Goal: Information Seeking & Learning: Learn about a topic

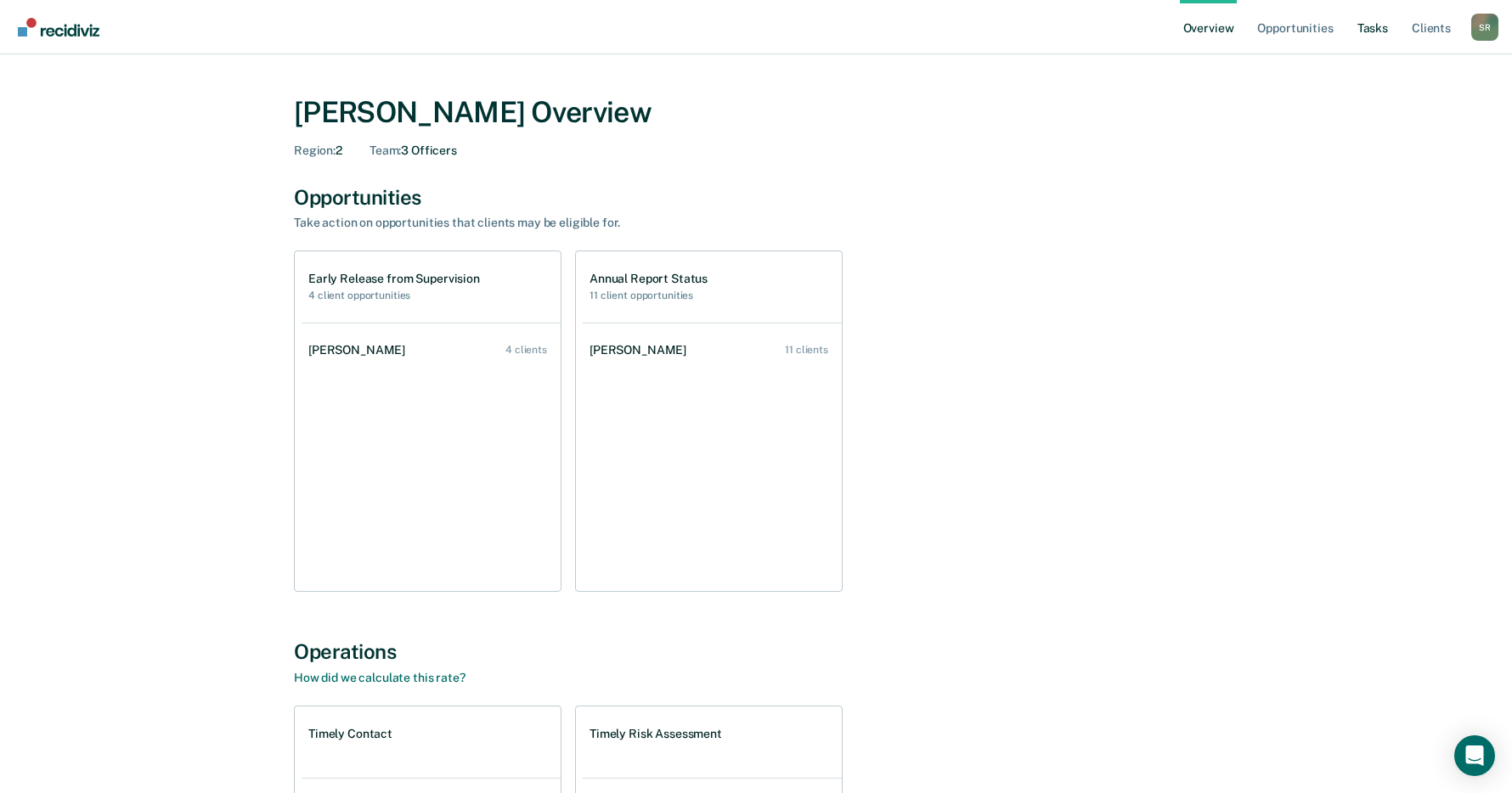
click at [1370, 27] on link "Tasks" at bounding box center [1372, 27] width 38 height 55
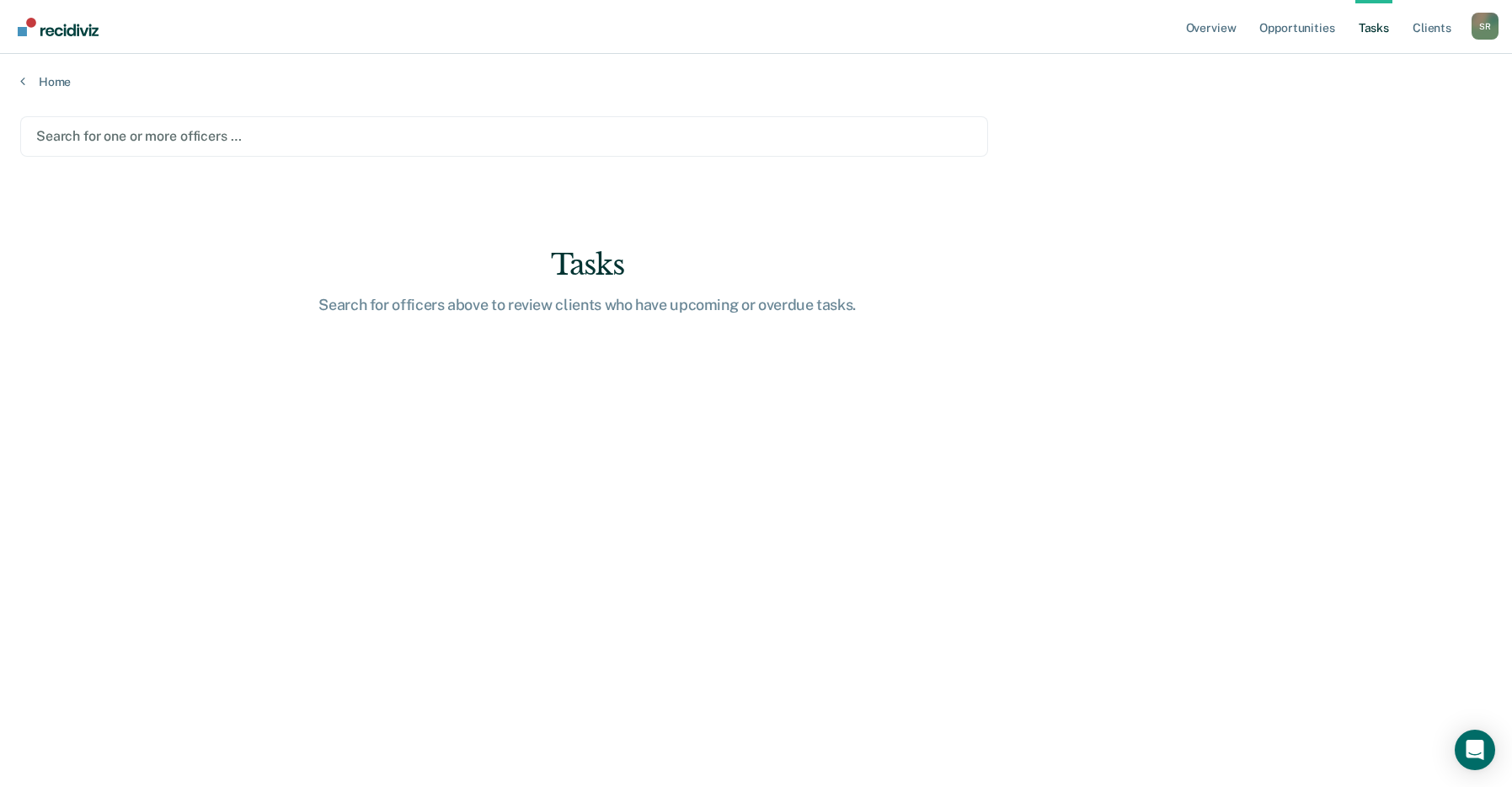
click at [1377, 24] on link "Tasks" at bounding box center [1374, 27] width 37 height 54
click at [1211, 27] on link "Overview" at bounding box center [1211, 27] width 57 height 54
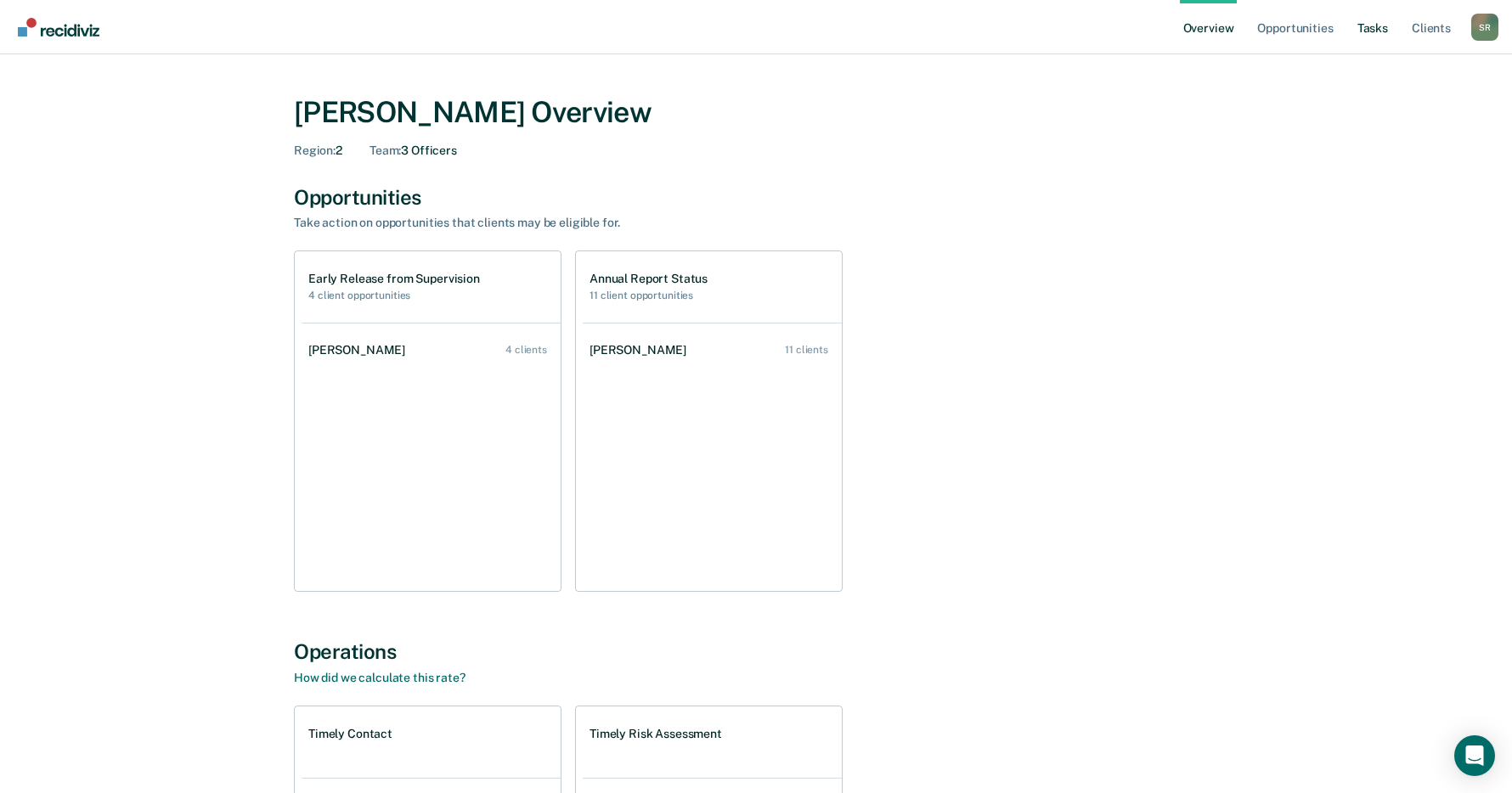
click at [1373, 25] on link "Tasks" at bounding box center [1372, 27] width 38 height 55
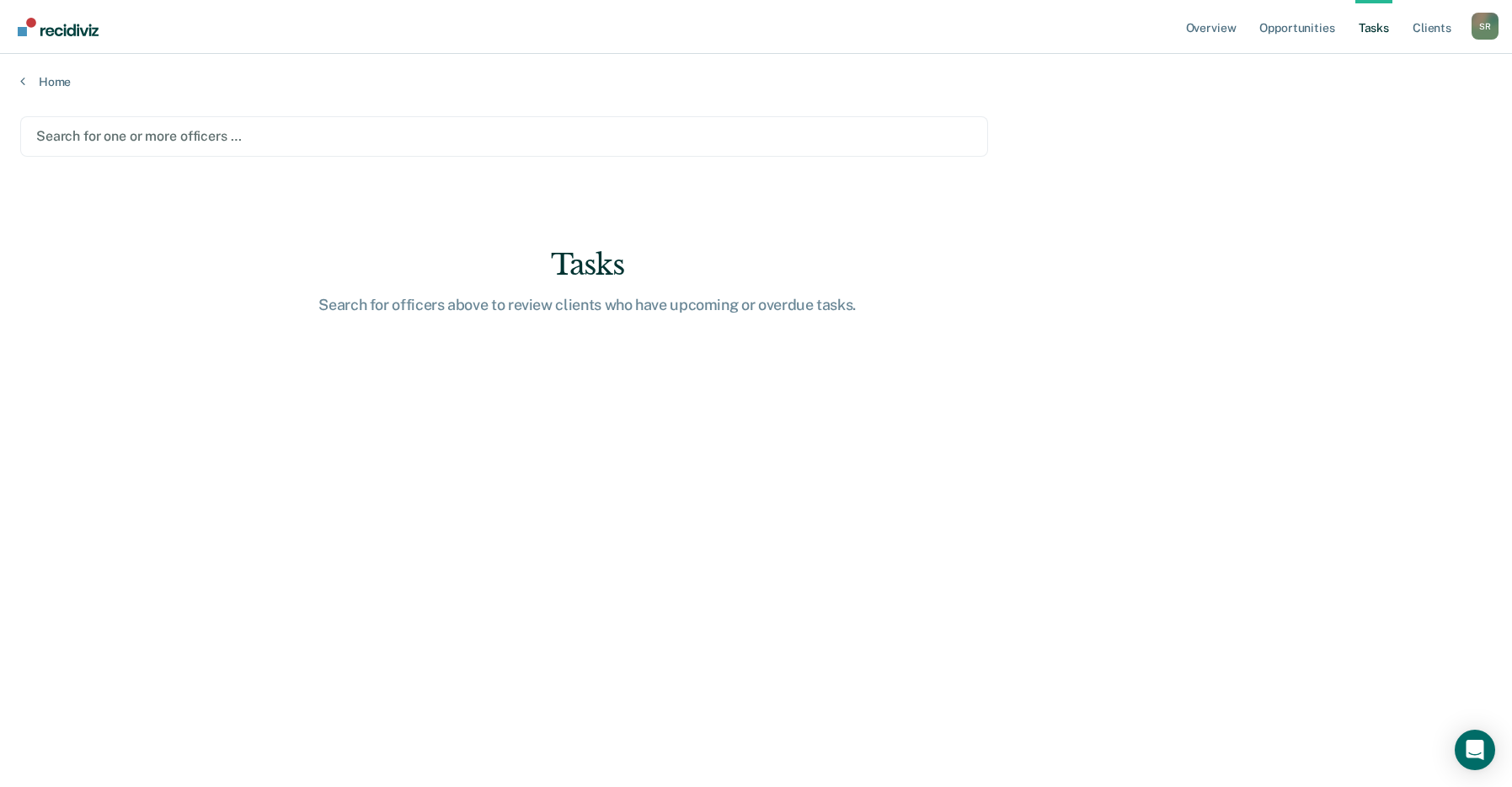
click at [18, 79] on div "Home" at bounding box center [756, 72] width 1512 height 36
click at [33, 83] on link "Home" at bounding box center [756, 81] width 1472 height 15
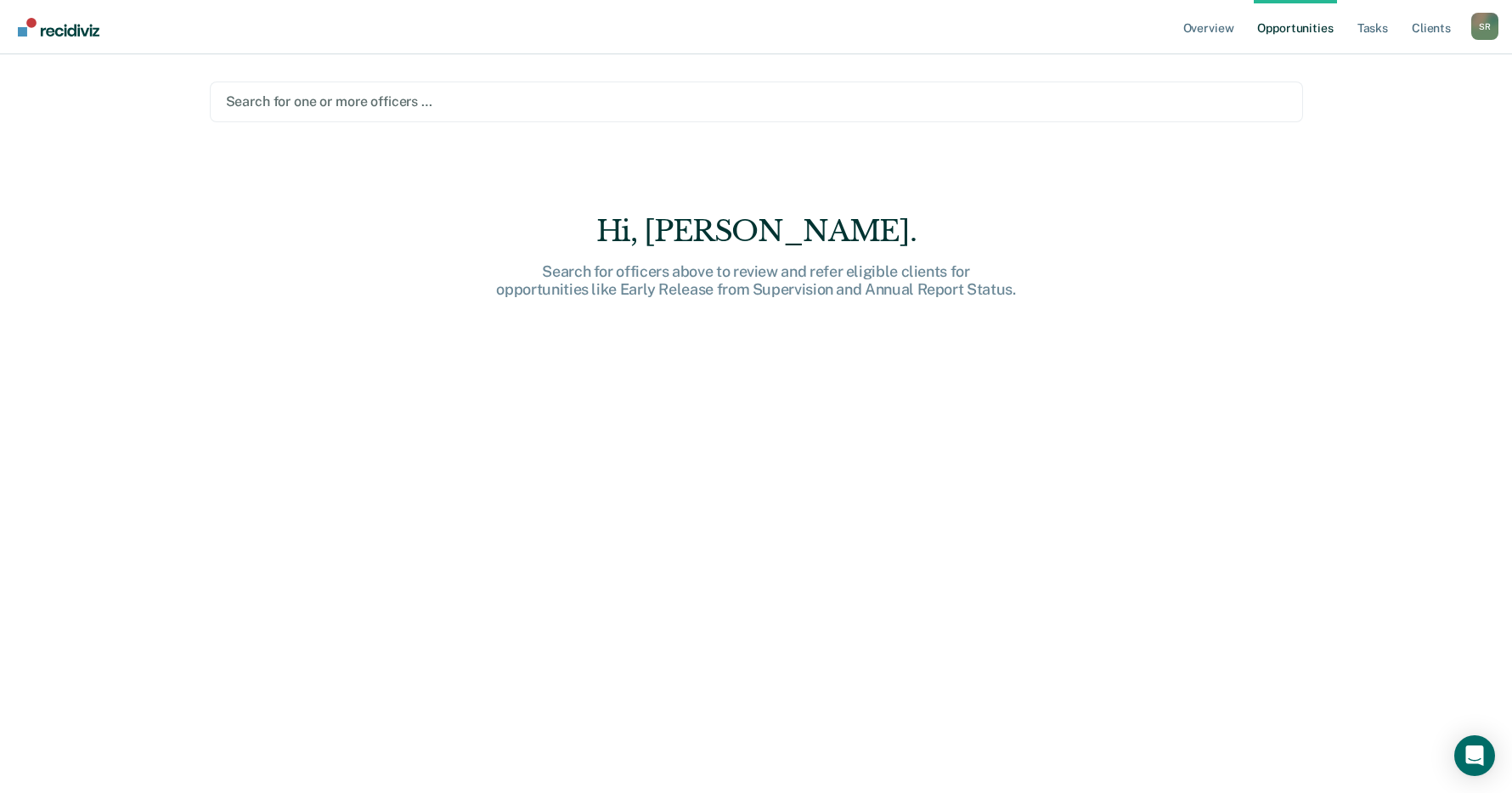
click at [407, 104] on div at bounding box center [756, 101] width 1061 height 20
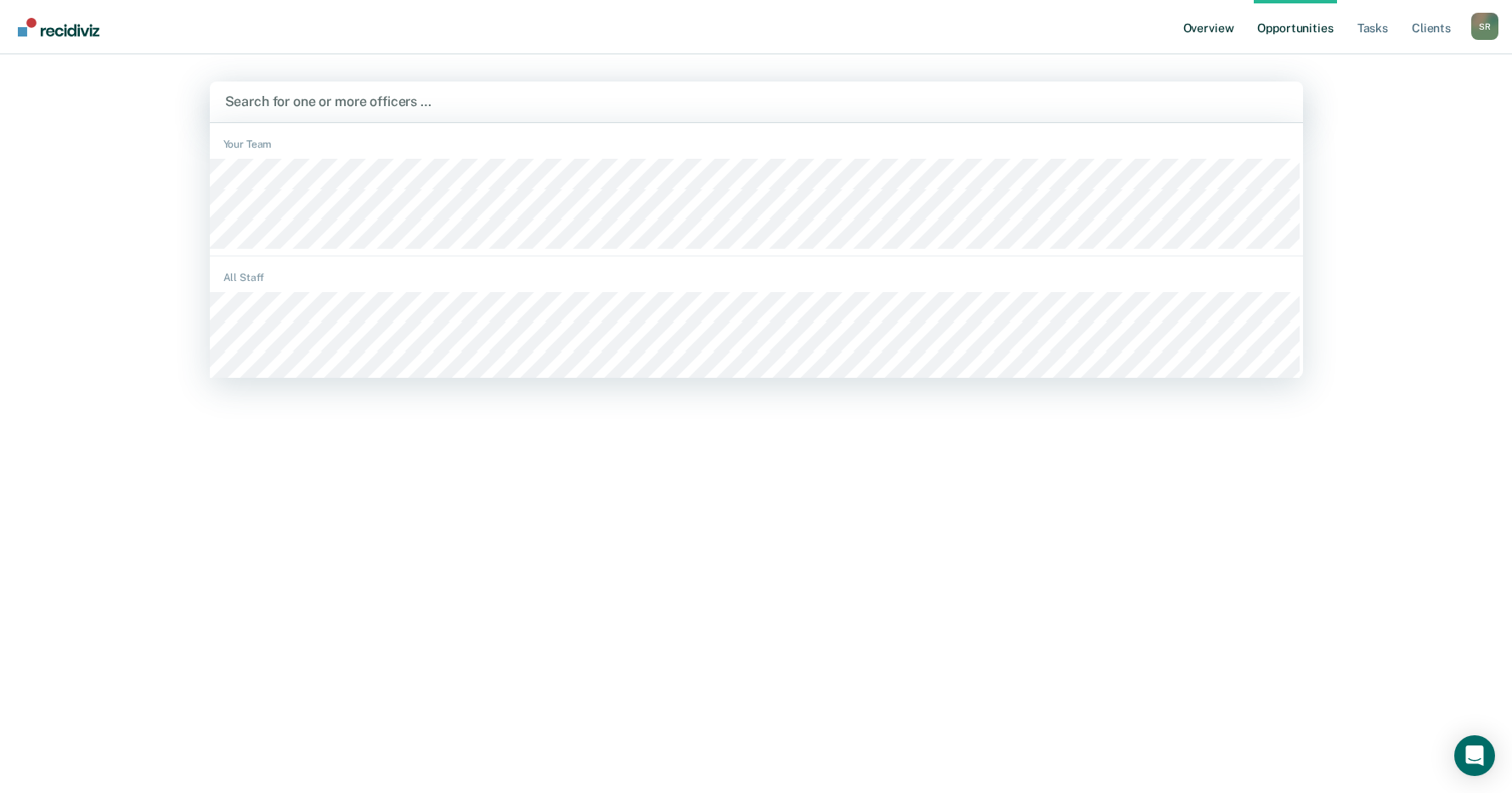
click at [1199, 18] on link "Overview" at bounding box center [1208, 27] width 58 height 55
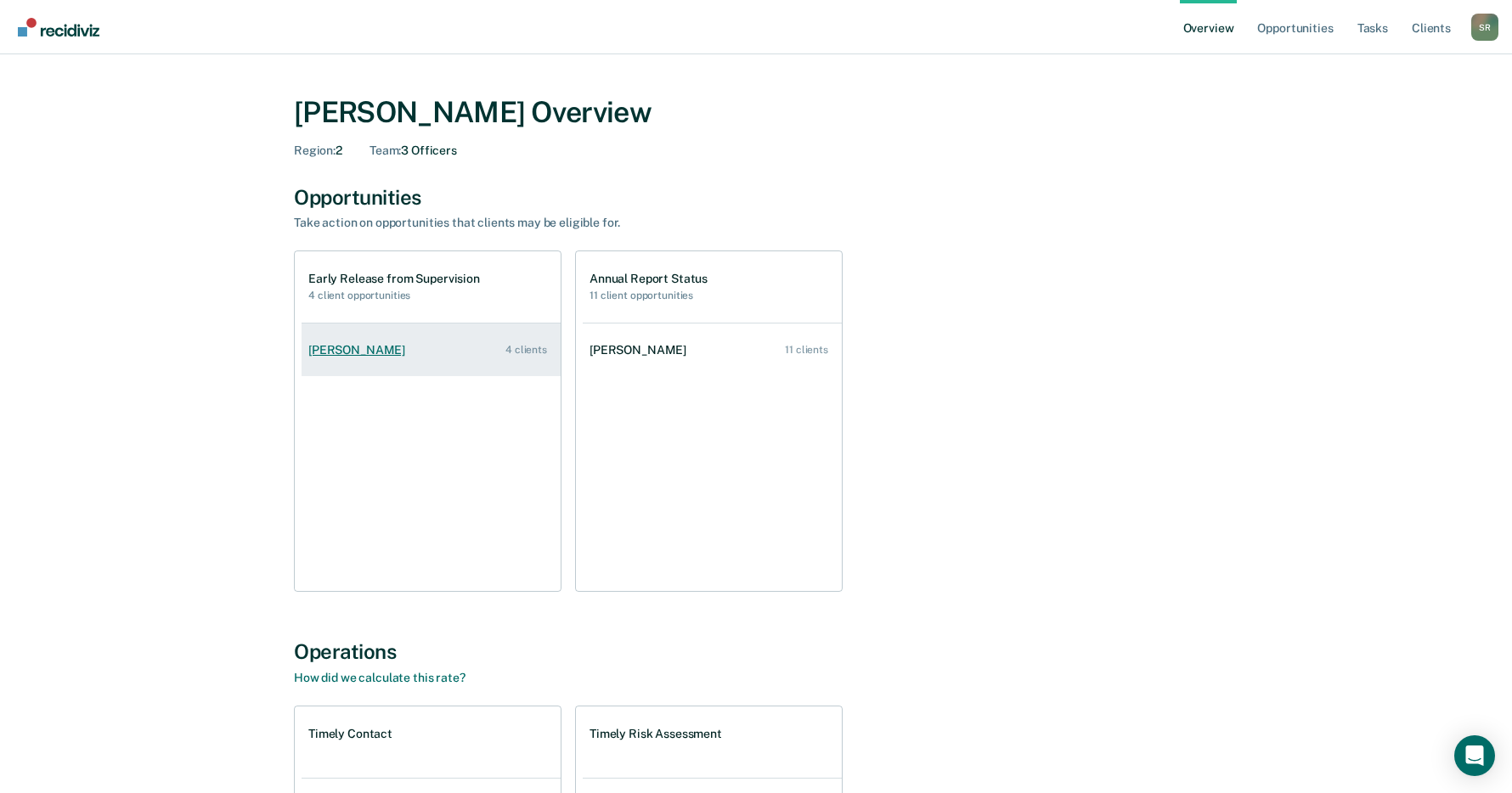
click at [407, 356] on link "[PERSON_NAME] 4 clients" at bounding box center [431, 350] width 259 height 48
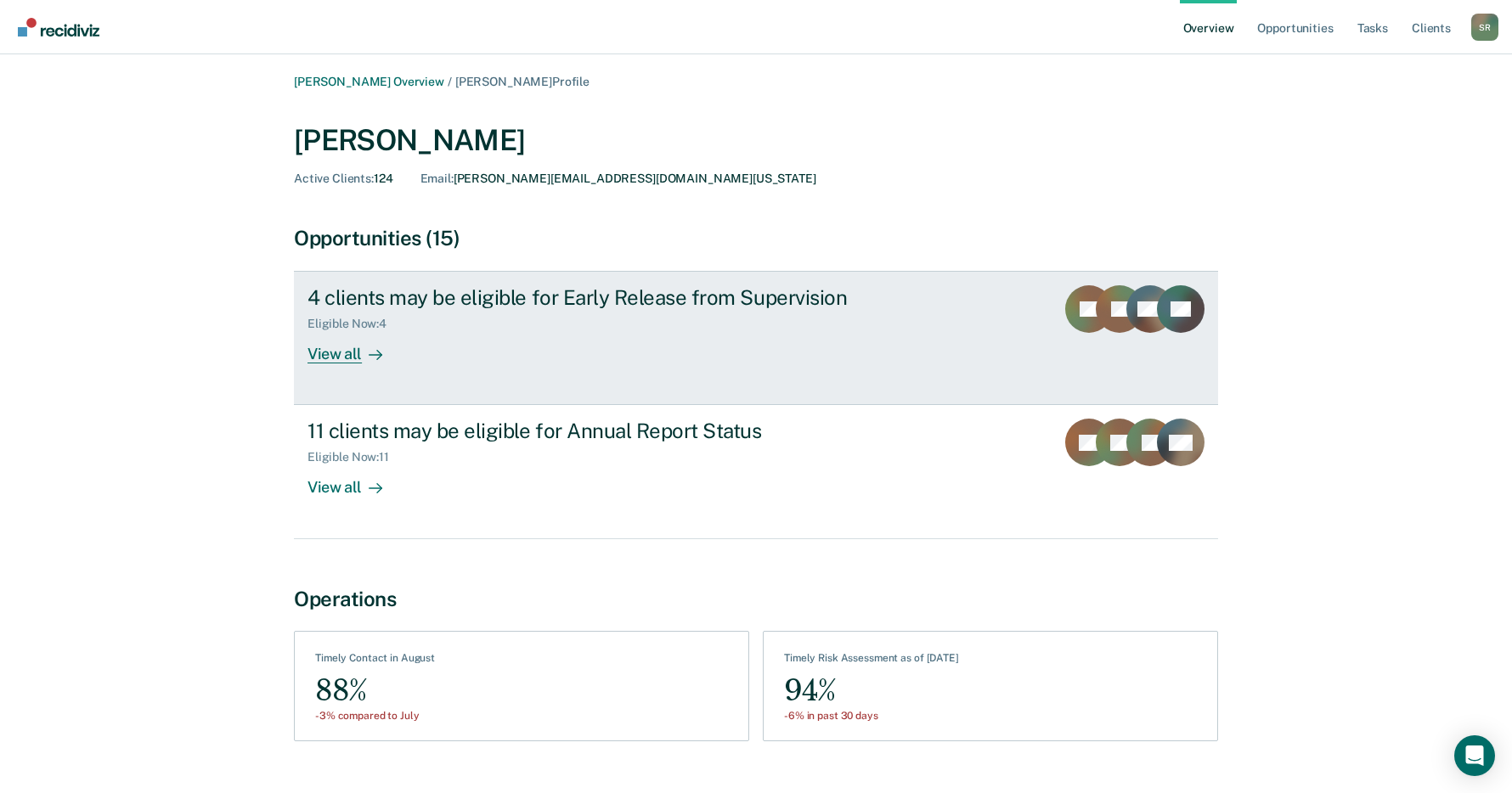
click at [337, 358] on div "View all" at bounding box center [355, 347] width 95 height 33
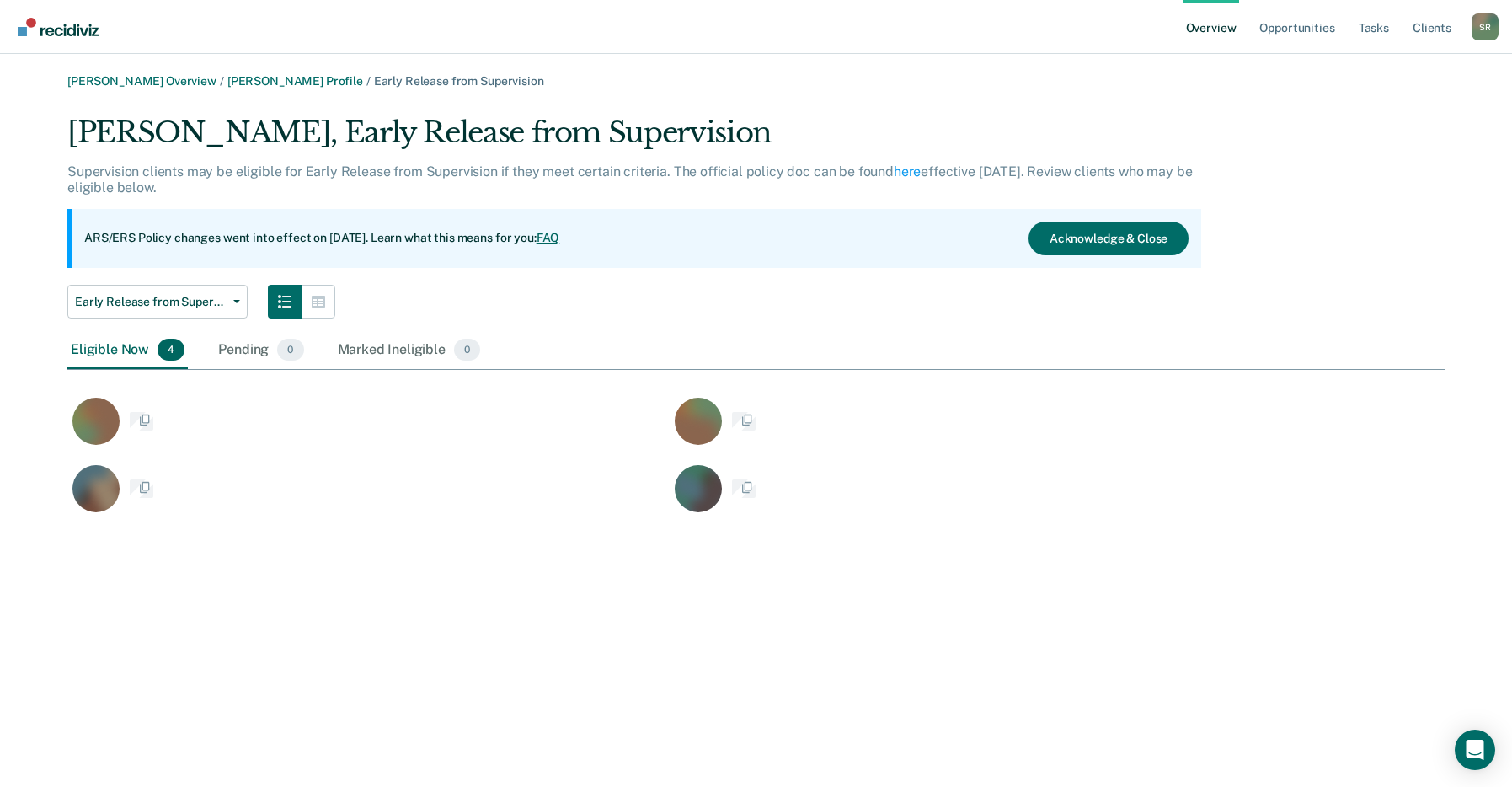
scroll to position [403, 1365]
click at [134, 345] on div "Eligible Now 4" at bounding box center [127, 351] width 121 height 37
click at [126, 351] on div "Eligible Now 4" at bounding box center [127, 351] width 121 height 37
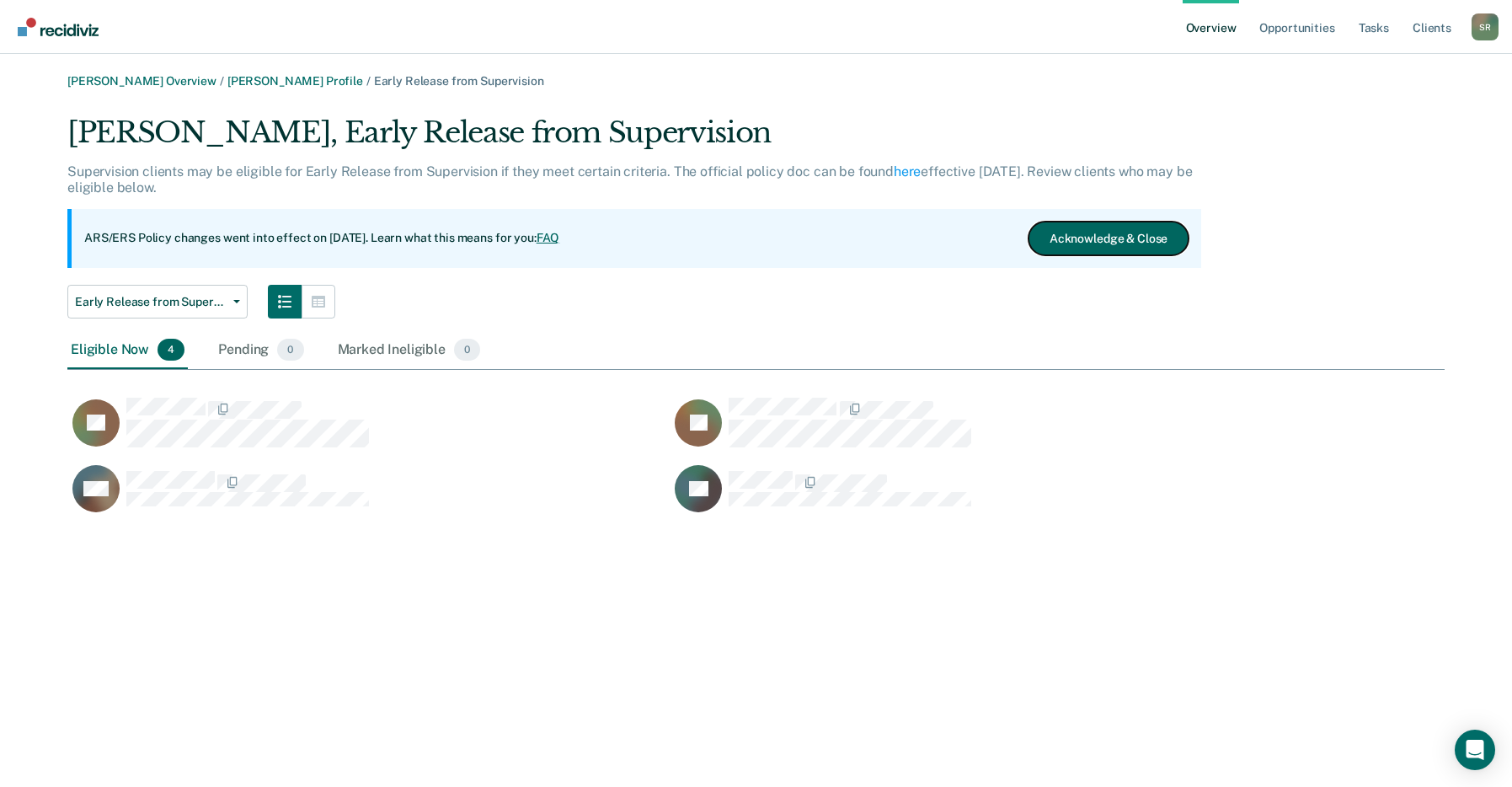
click at [1114, 225] on button "Acknowledge & Close" at bounding box center [1108, 239] width 160 height 34
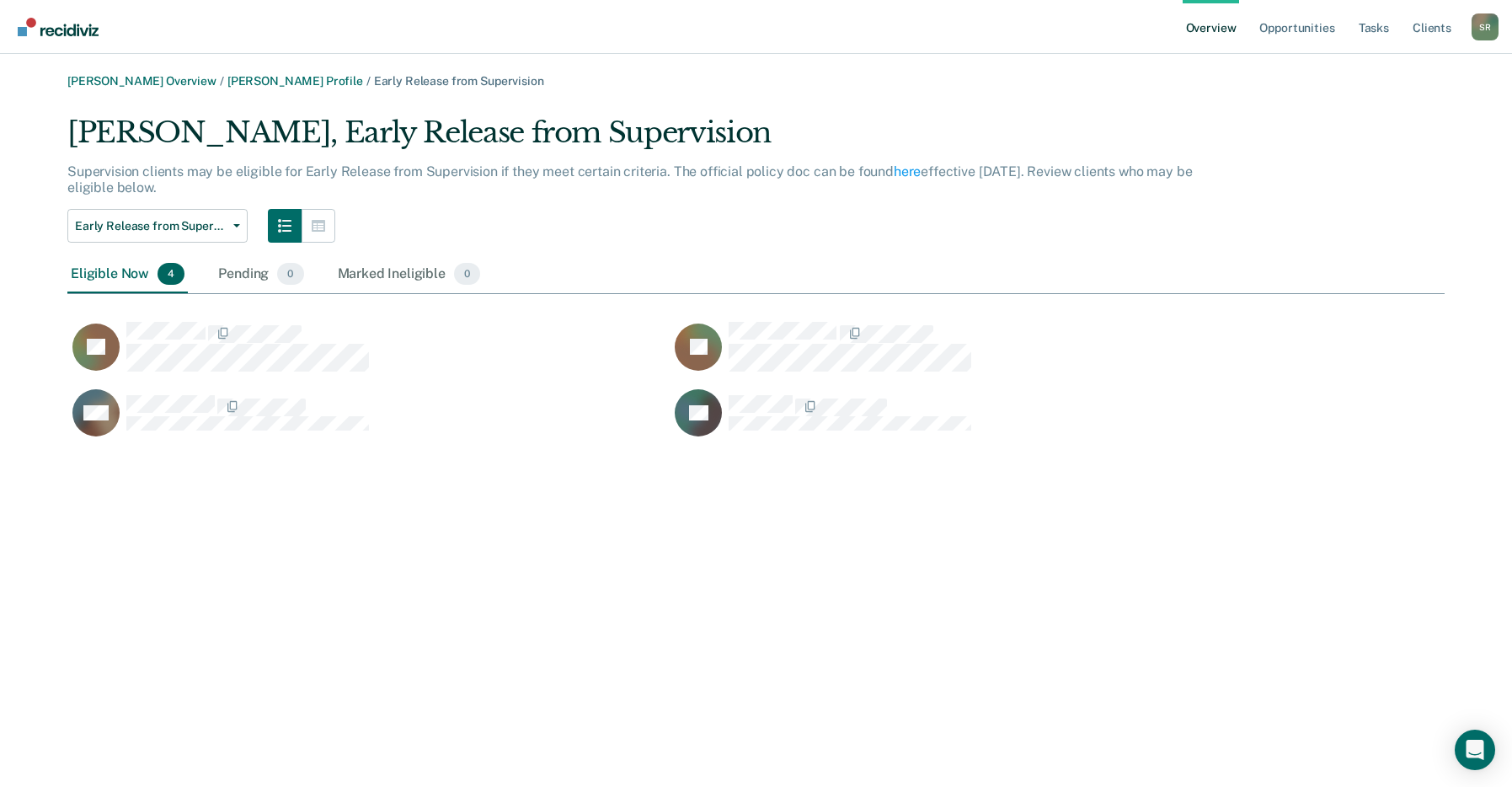
scroll to position [328, 1365]
click at [265, 80] on link "[PERSON_NAME] Profile" at bounding box center [295, 80] width 136 height 14
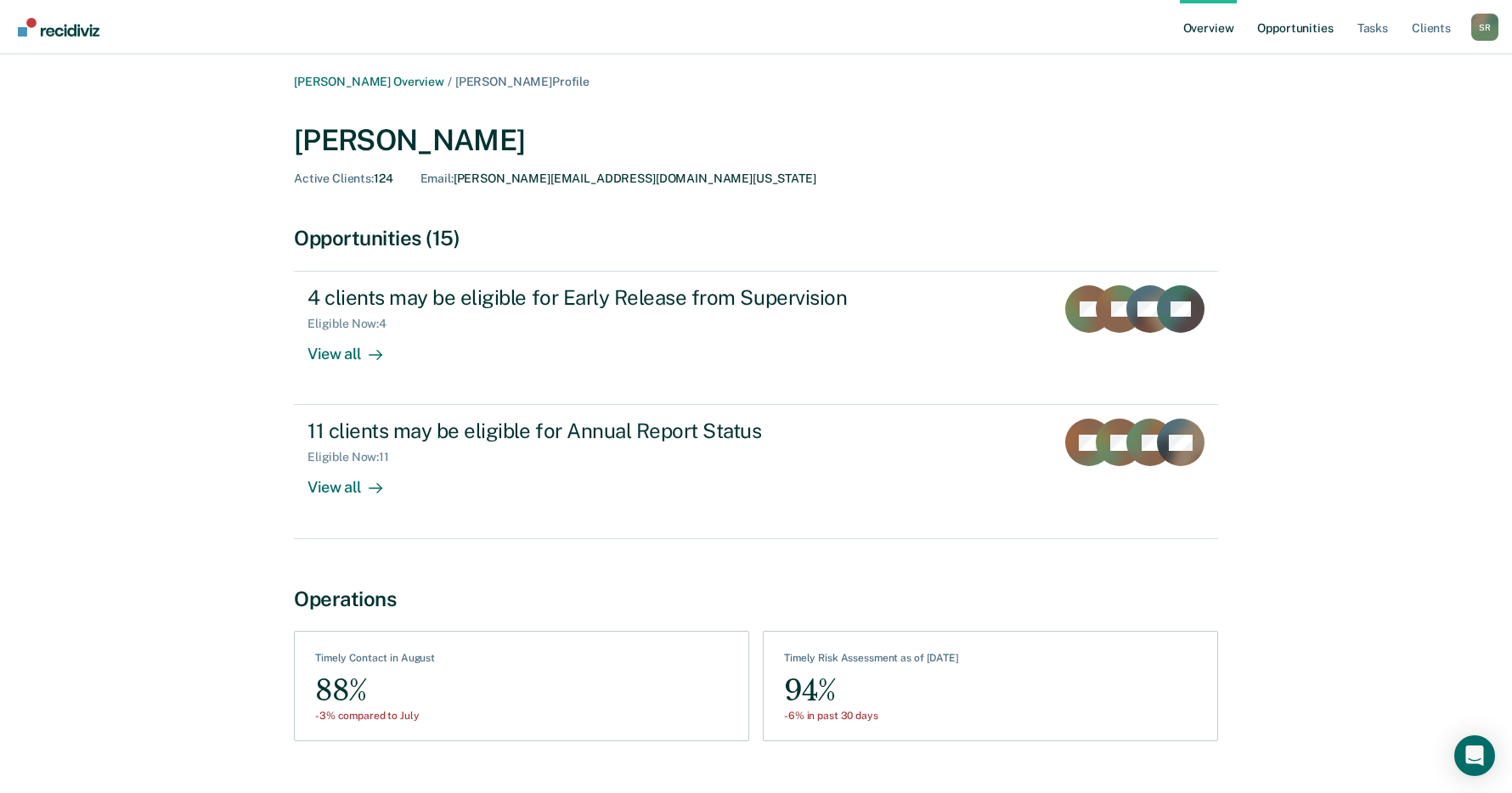
click at [1299, 29] on link "Opportunities" at bounding box center [1294, 27] width 82 height 55
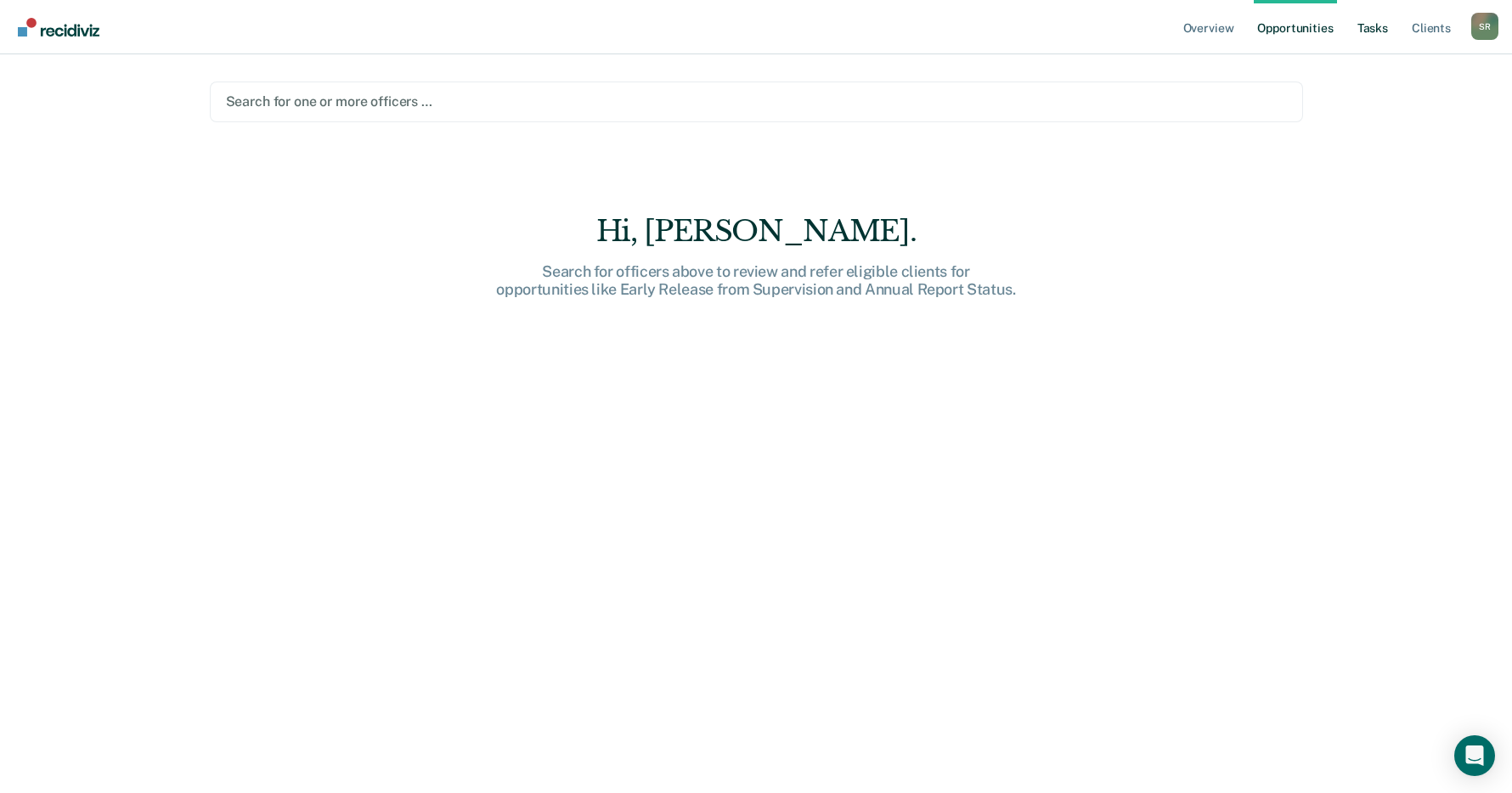
click at [1371, 28] on link "Tasks" at bounding box center [1372, 27] width 38 height 55
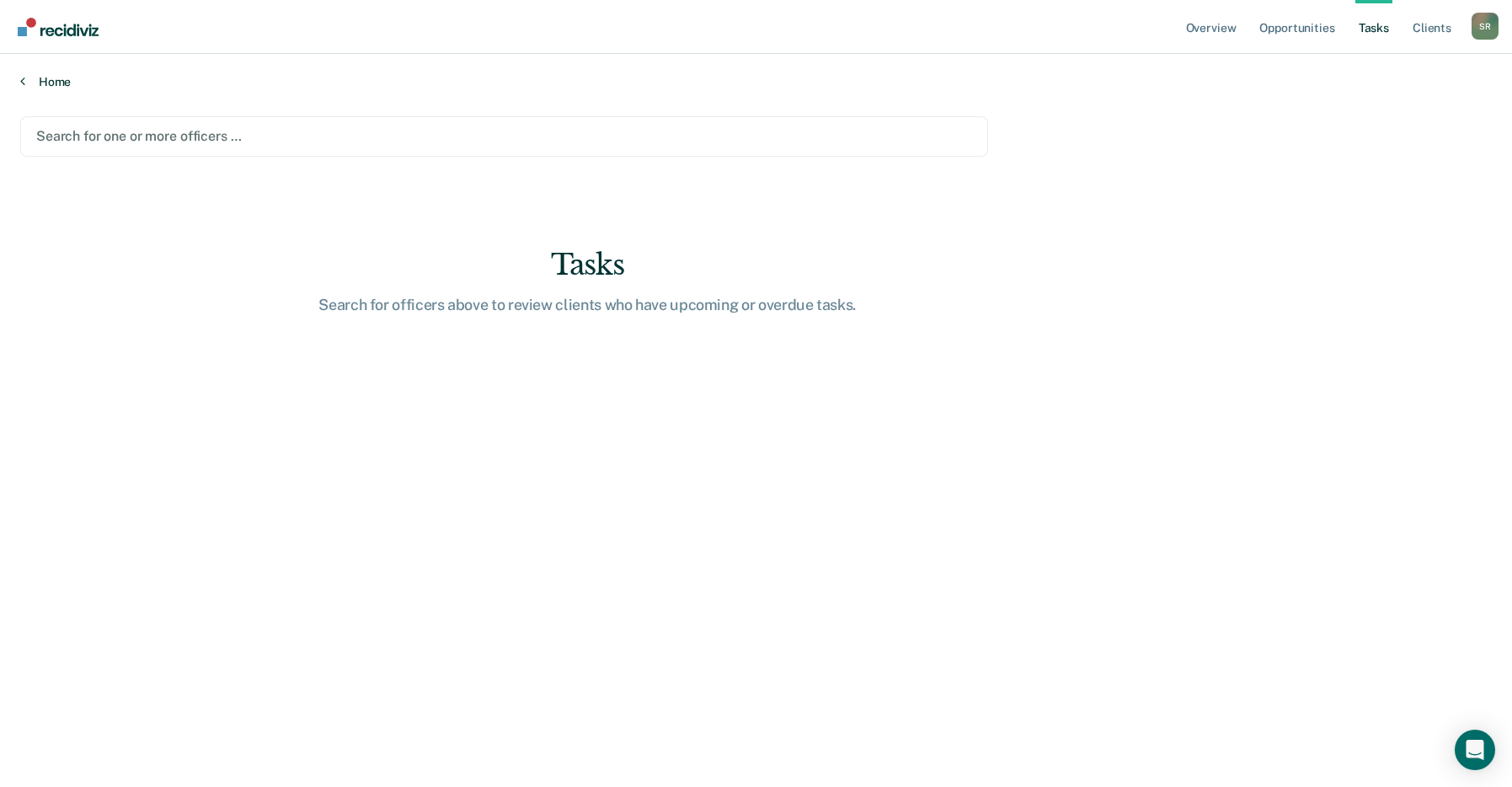
click at [59, 82] on link "Home" at bounding box center [756, 81] width 1472 height 15
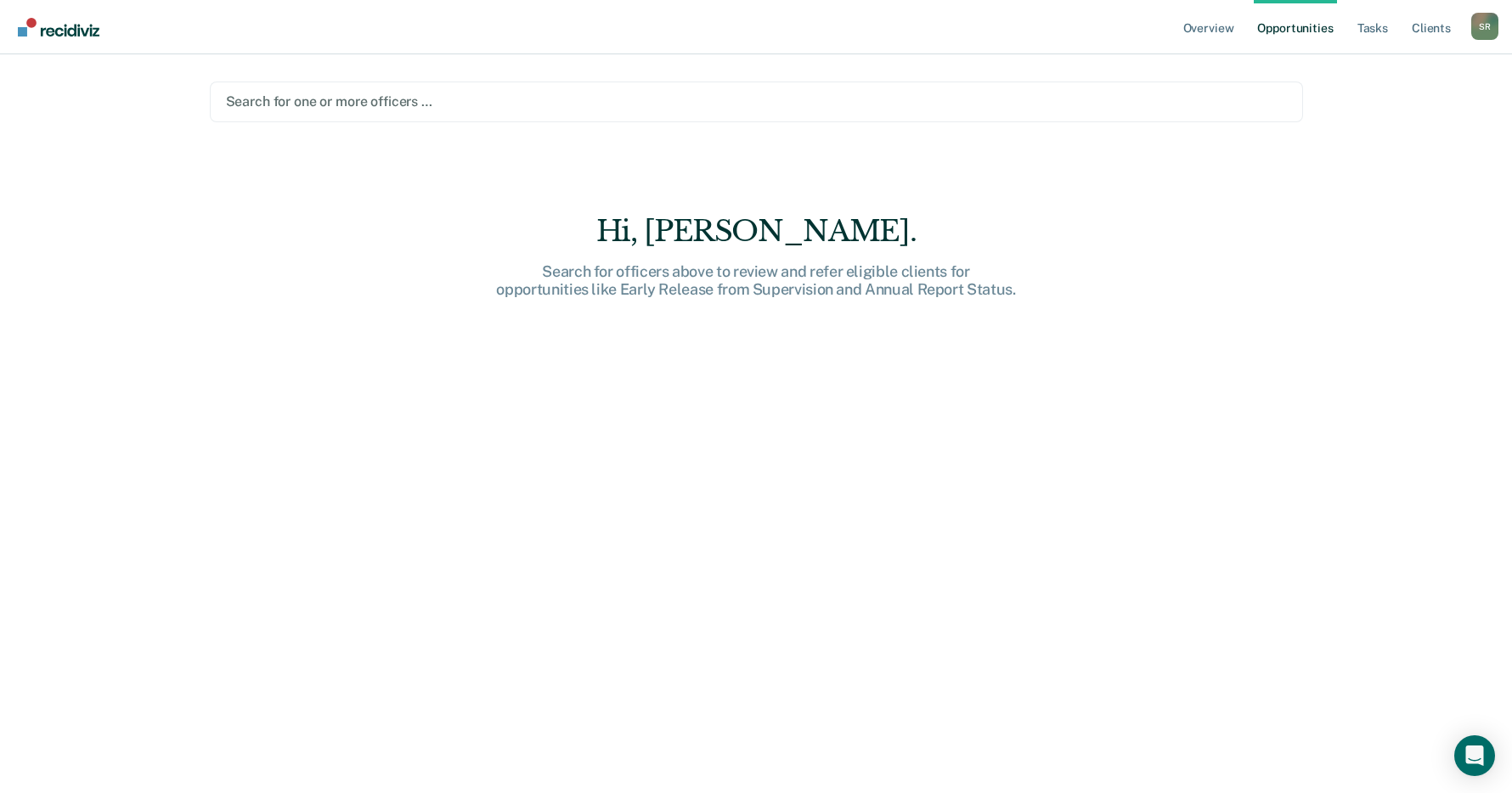
click at [413, 98] on div at bounding box center [756, 101] width 1061 height 20
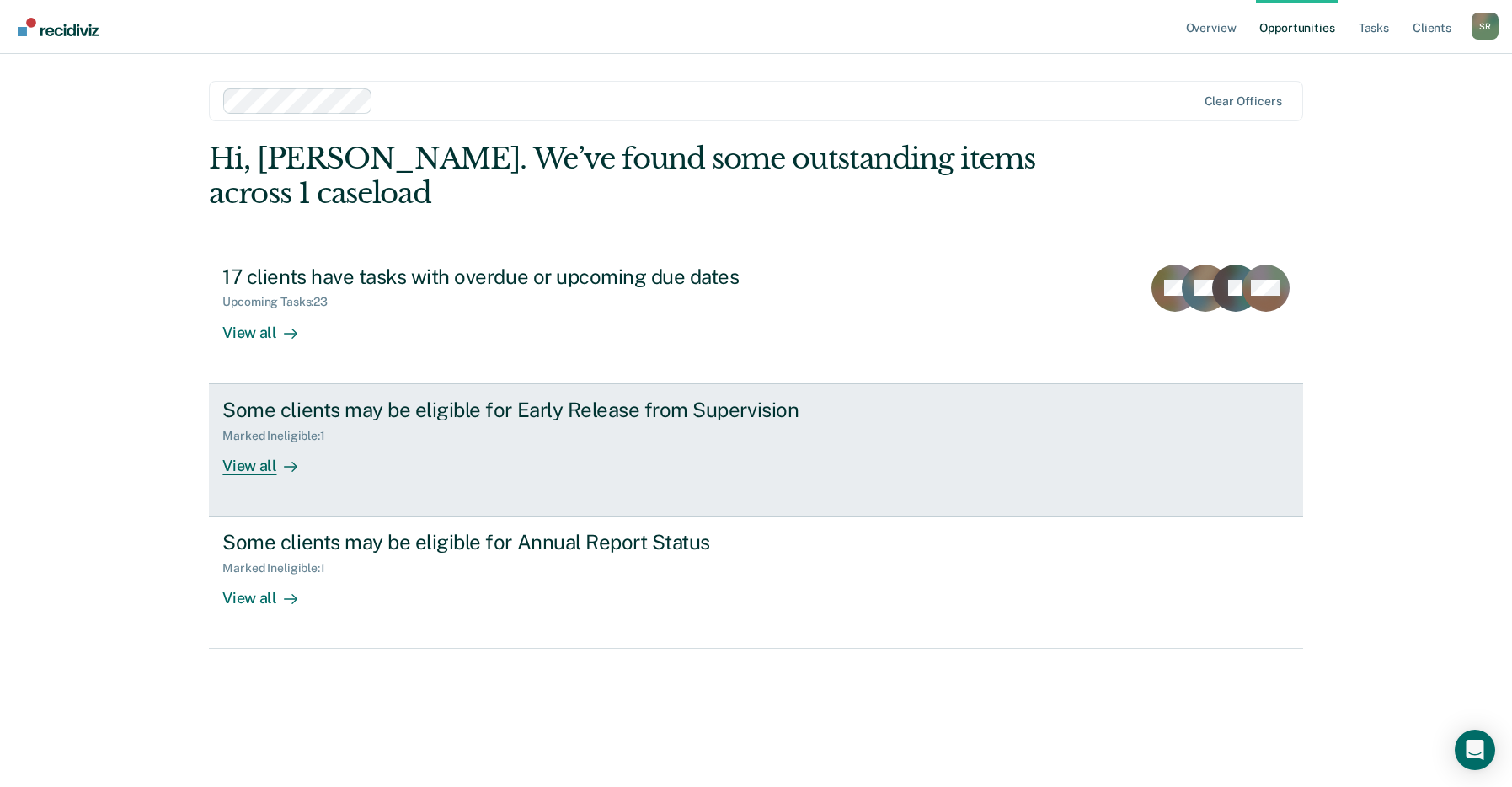
click at [450, 426] on div "Marked Ineligible : 1" at bounding box center [518, 432] width 591 height 22
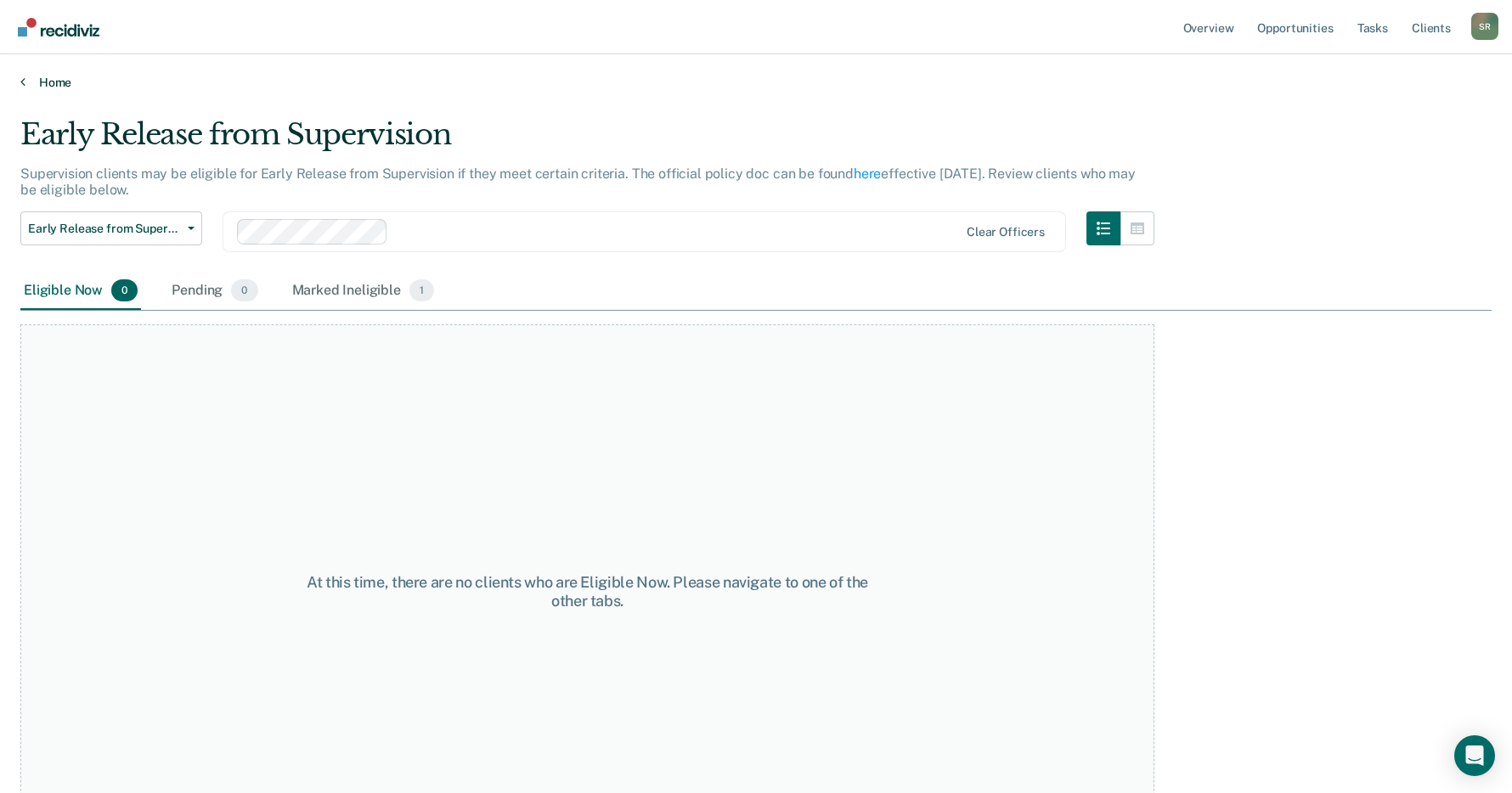
click at [24, 81] on icon at bounding box center [23, 81] width 5 height 13
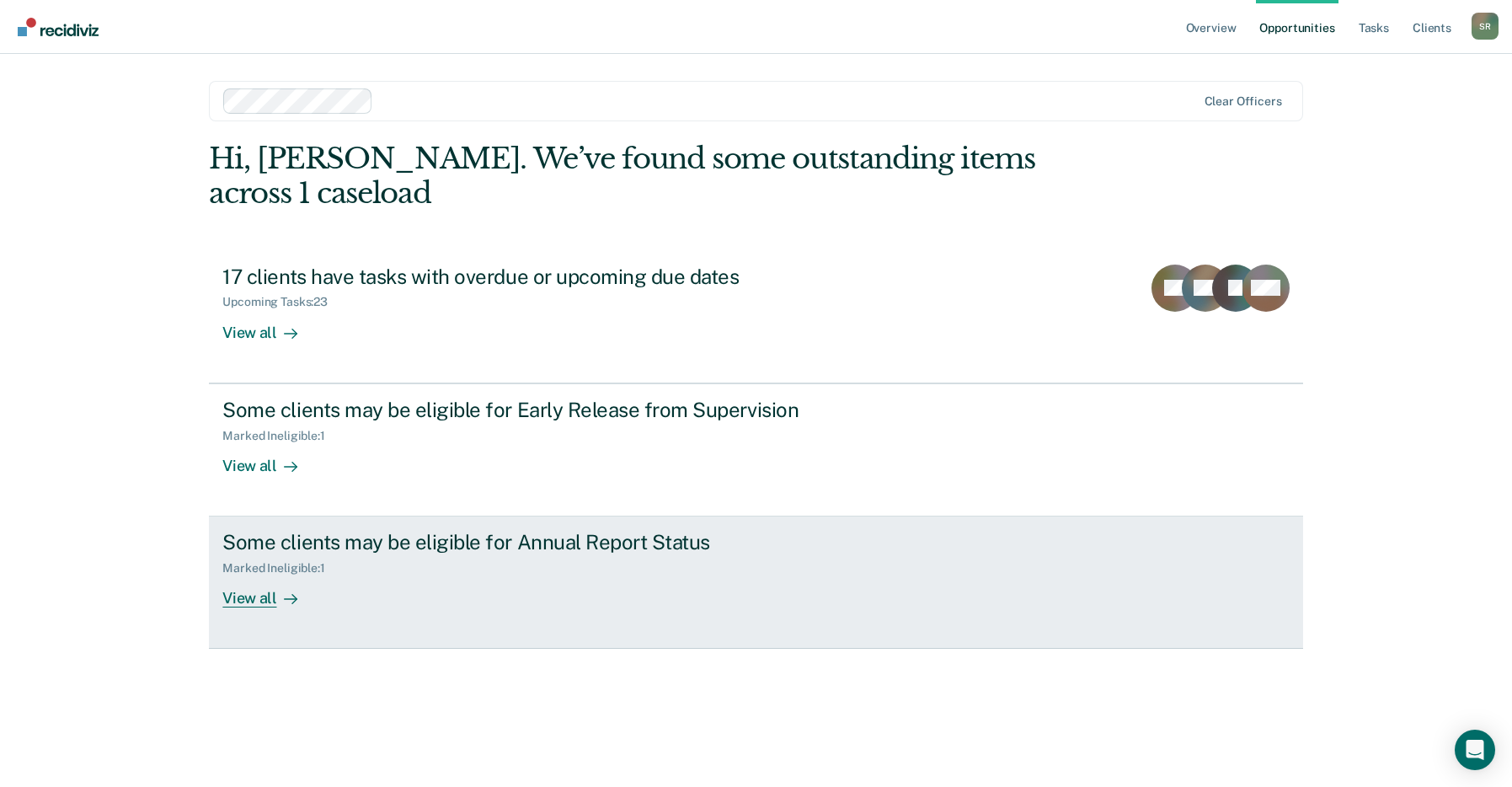
click at [619, 544] on div "Some clients may be eligible for Annual Report Status" at bounding box center [518, 542] width 591 height 24
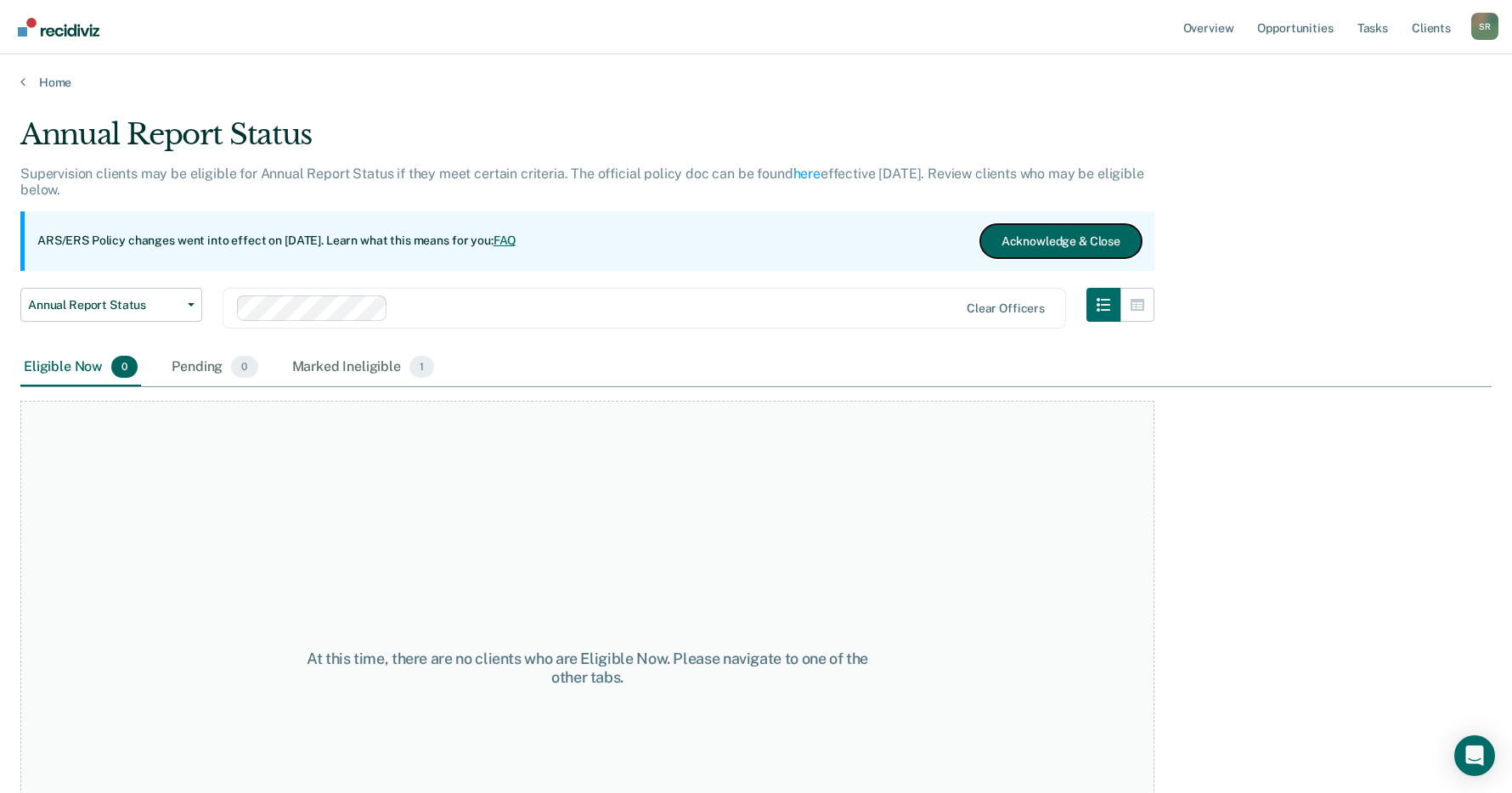
click at [1033, 237] on button "Acknowledge & Close" at bounding box center [1060, 241] width 161 height 34
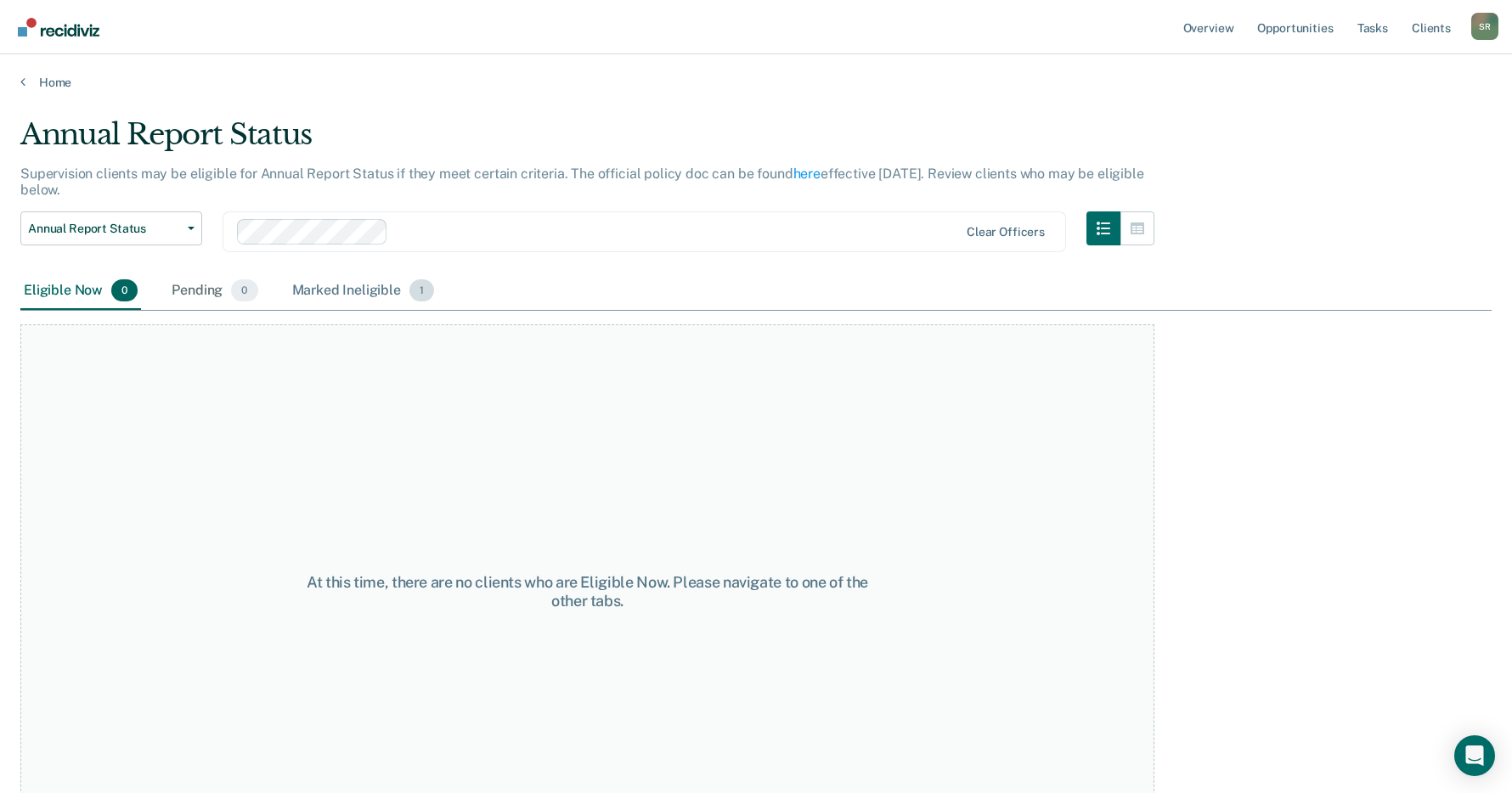
click at [387, 288] on div "Marked Ineligible 1" at bounding box center [363, 291] width 149 height 38
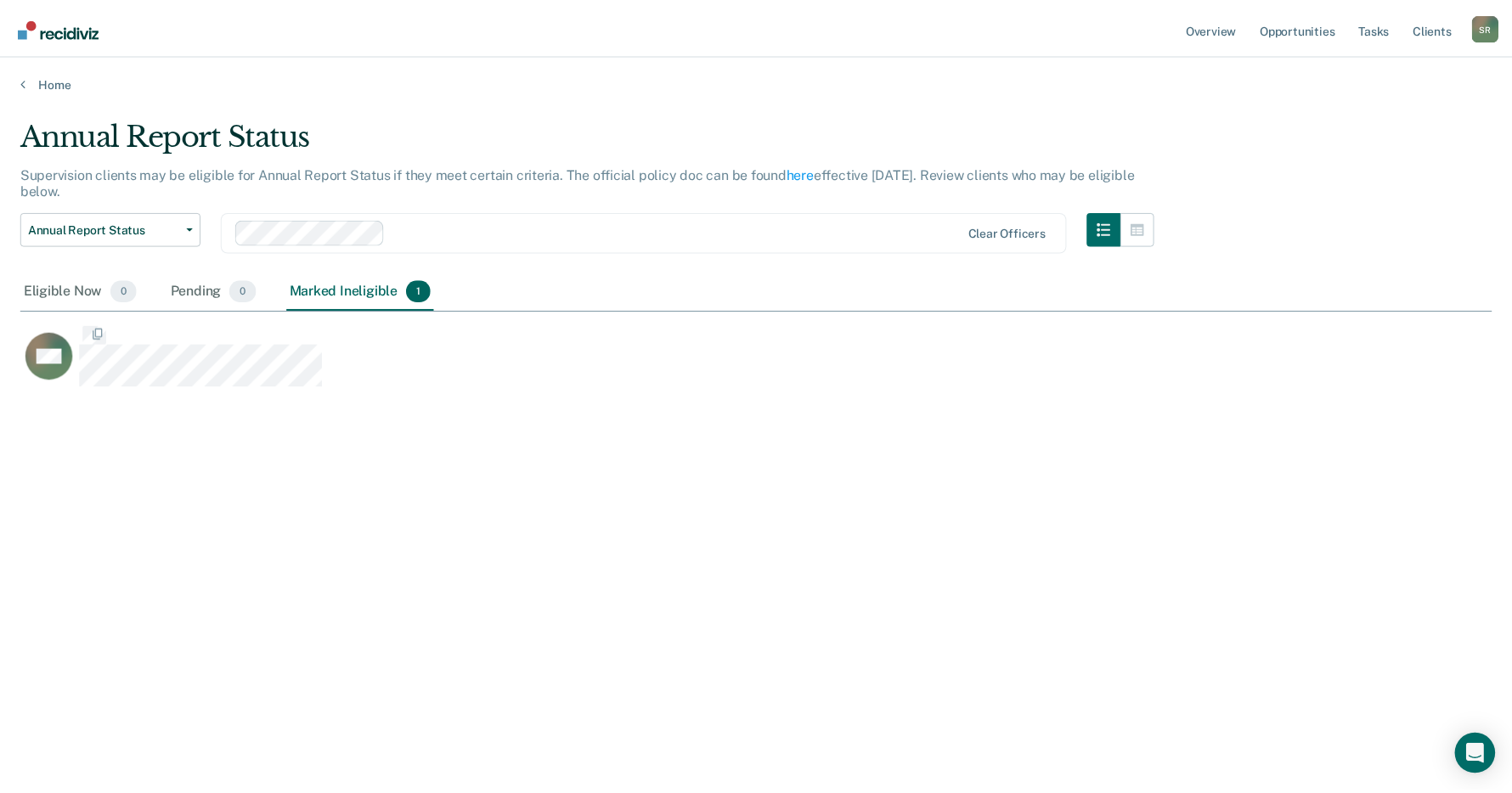
scroll to position [536, 1470]
click at [59, 284] on div "Eligible Now 0" at bounding box center [81, 291] width 121 height 38
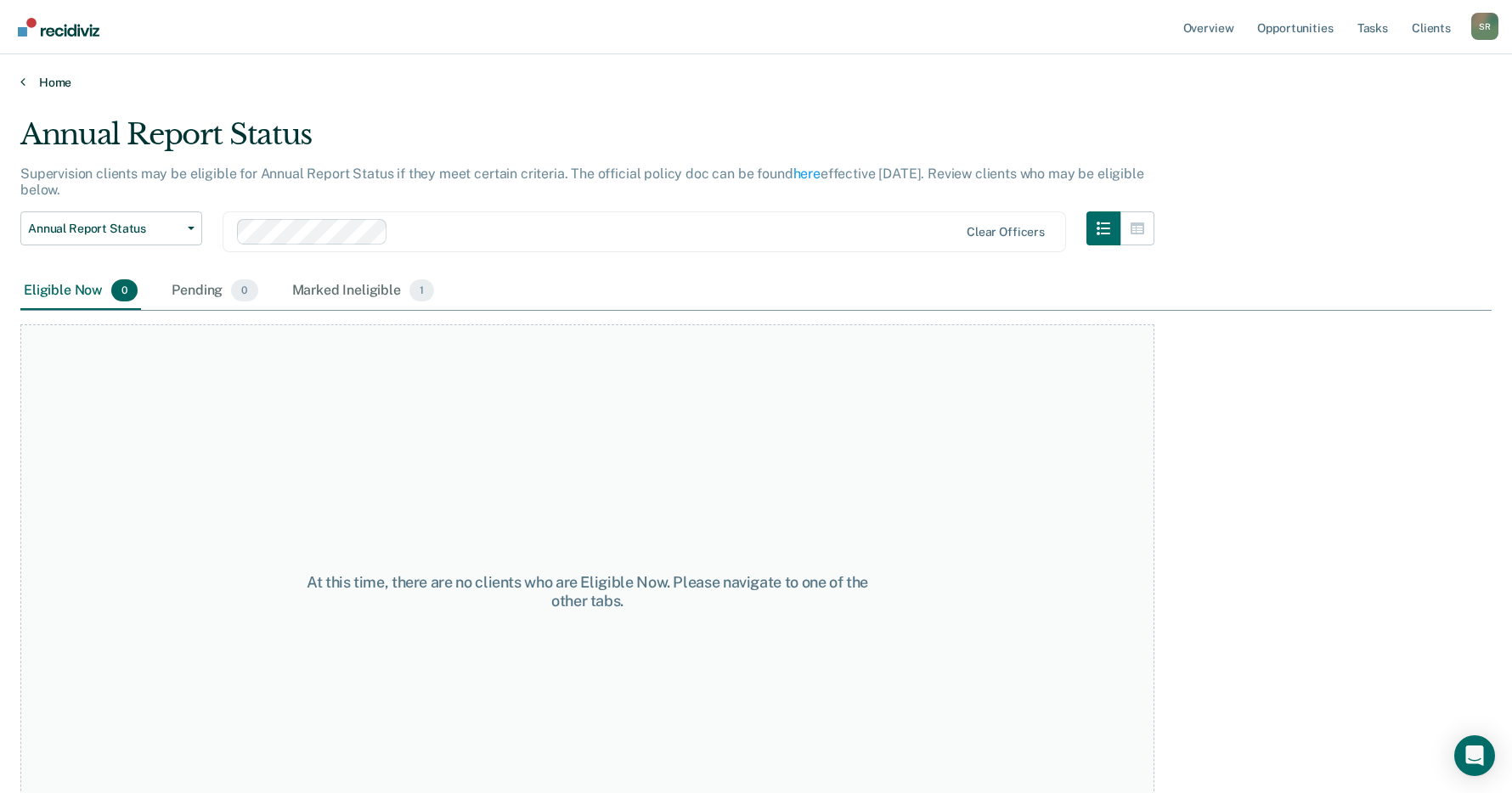
click at [34, 82] on link "Home" at bounding box center [756, 82] width 1470 height 15
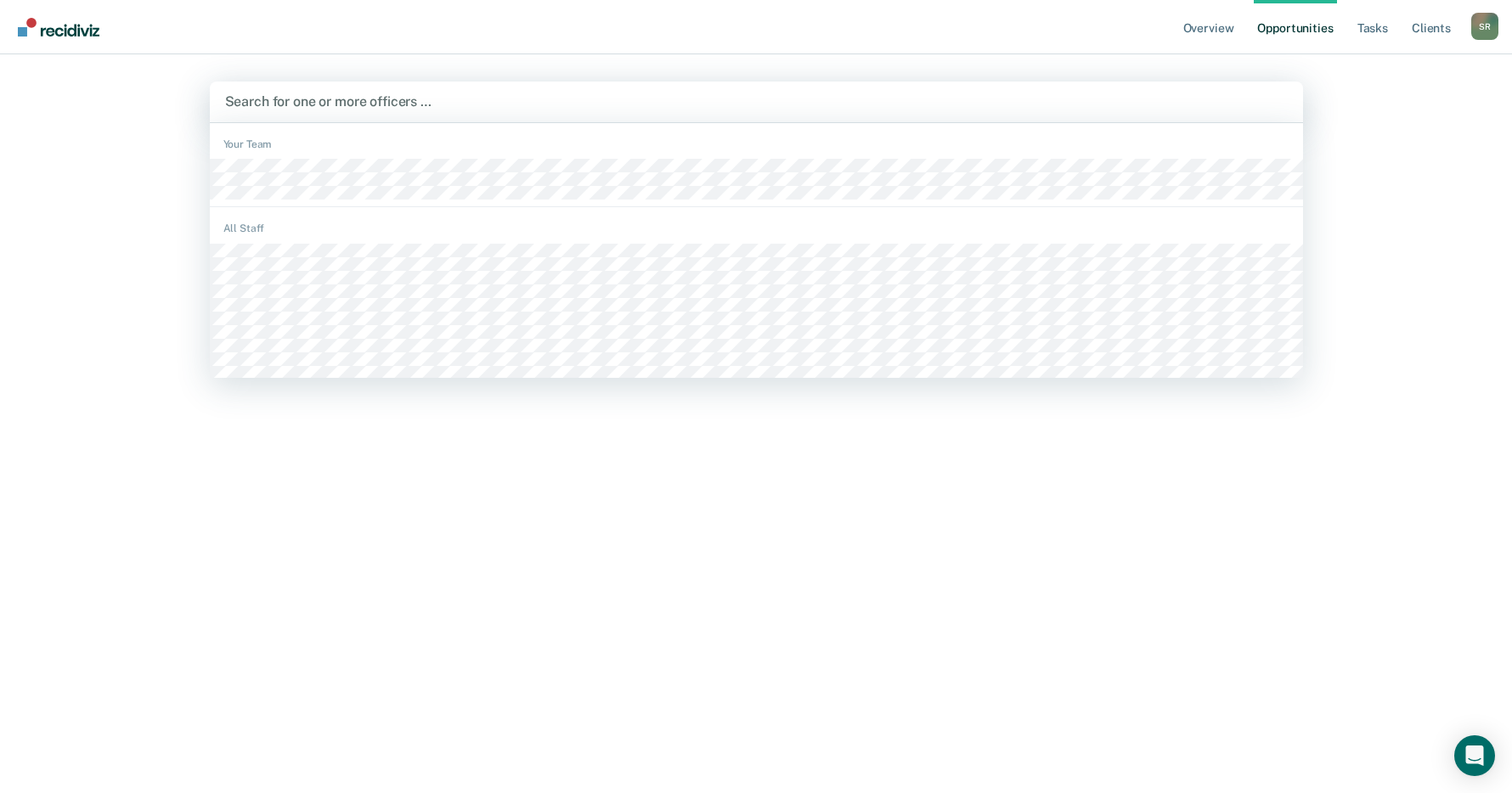
click at [339, 99] on div at bounding box center [756, 101] width 1062 height 20
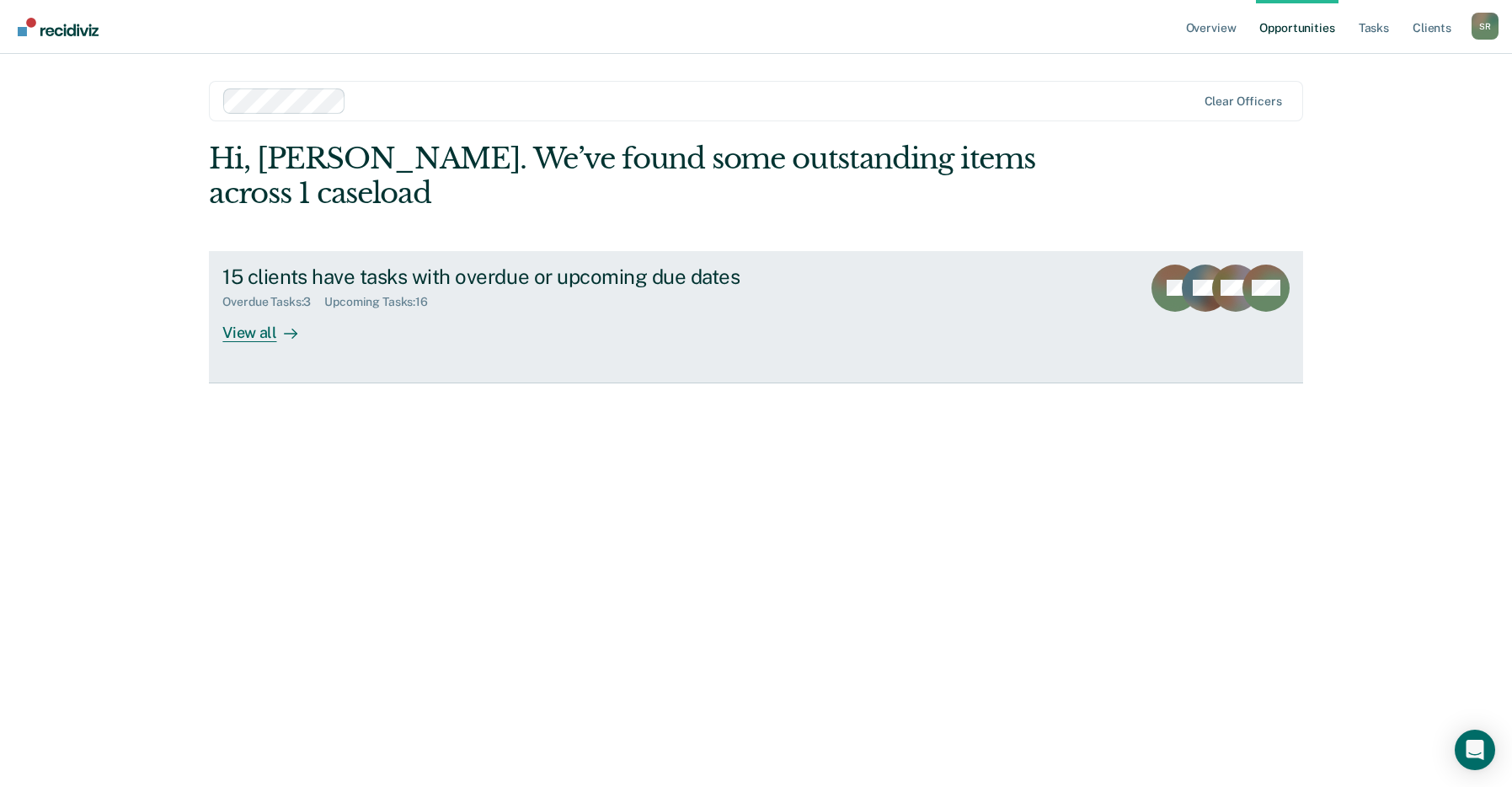
click at [265, 328] on div "View all" at bounding box center [269, 325] width 94 height 33
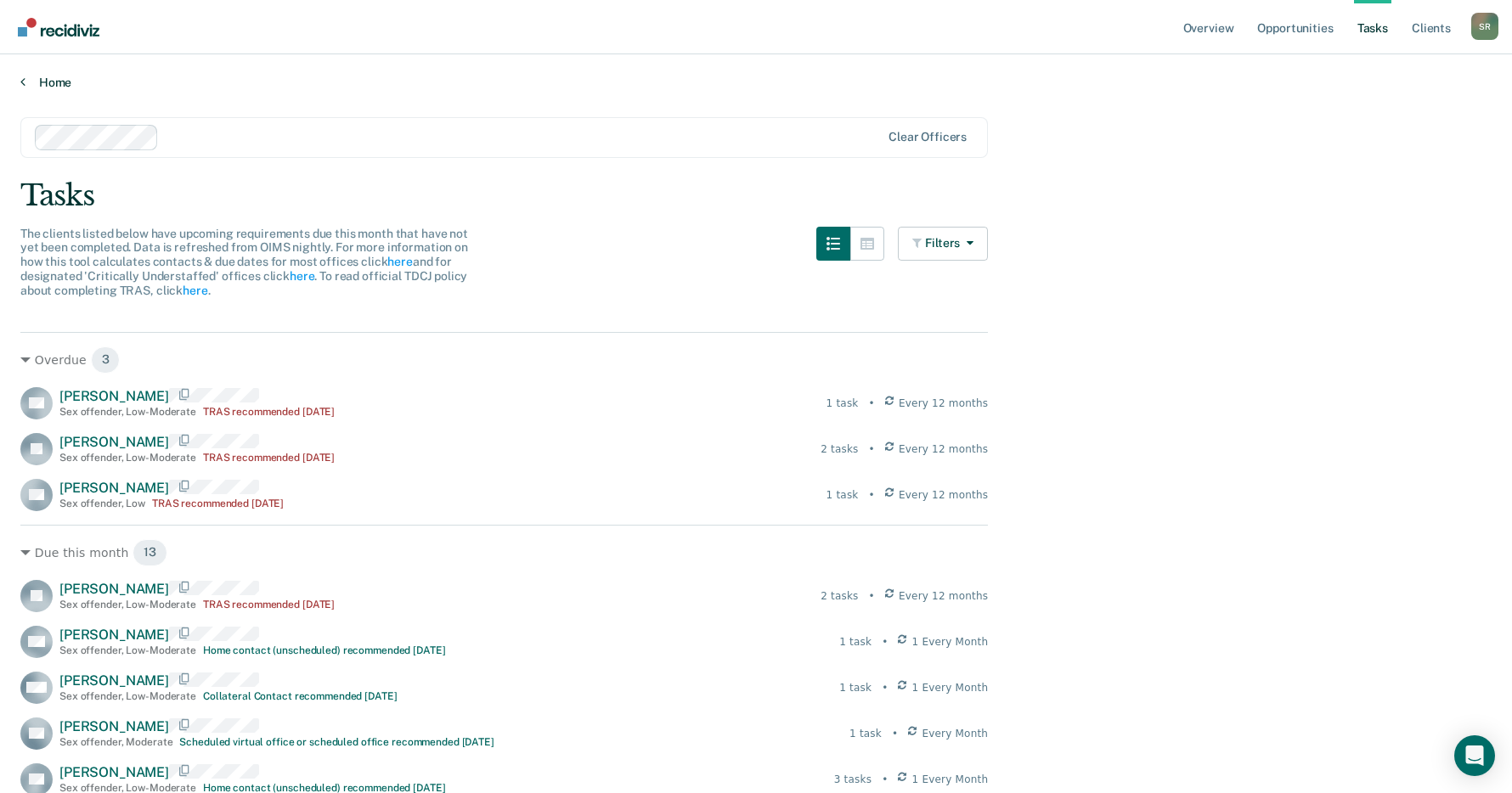
click at [25, 86] on link "Home" at bounding box center [756, 82] width 1470 height 15
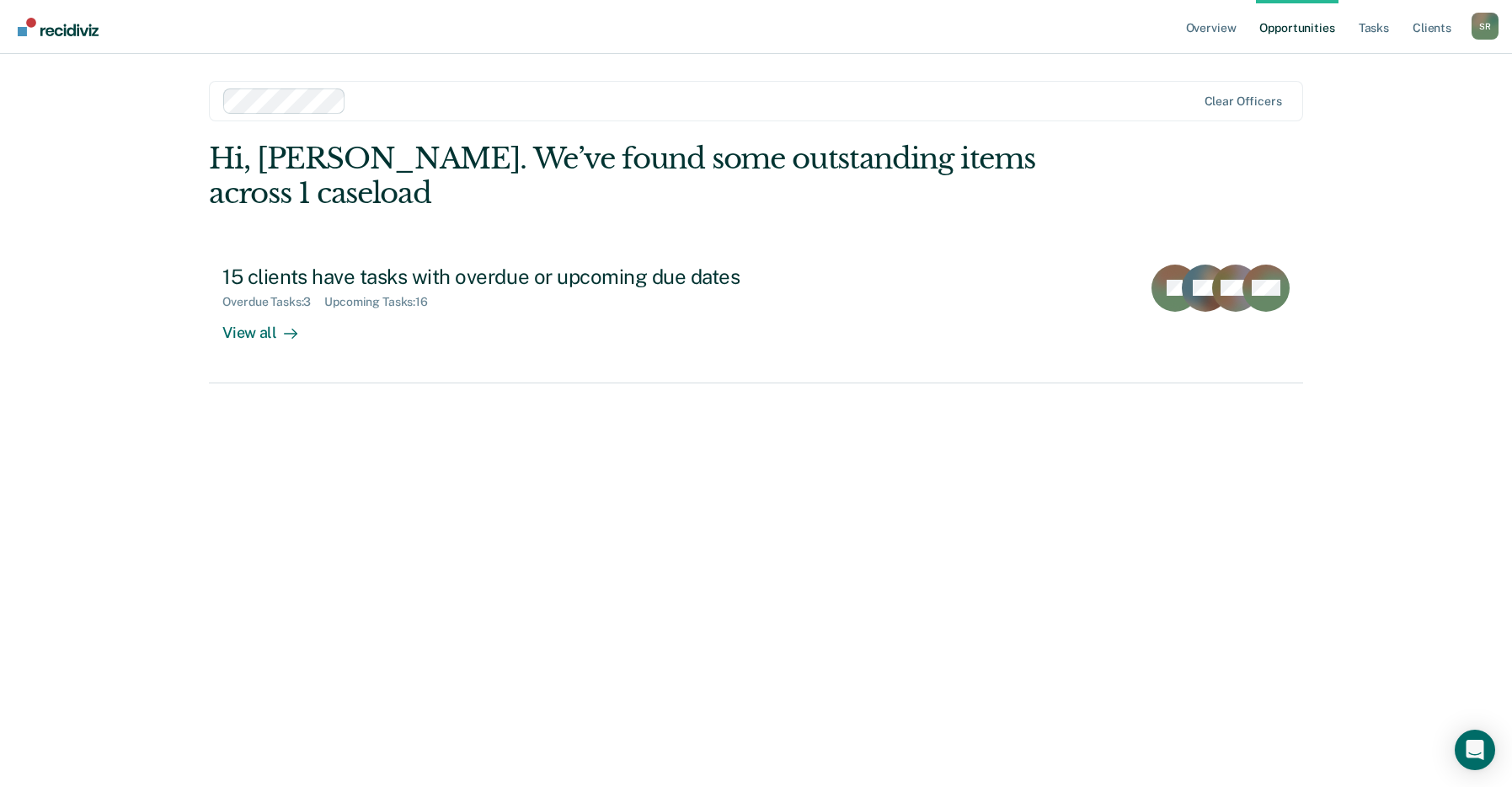
click at [1301, 27] on link "Opportunities" at bounding box center [1296, 27] width 81 height 54
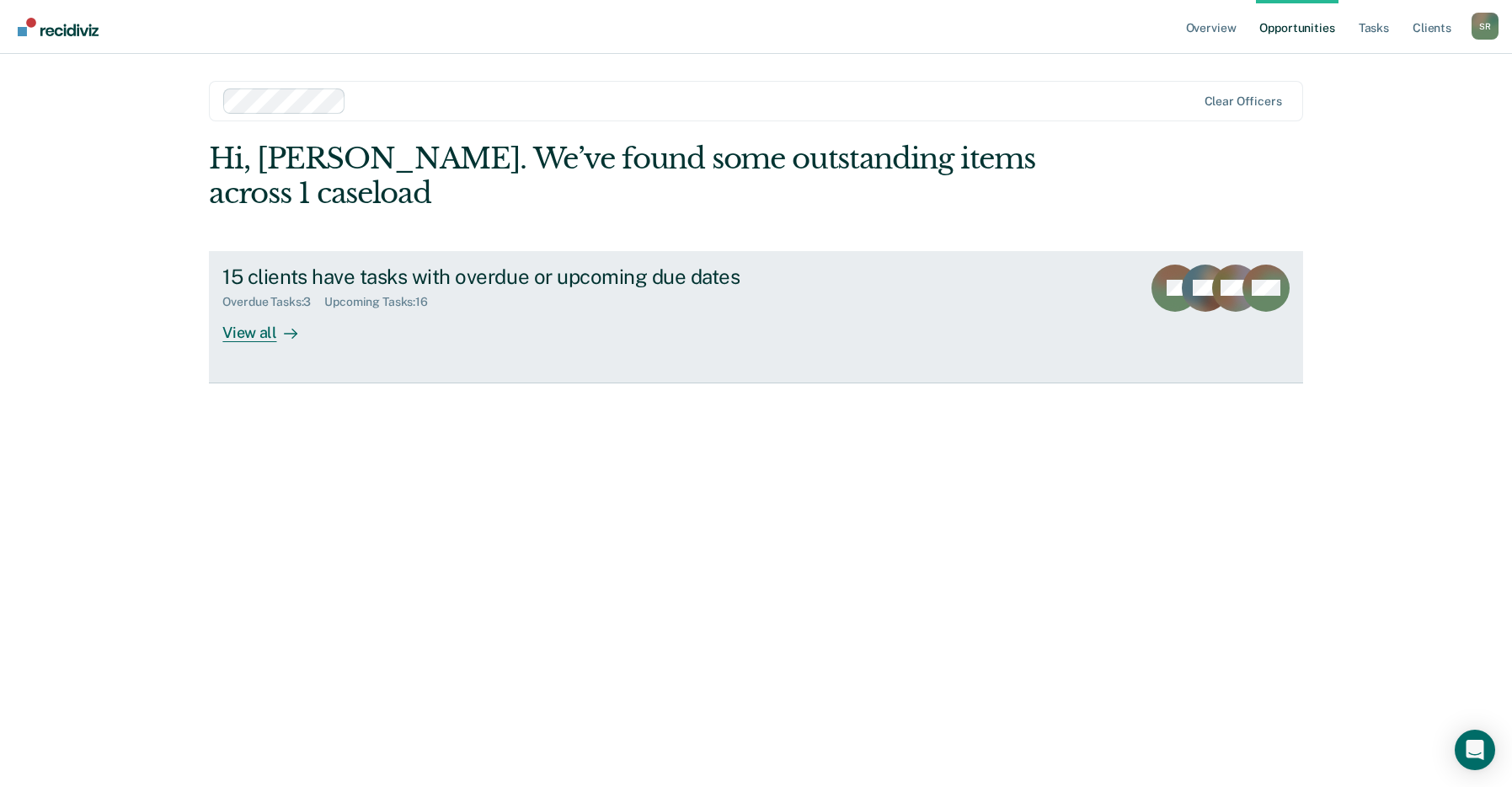
click at [248, 336] on div "View all" at bounding box center [269, 325] width 94 height 33
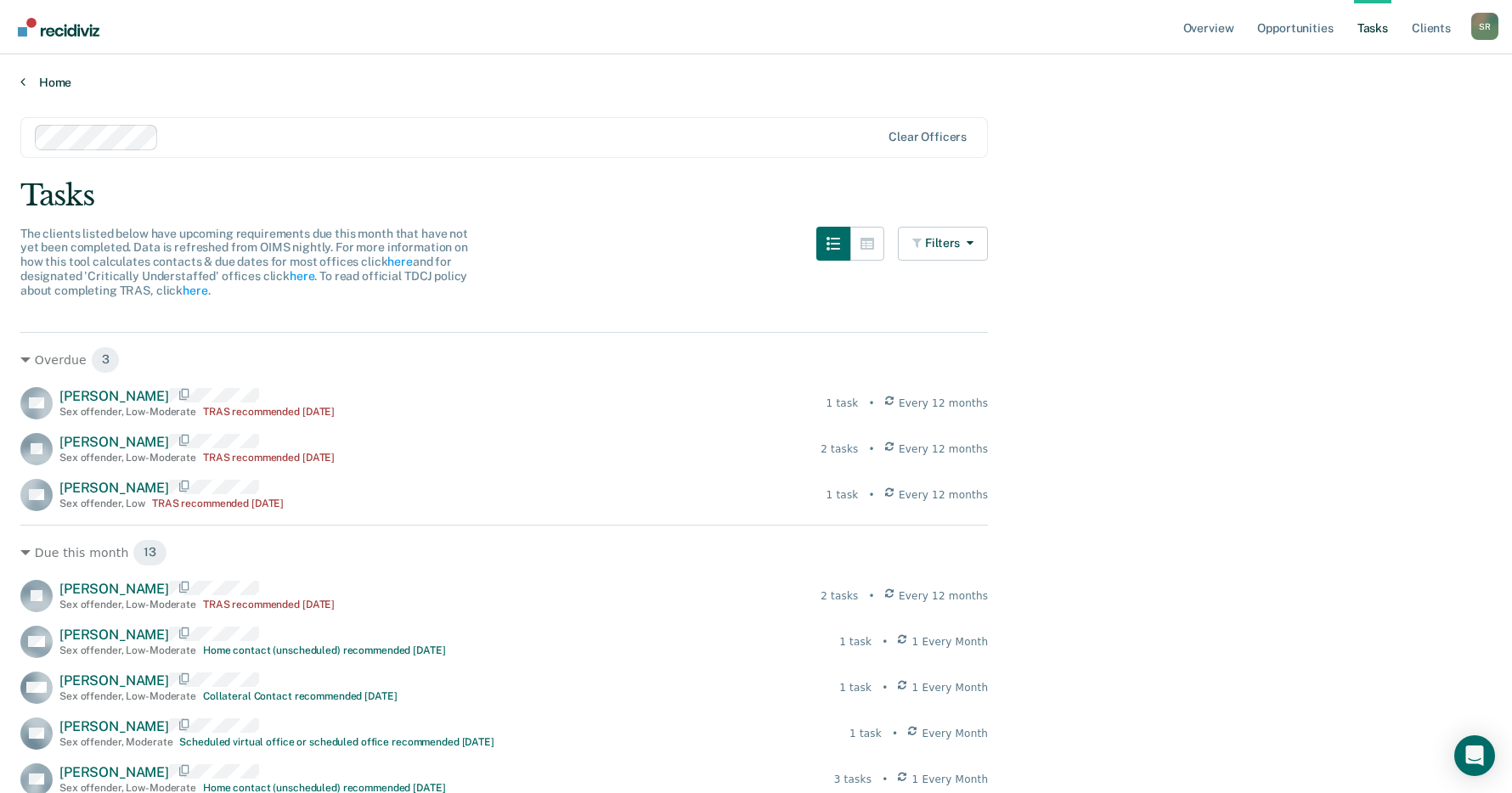
click at [23, 84] on icon at bounding box center [23, 81] width 5 height 13
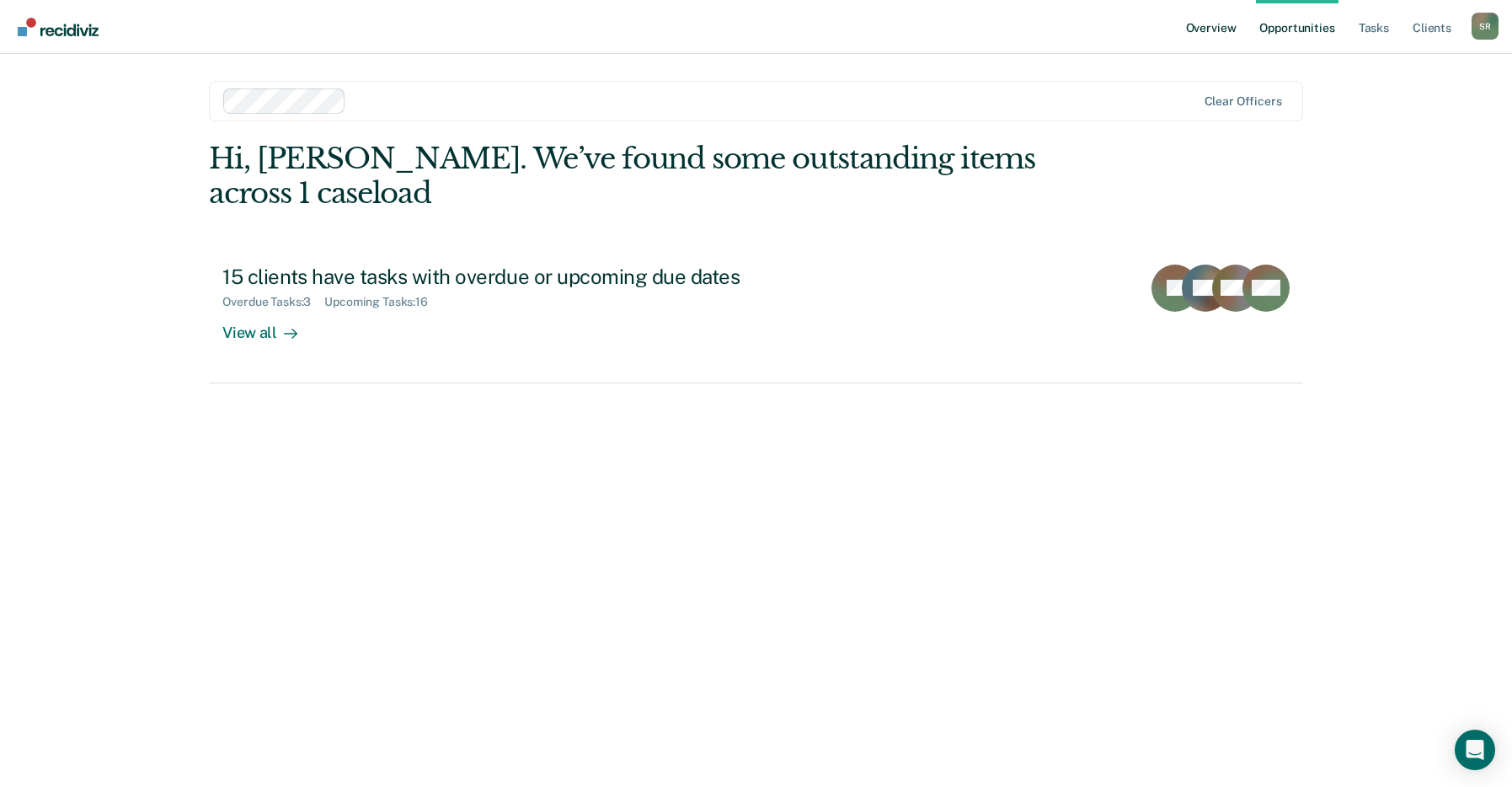
click at [1197, 29] on link "Overview" at bounding box center [1211, 27] width 57 height 54
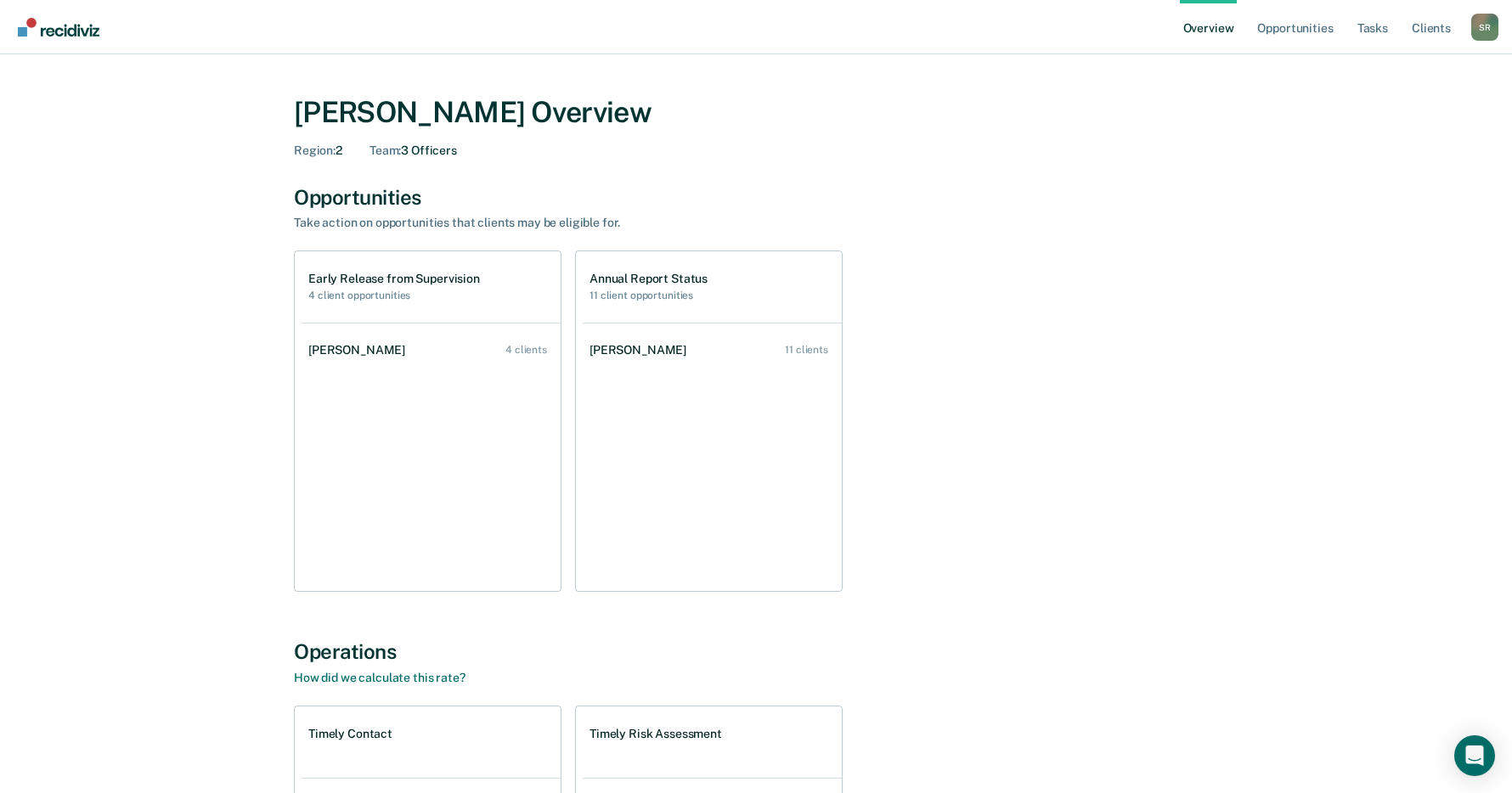
click at [680, 502] on ul "[PERSON_NAME] 11 clients" at bounding box center [712, 456] width 259 height 269
click at [623, 348] on div "[PERSON_NAME]" at bounding box center [641, 350] width 104 height 14
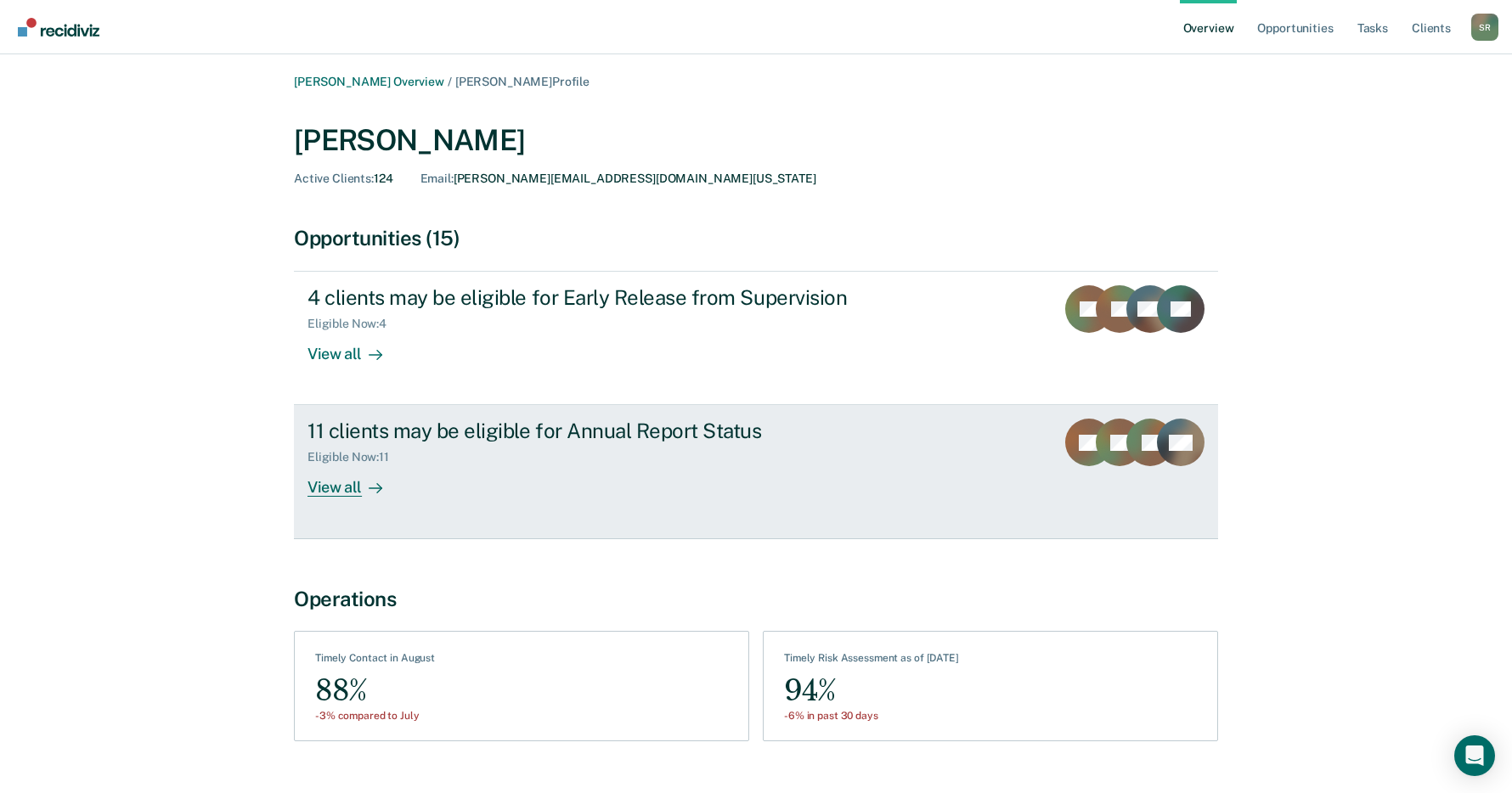
click at [1105, 440] on icon at bounding box center [1100, 458] width 72 height 81
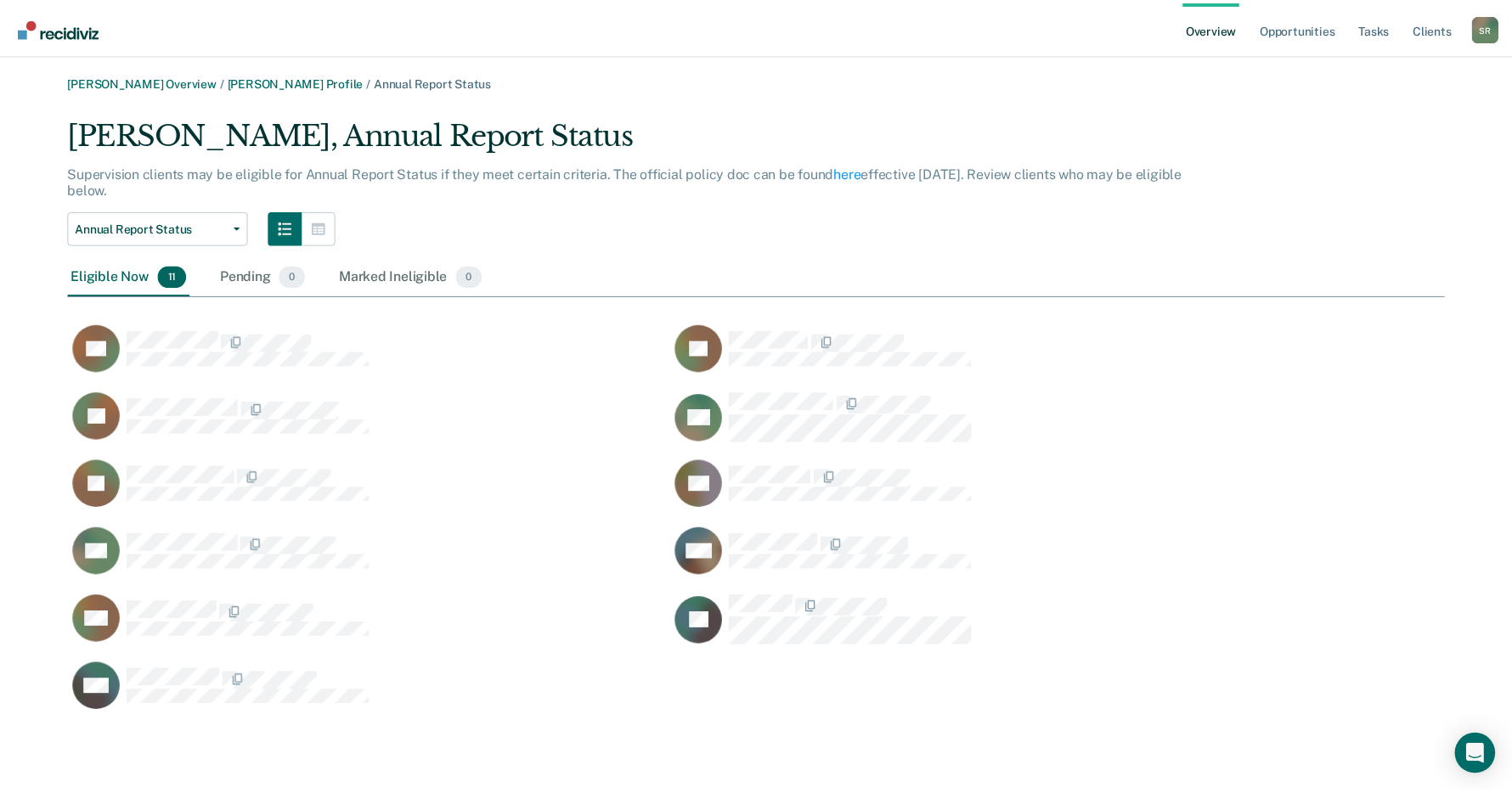
scroll to position [602, 1376]
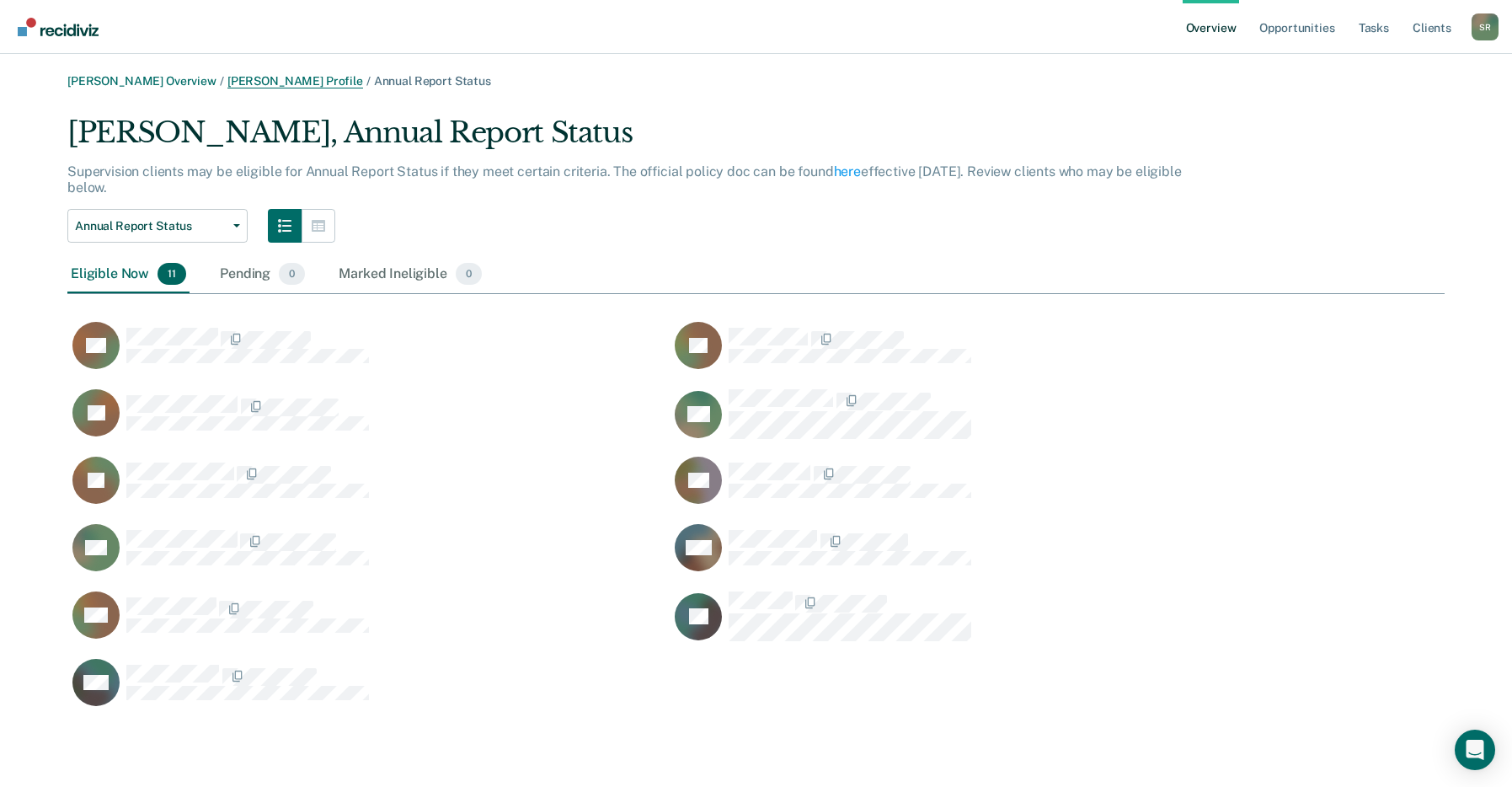
click at [273, 78] on link "[PERSON_NAME] Profile" at bounding box center [295, 80] width 136 height 14
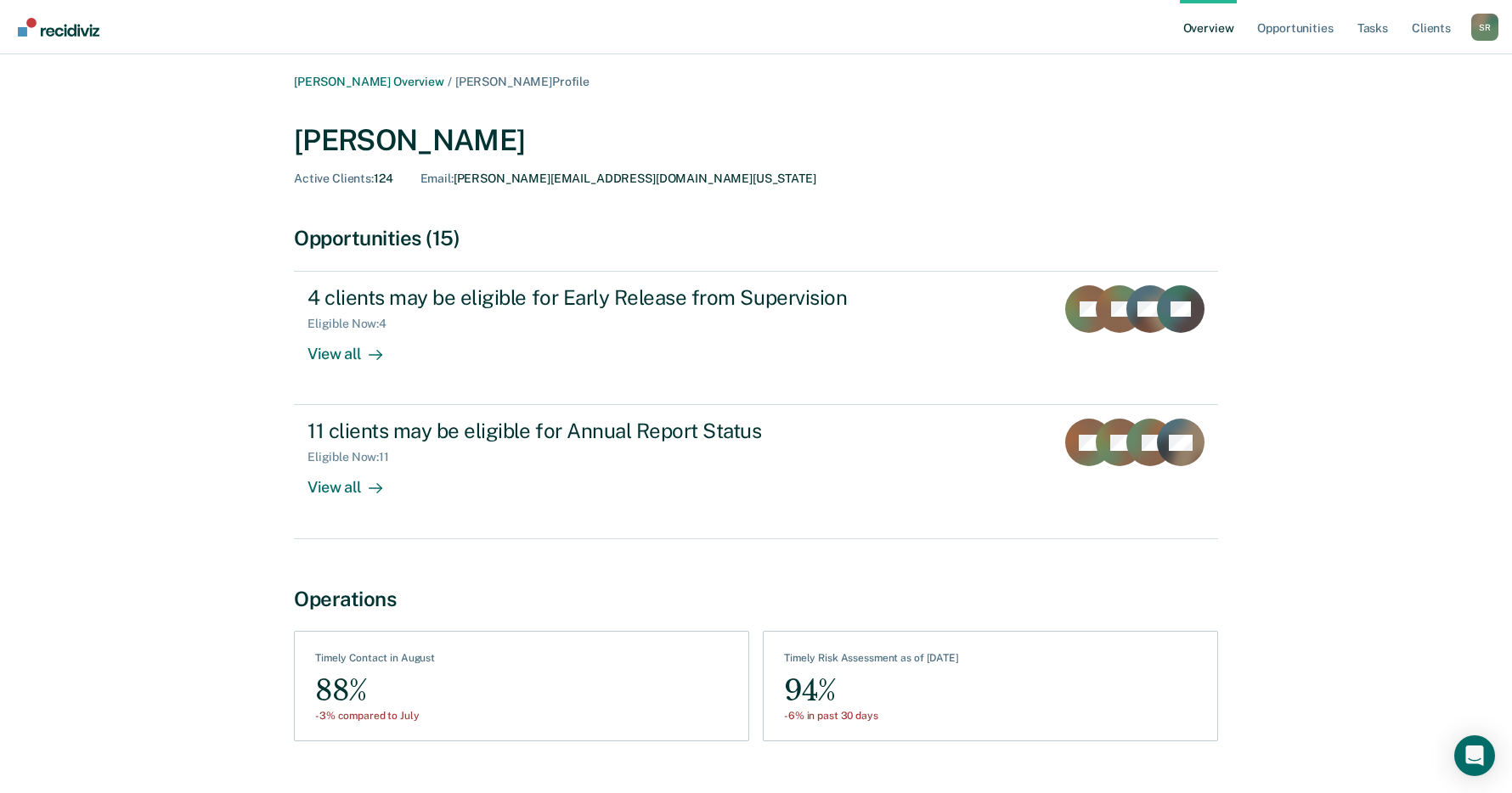
click at [1210, 27] on link "Overview" at bounding box center [1208, 27] width 58 height 55
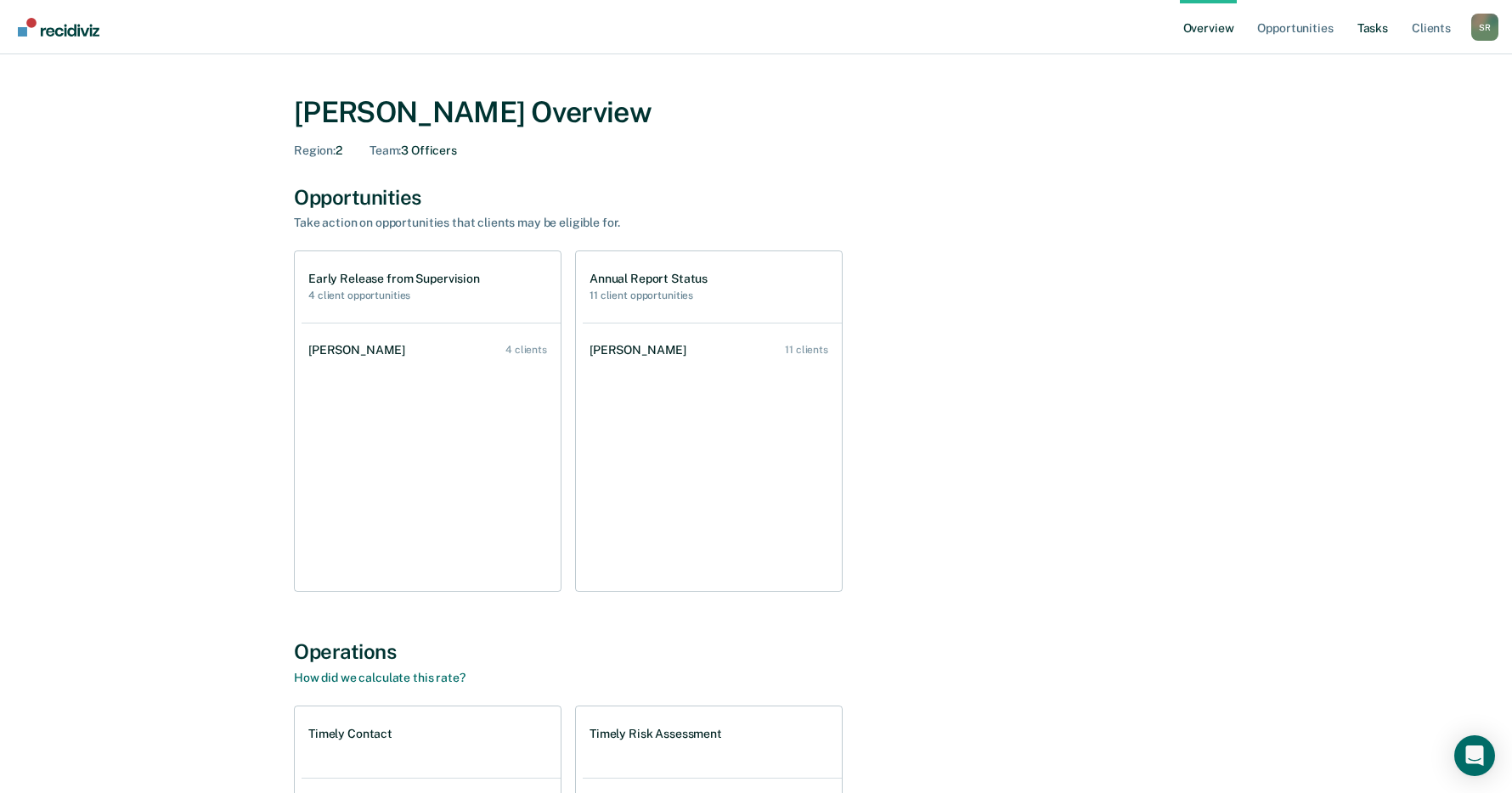
click at [1371, 23] on link "Tasks" at bounding box center [1372, 27] width 38 height 55
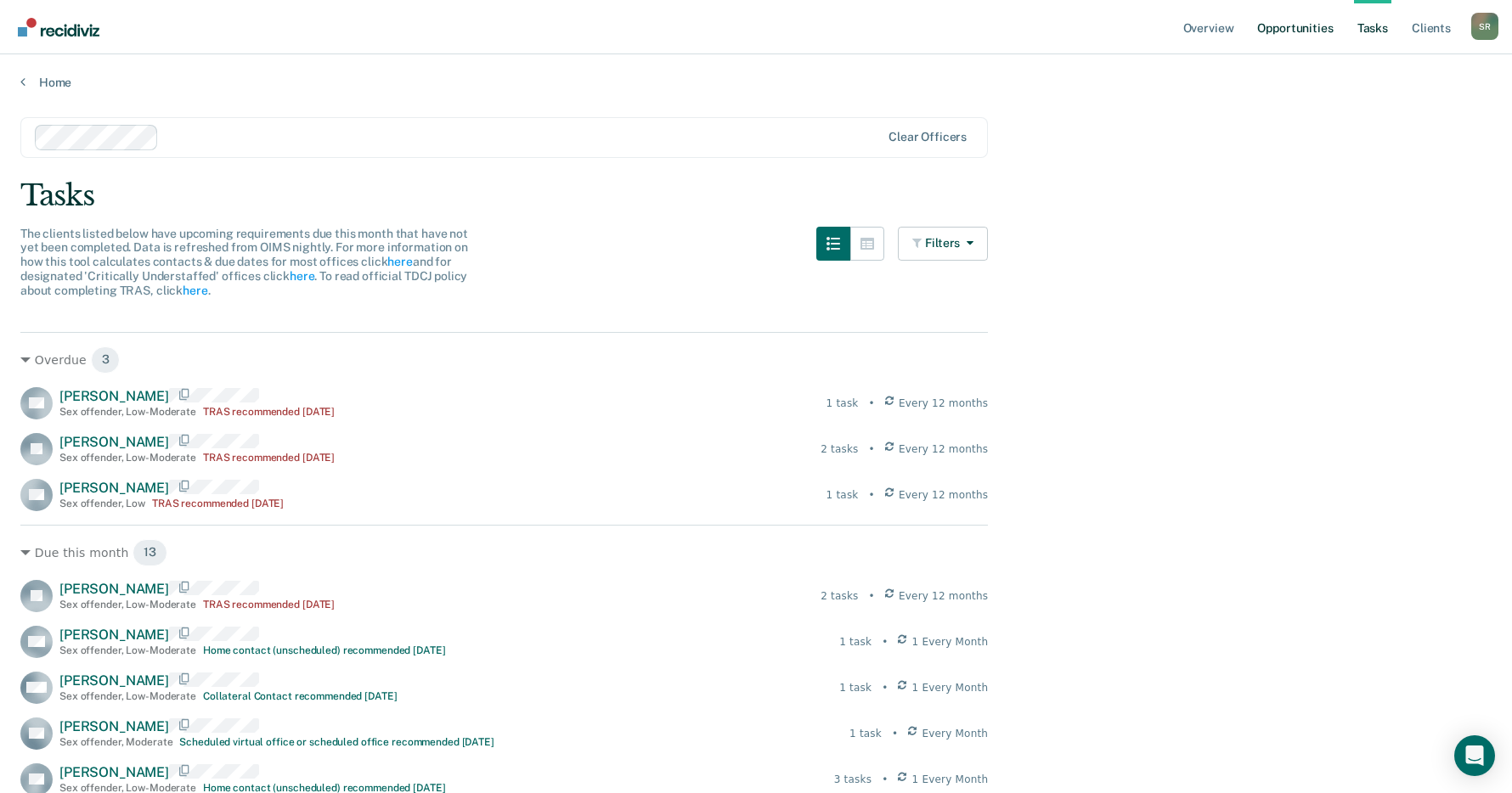
click at [1281, 30] on link "Opportunities" at bounding box center [1294, 27] width 82 height 55
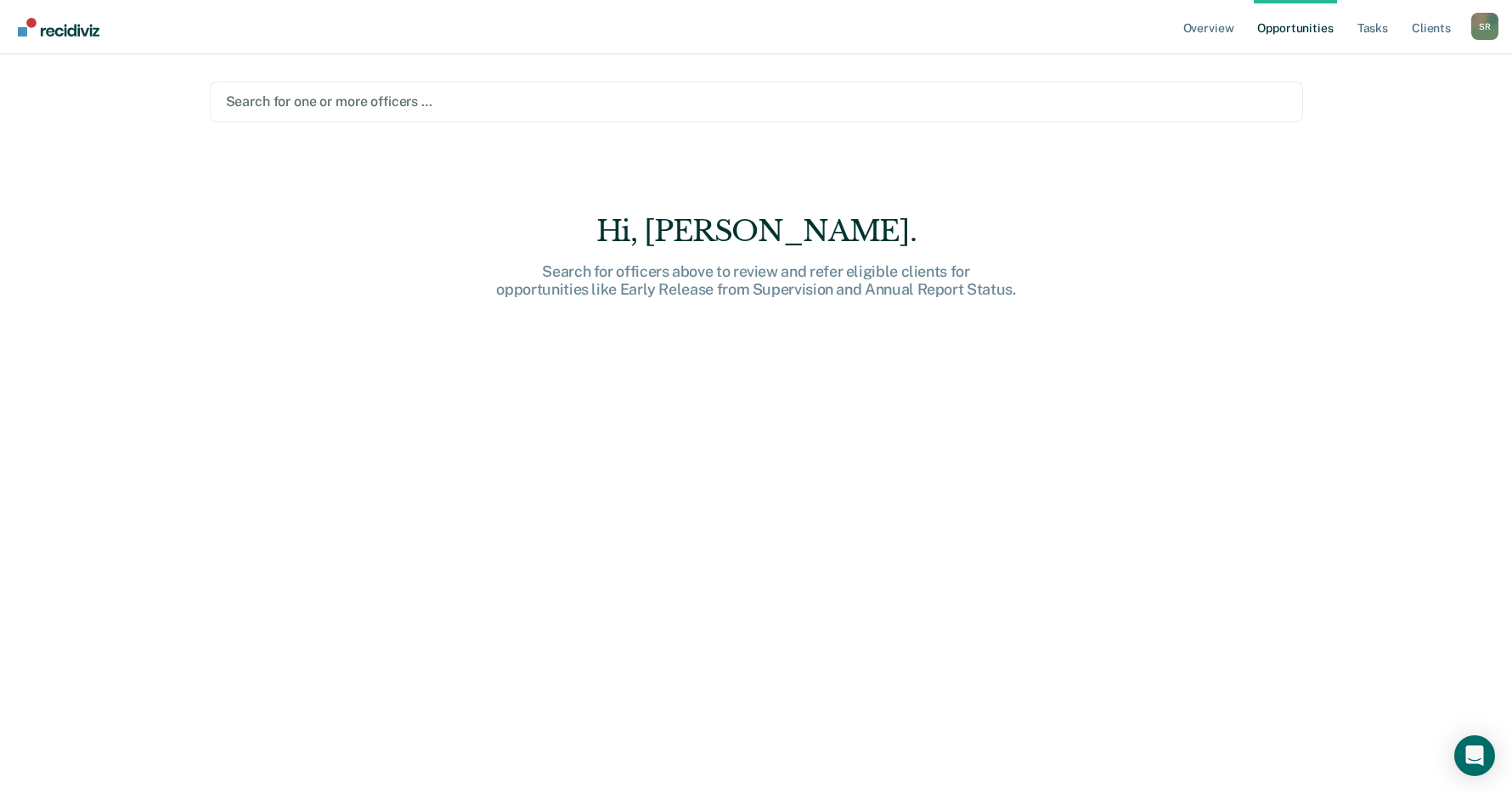
click at [338, 107] on div at bounding box center [756, 101] width 1061 height 20
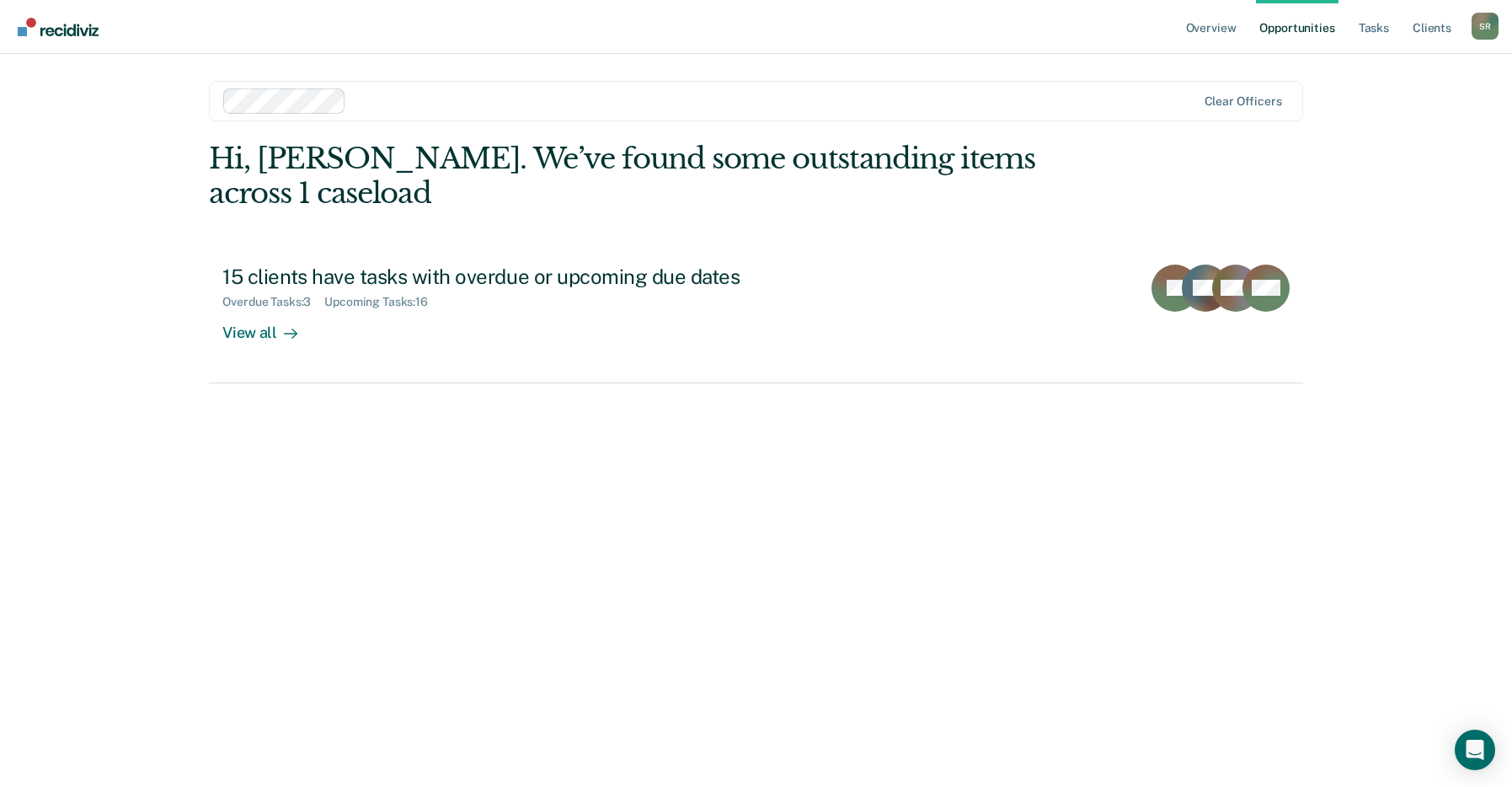
click at [585, 494] on div "Hi, [PERSON_NAME]. We’ve found some outstanding items across 1 caseload 15 clie…" at bounding box center [755, 440] width 1094 height 598
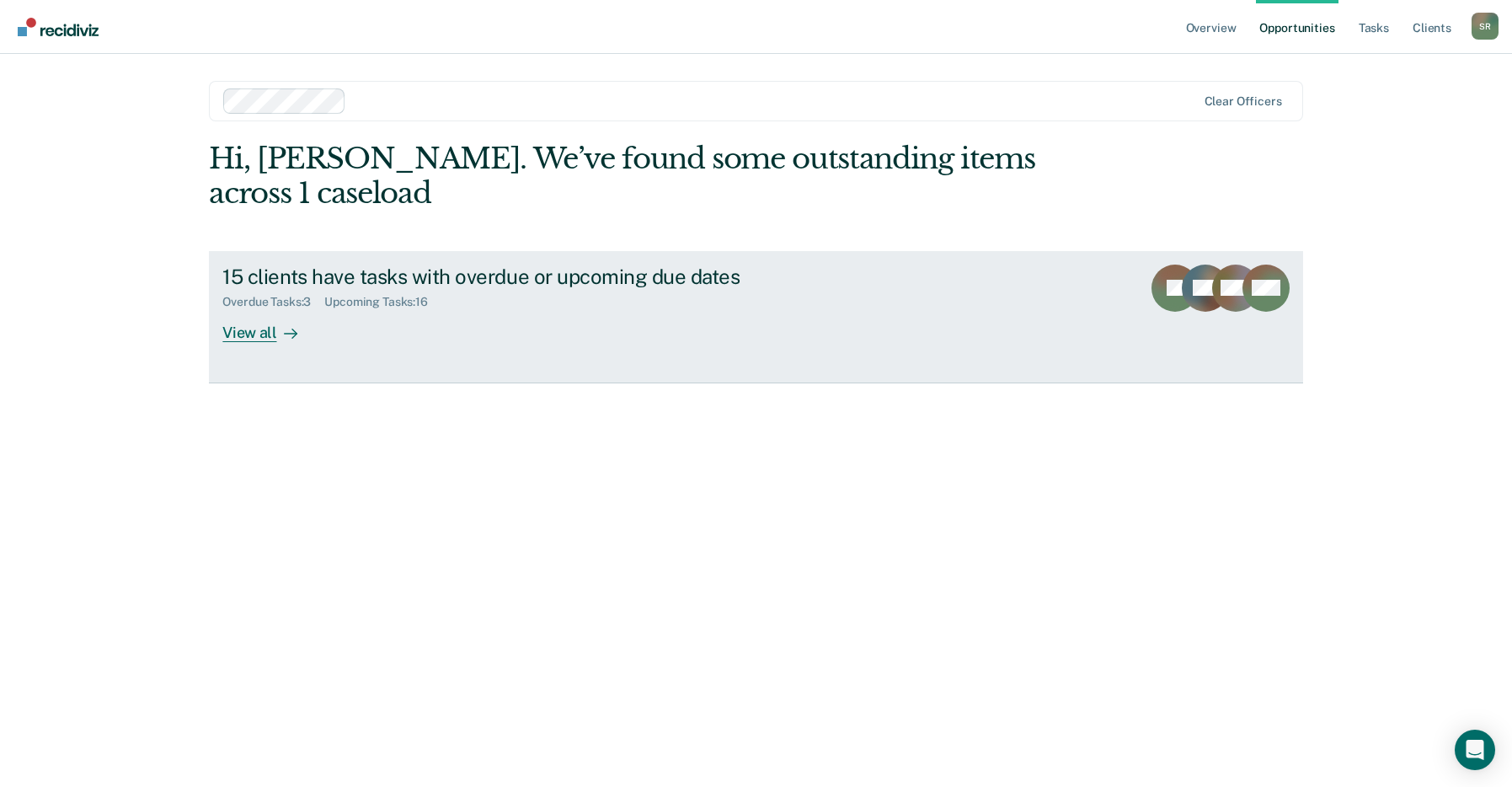
click at [253, 340] on div "View all" at bounding box center [269, 325] width 94 height 33
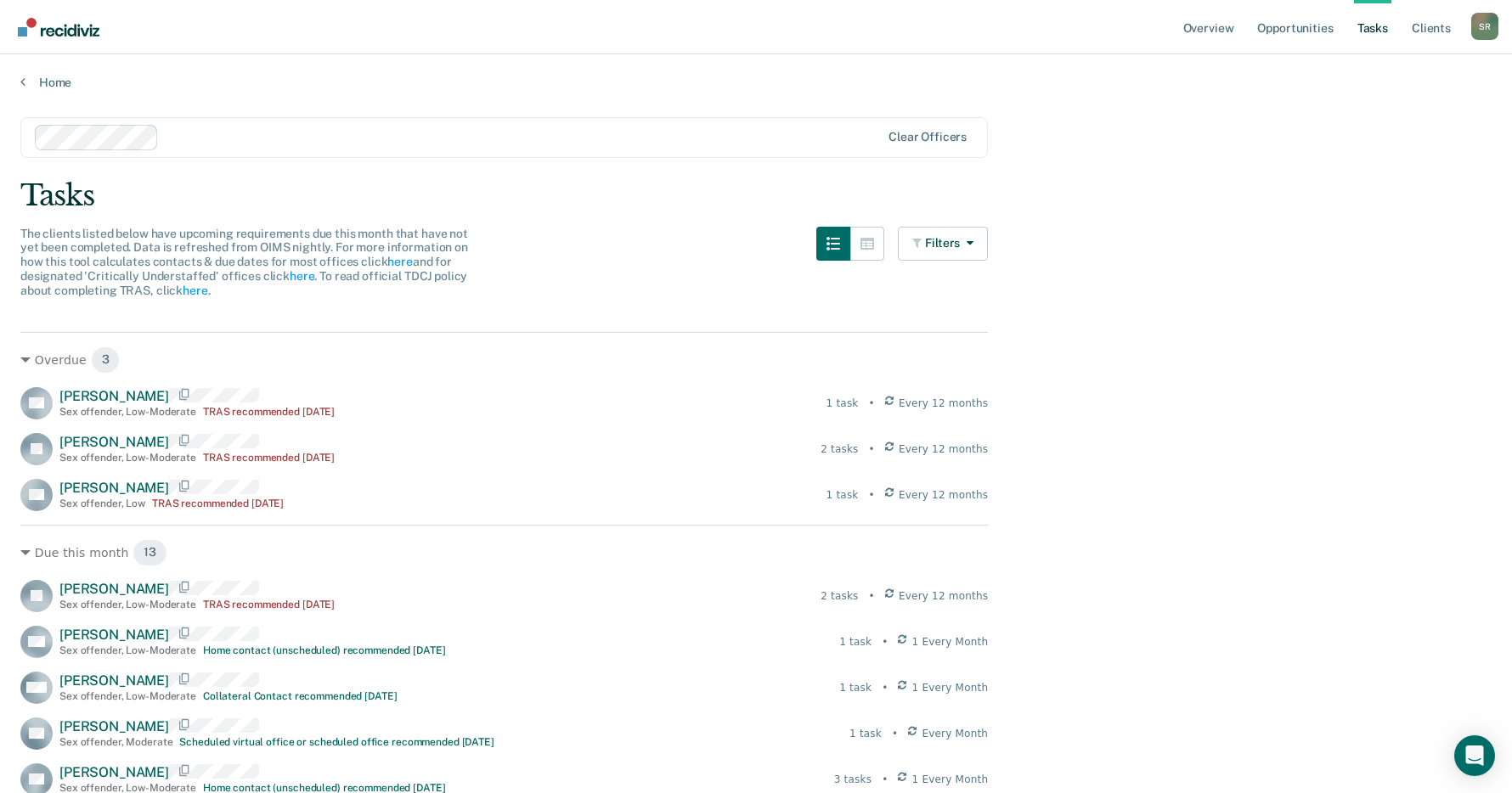
click at [1354, 245] on main "Clear officers Tasks The clients listed below have upcoming requirements due th…" at bounding box center [756, 657] width 1512 height 1135
click at [45, 87] on link "Home" at bounding box center [756, 82] width 1470 height 15
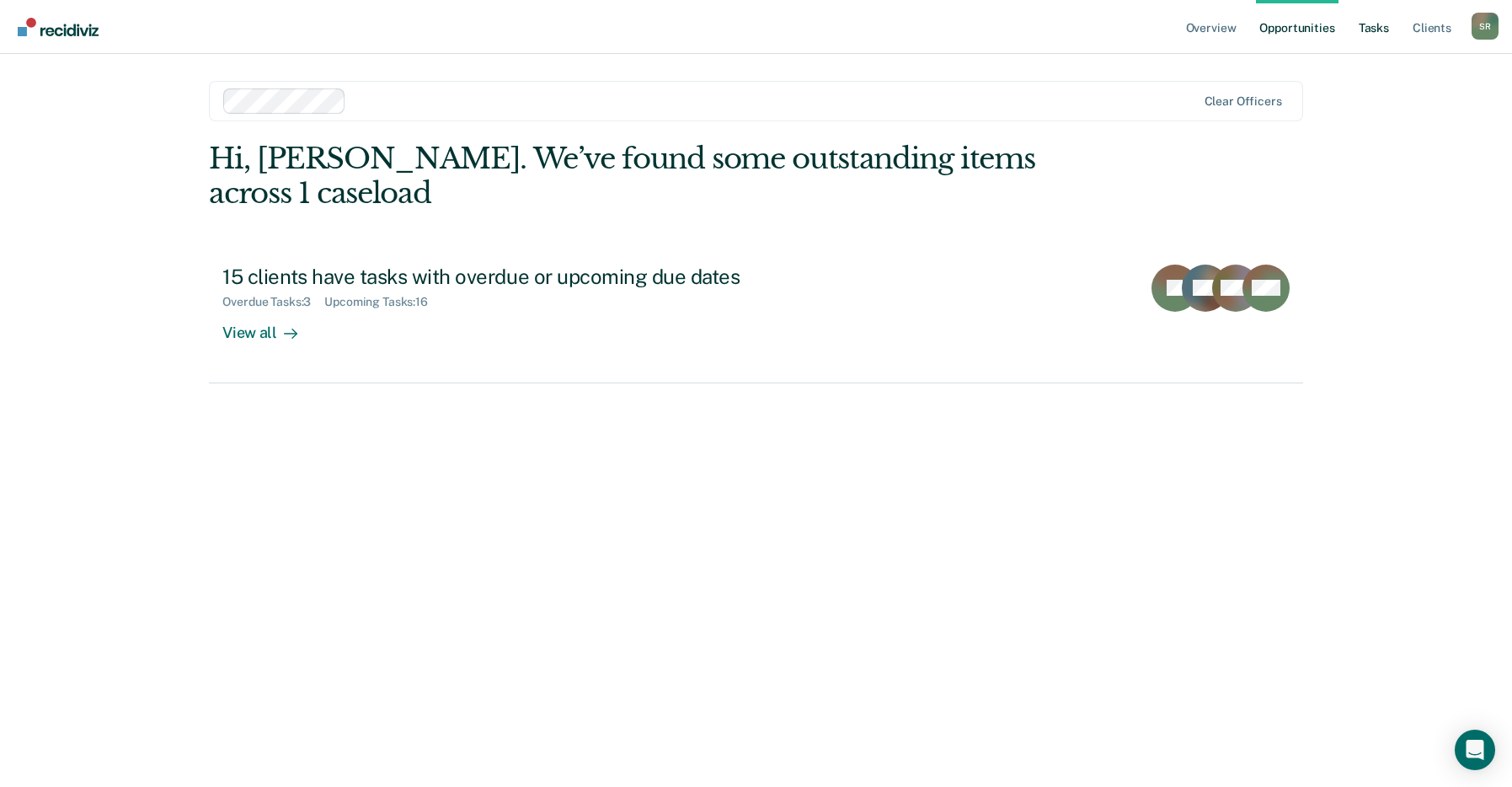
click at [1378, 23] on link "Tasks" at bounding box center [1374, 27] width 37 height 54
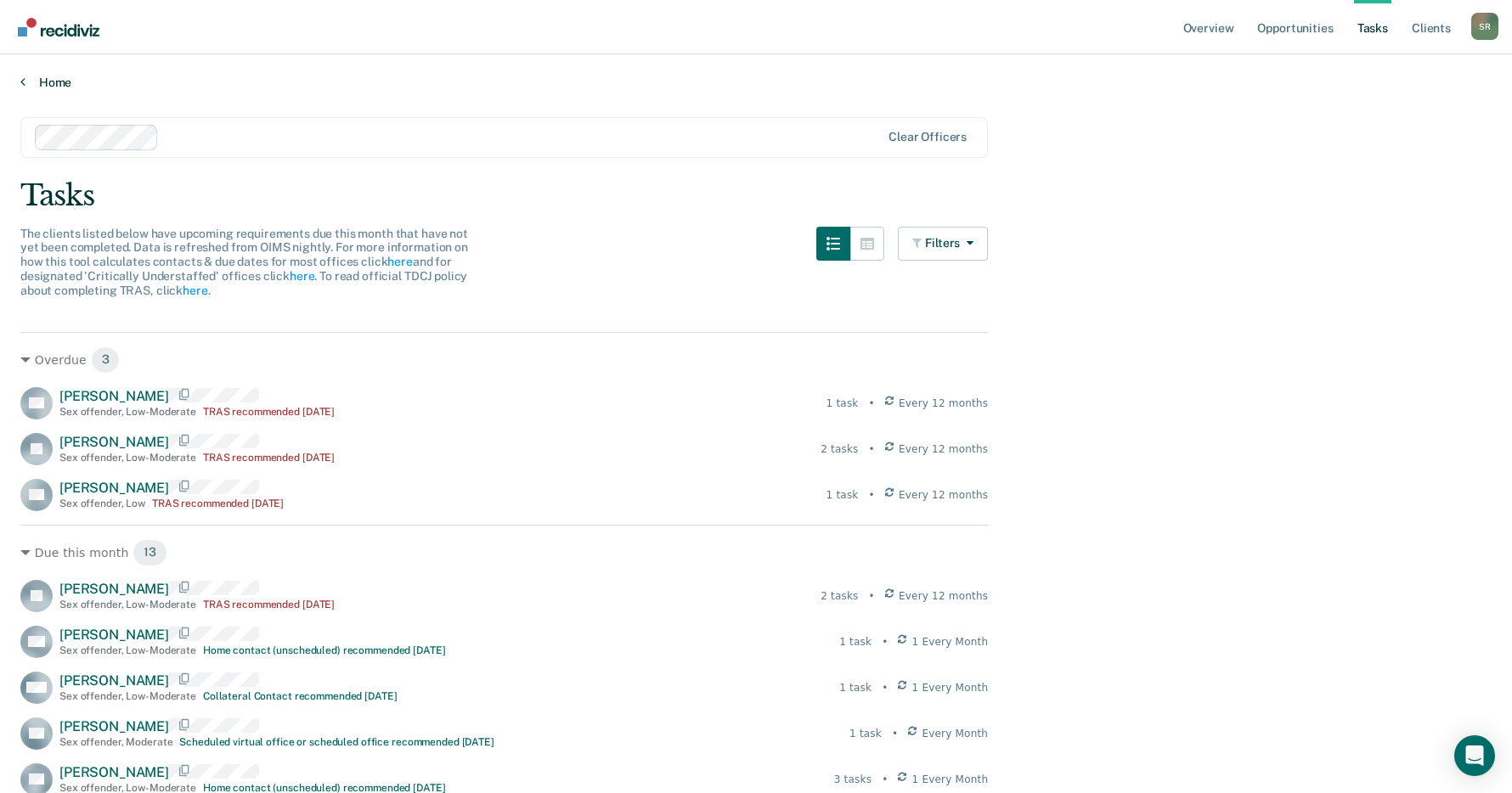
click at [47, 87] on link "Home" at bounding box center [756, 82] width 1470 height 15
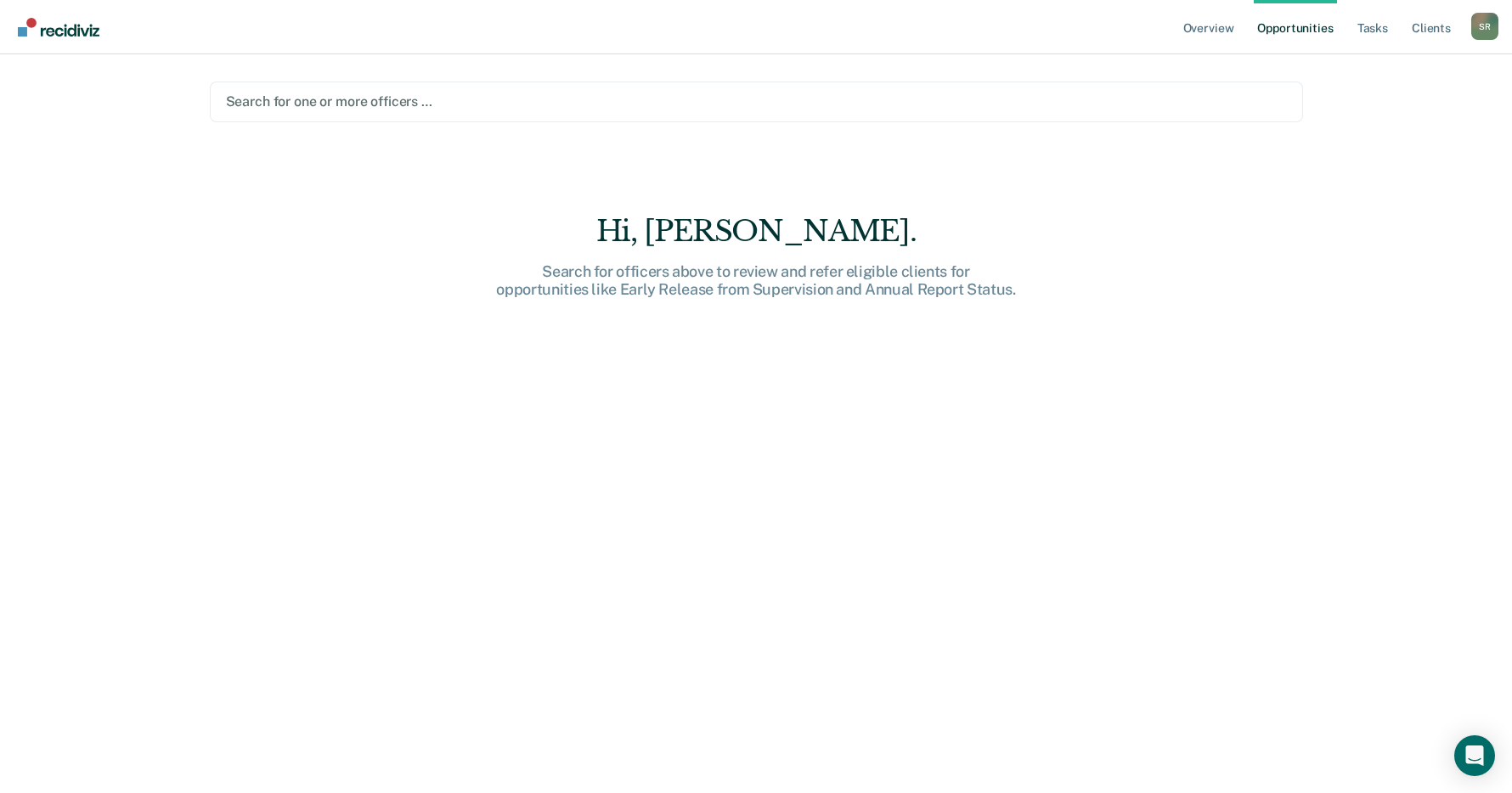
click at [341, 100] on div at bounding box center [756, 101] width 1061 height 20
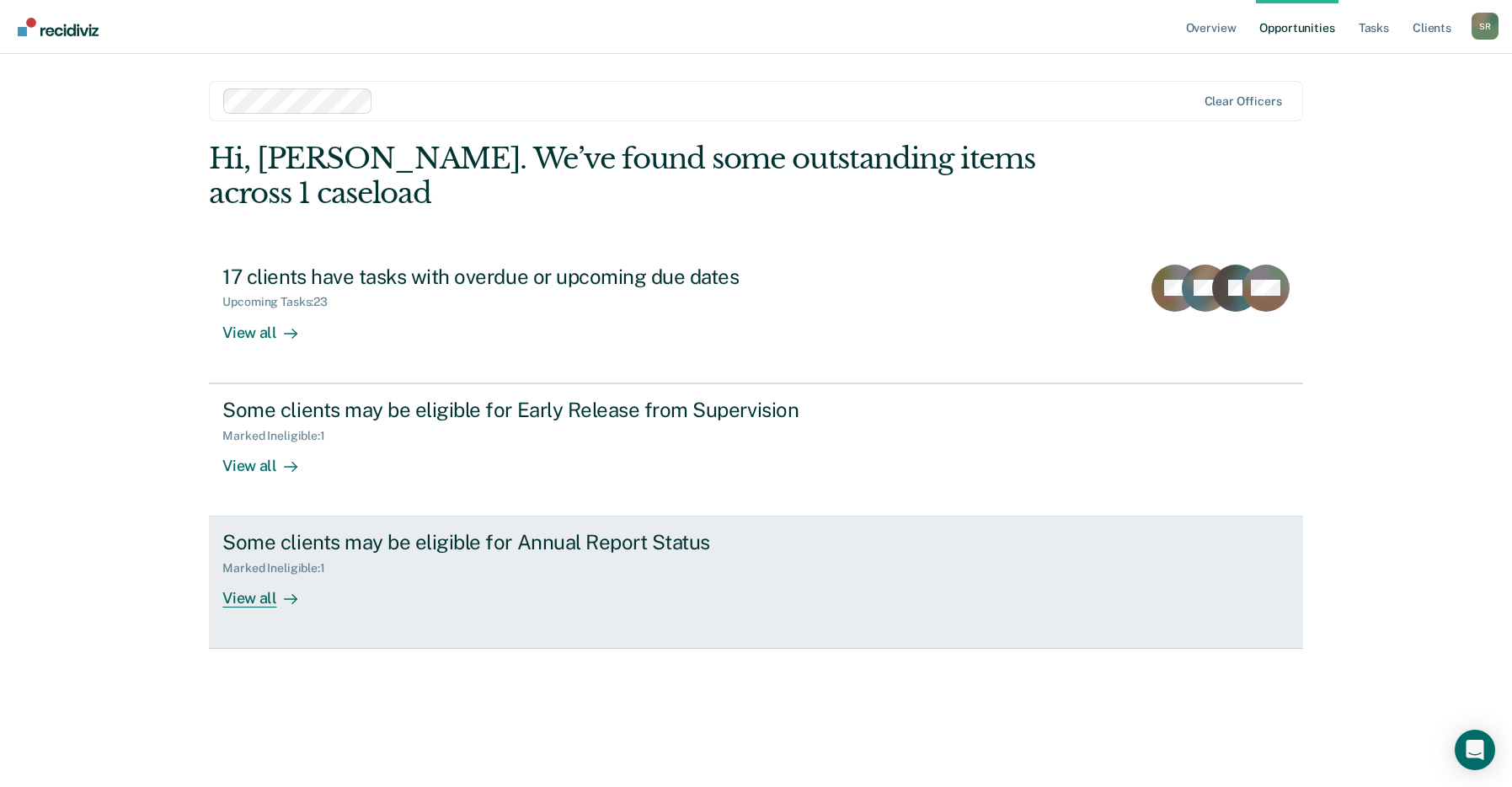
click at [506, 551] on div "Some clients may be eligible for Annual Report Status" at bounding box center [518, 542] width 591 height 24
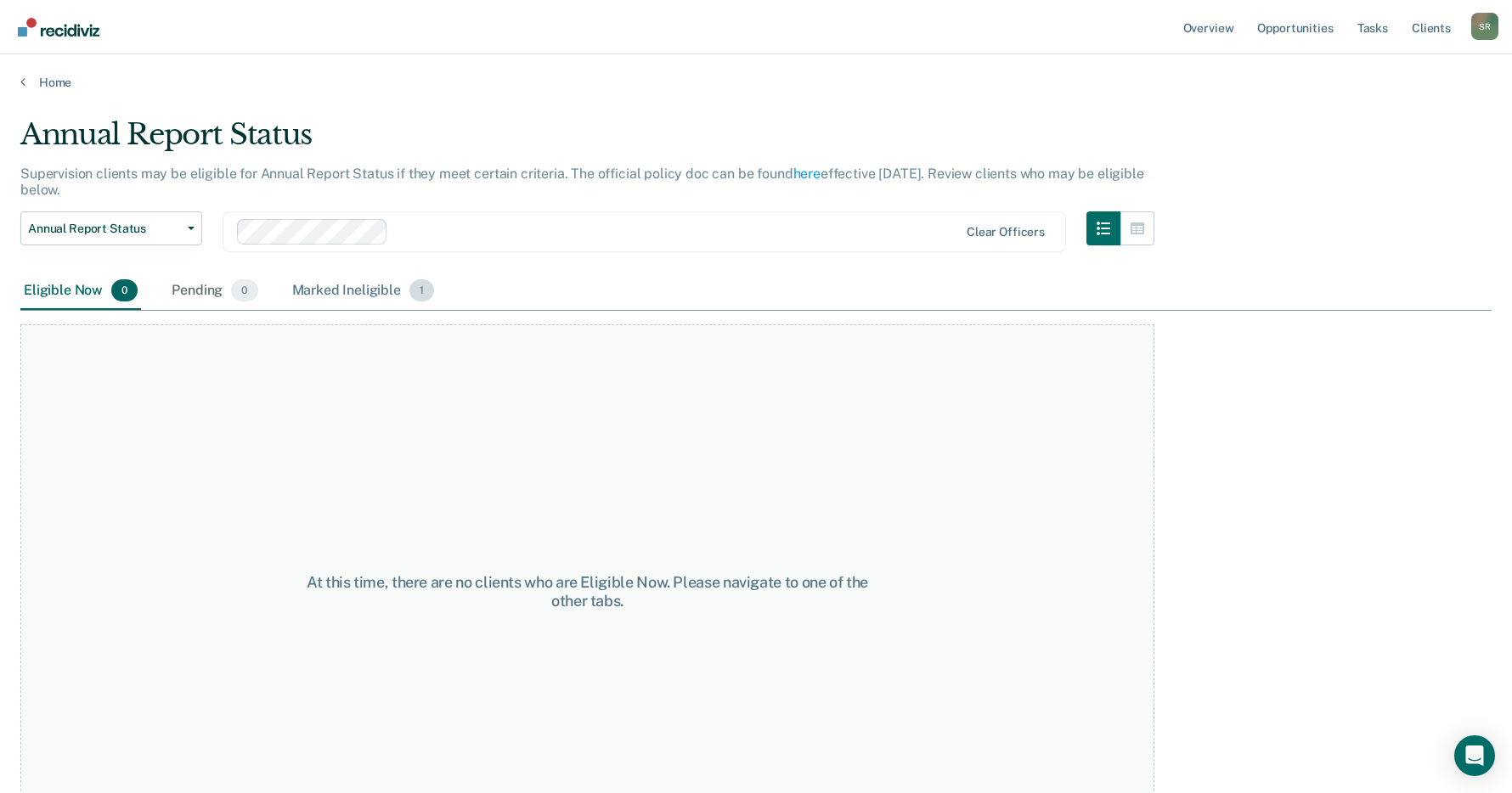
click at [352, 289] on div "Marked Ineligible 1" at bounding box center [363, 291] width 149 height 38
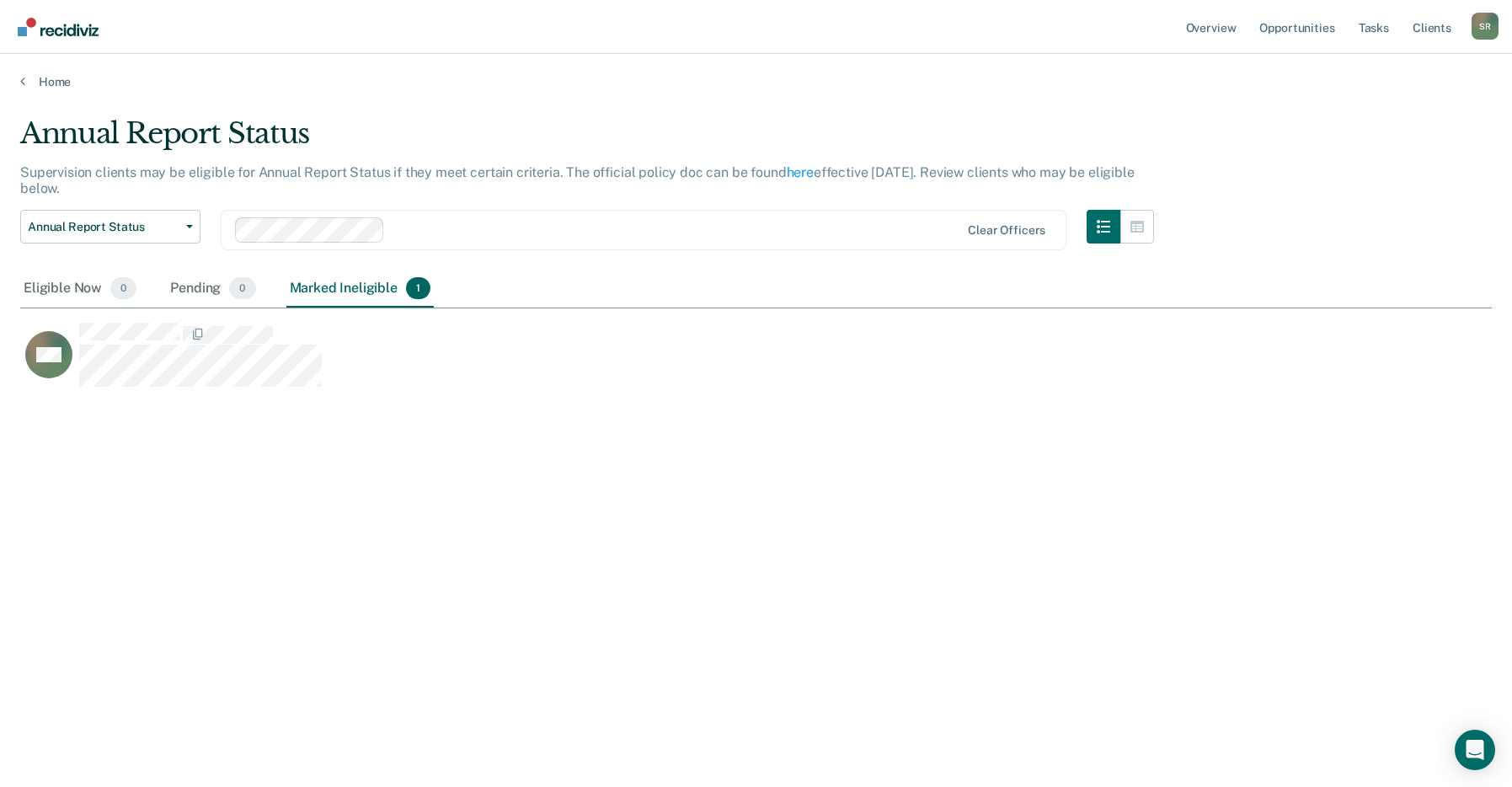
scroll to position [532, 1459]
click at [199, 284] on div "Pending 0" at bounding box center [212, 289] width 92 height 37
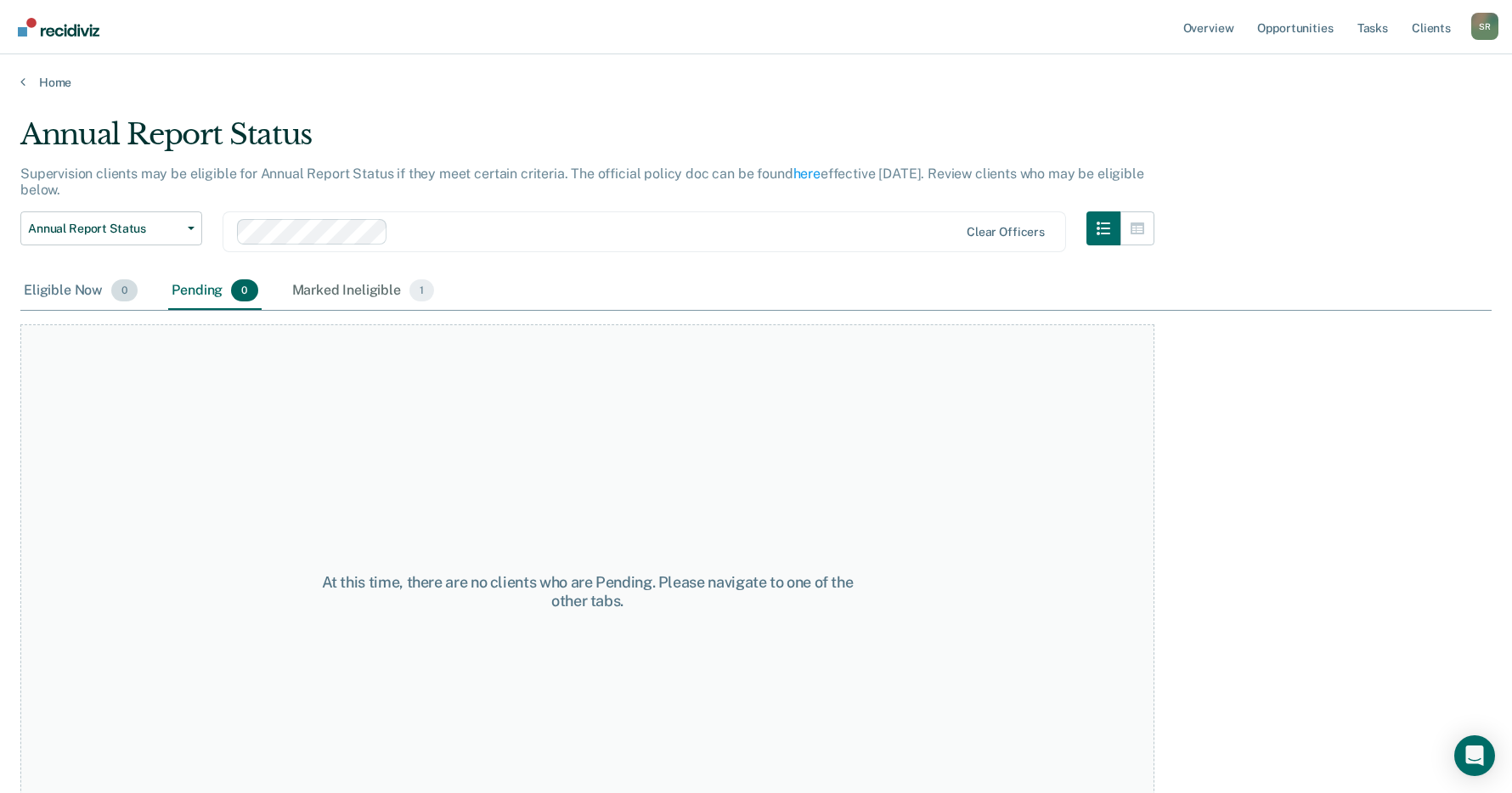
click at [84, 284] on div "Eligible Now 0" at bounding box center [81, 291] width 121 height 38
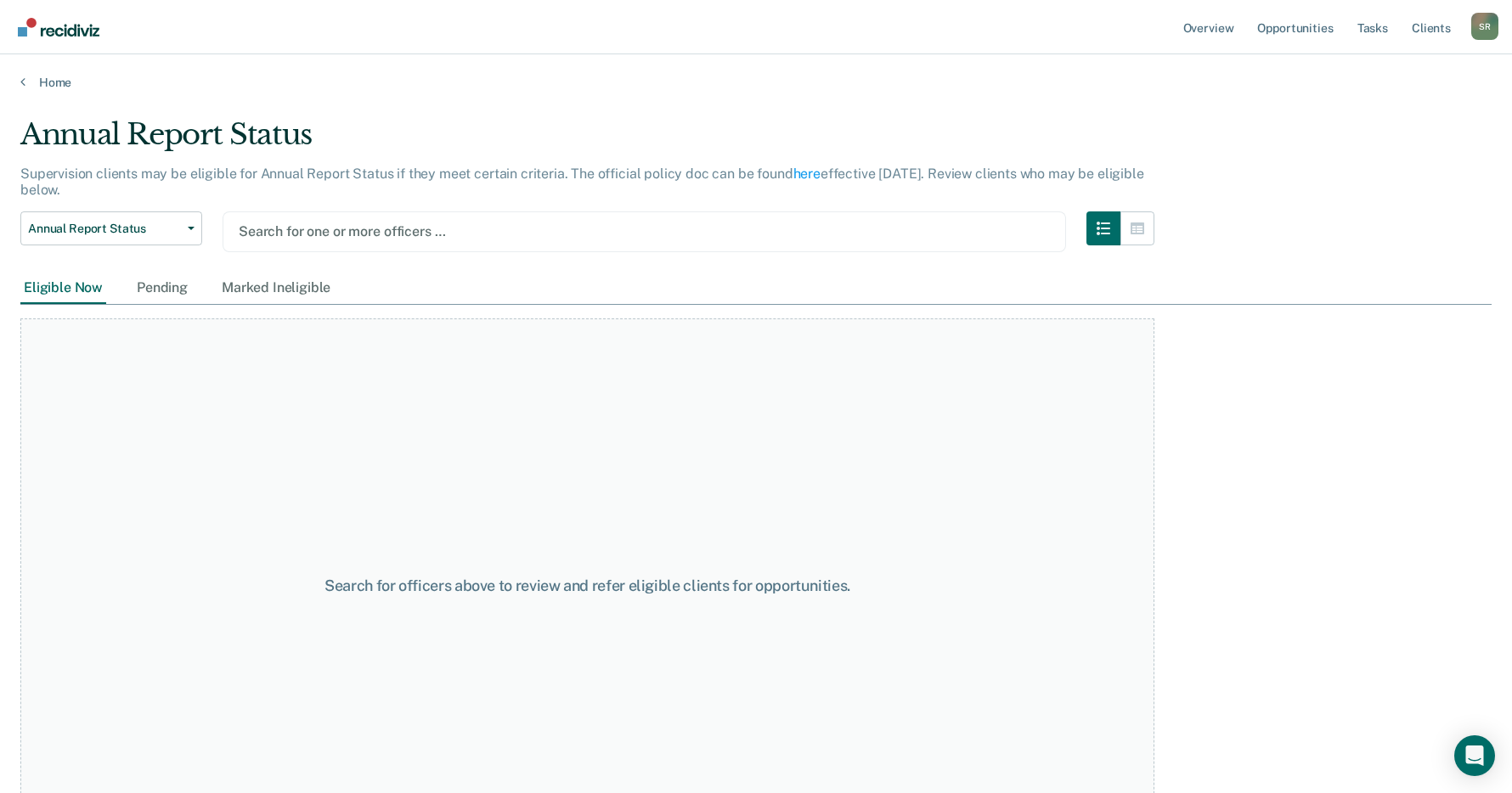
click at [367, 233] on div at bounding box center [644, 231] width 811 height 20
click at [328, 228] on div at bounding box center [644, 231] width 811 height 20
click at [29, 78] on link "Home" at bounding box center [756, 82] width 1470 height 15
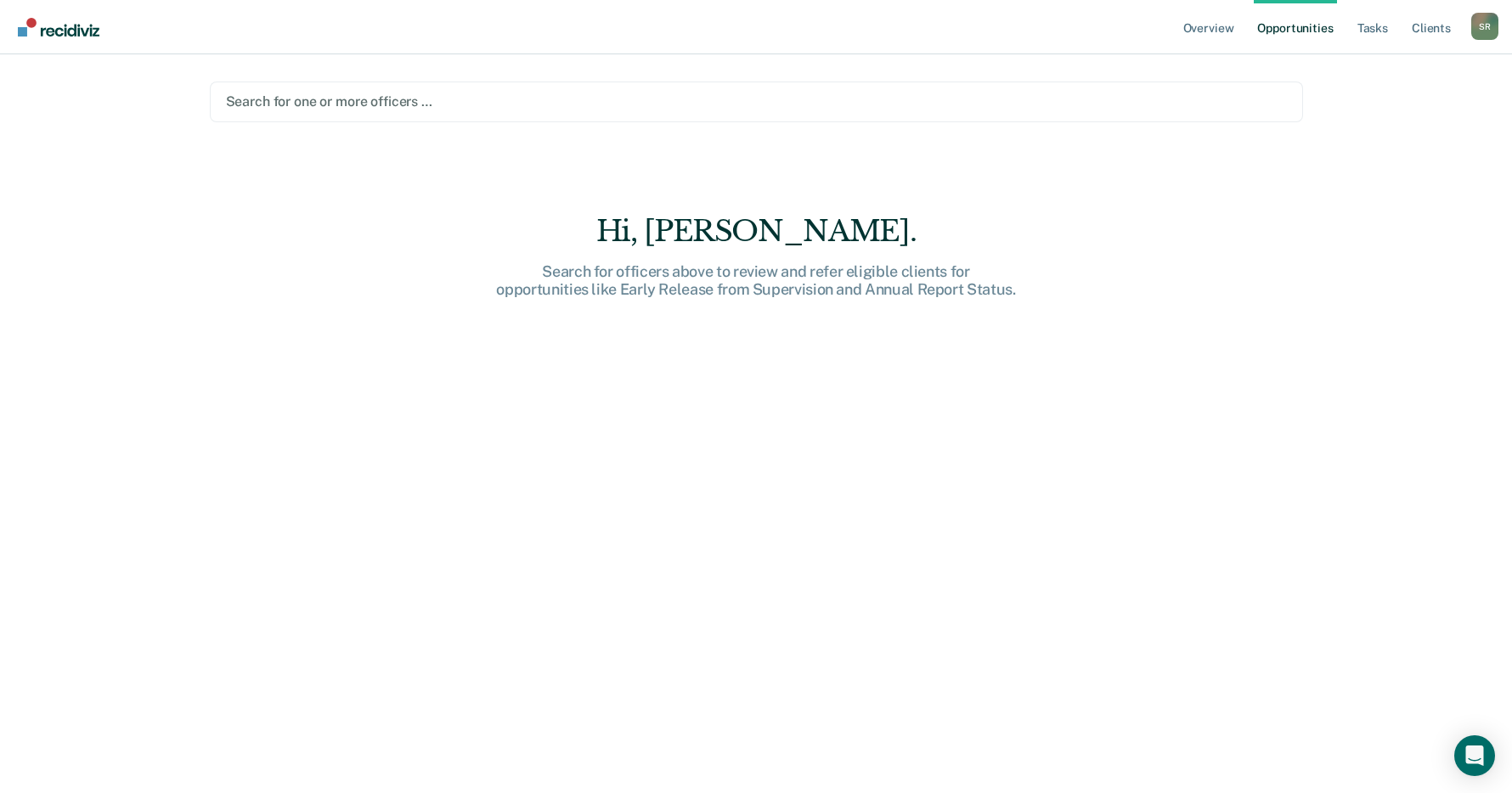
click at [1285, 32] on link "Opportunities" at bounding box center [1294, 27] width 82 height 55
click at [1202, 30] on link "Overview" at bounding box center [1208, 27] width 58 height 55
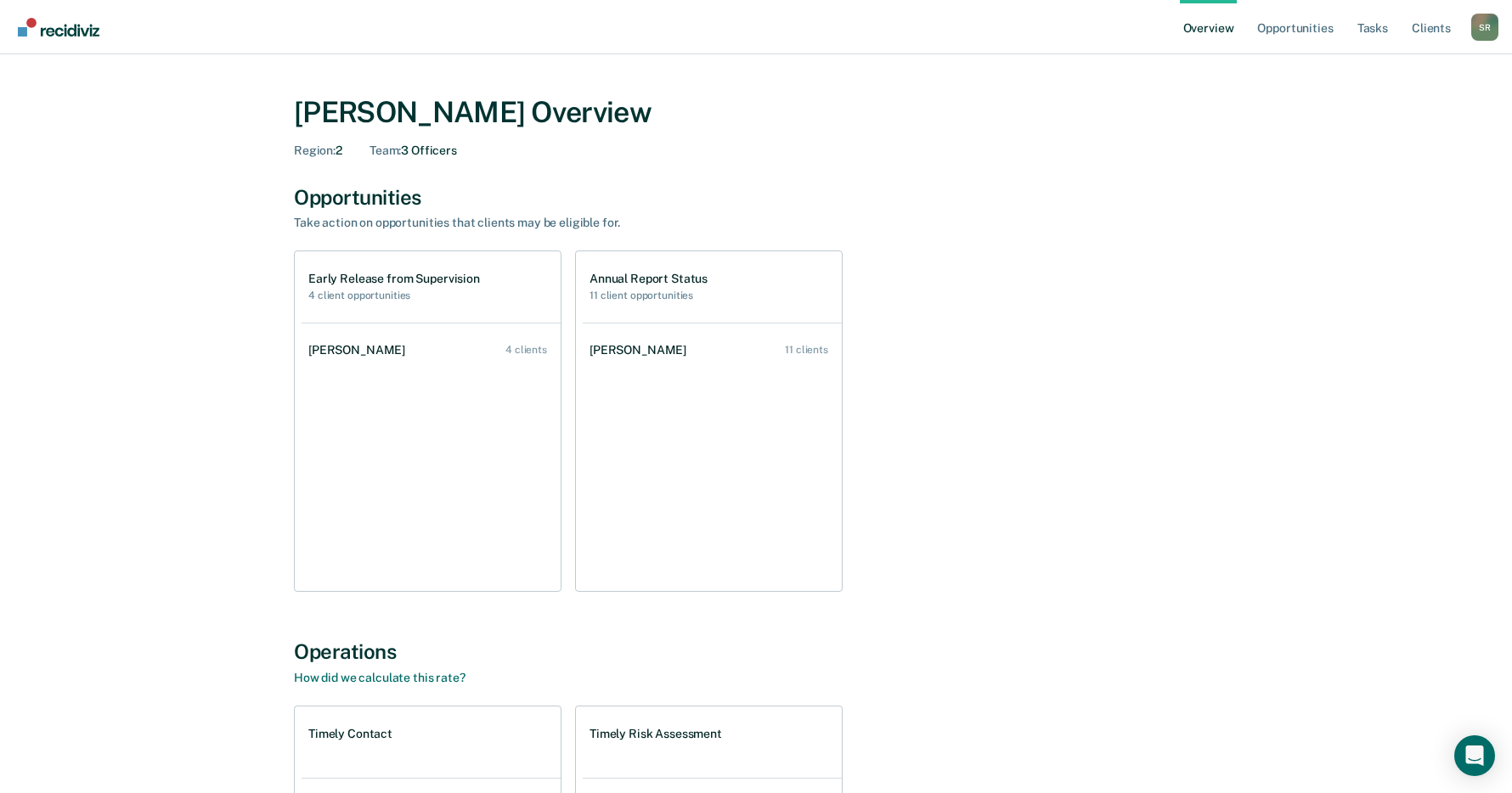
click at [342, 277] on h1 "Early Release from Supervision" at bounding box center [394, 278] width 172 height 14
click at [528, 345] on div "4 clients" at bounding box center [526, 350] width 42 height 12
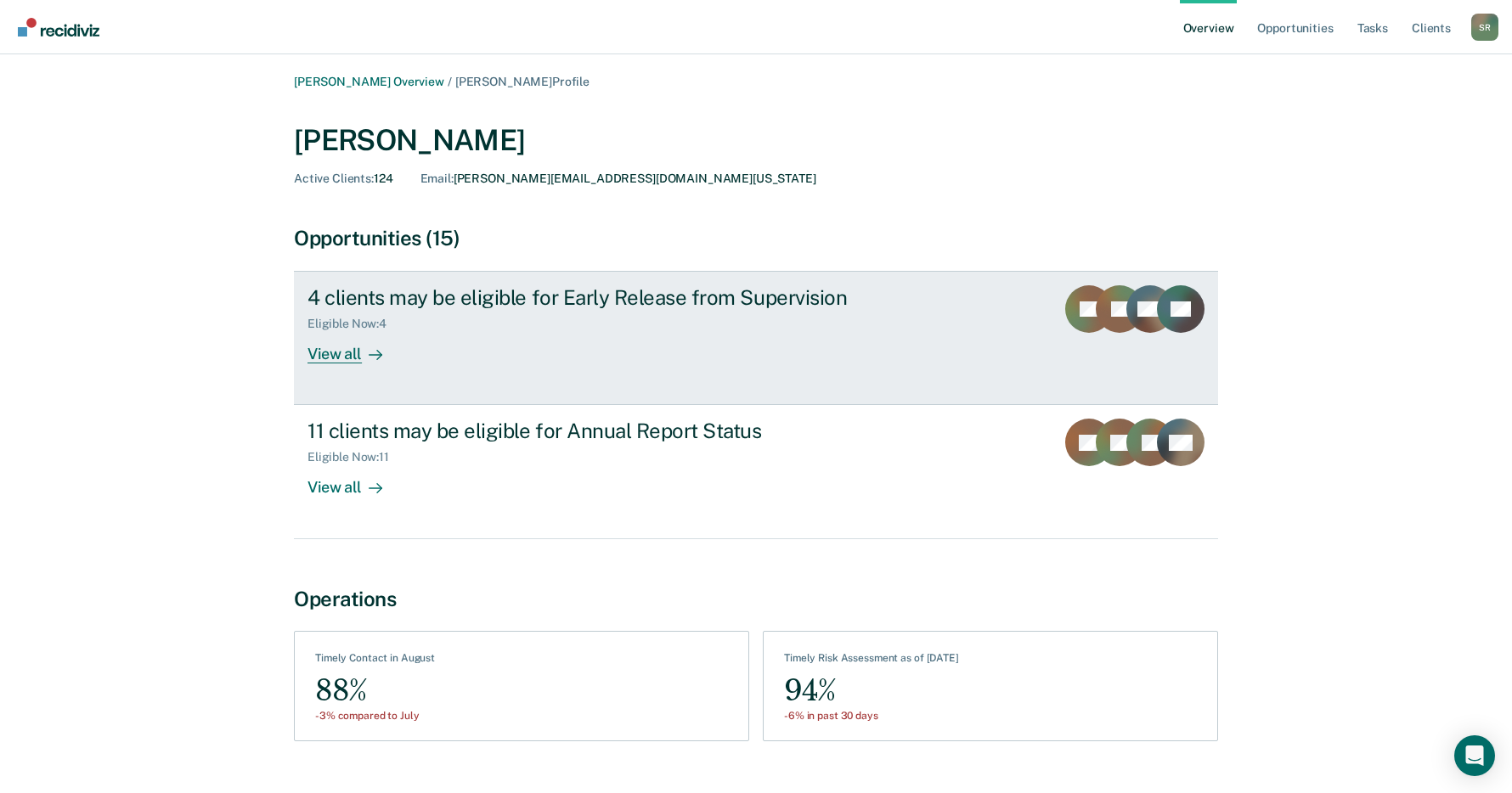
click at [355, 354] on div "View all" at bounding box center [355, 347] width 95 height 33
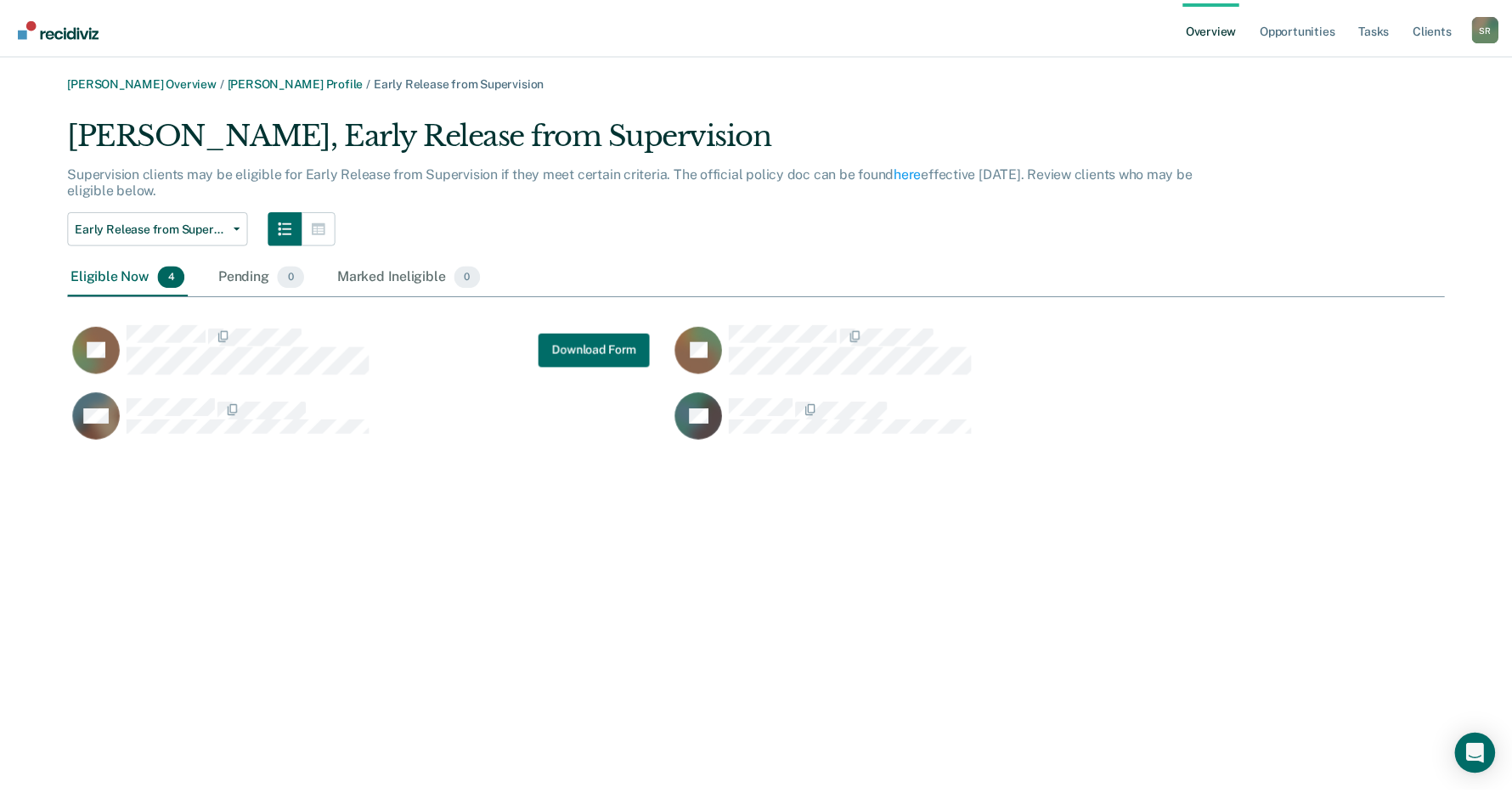
scroll to position [330, 1376]
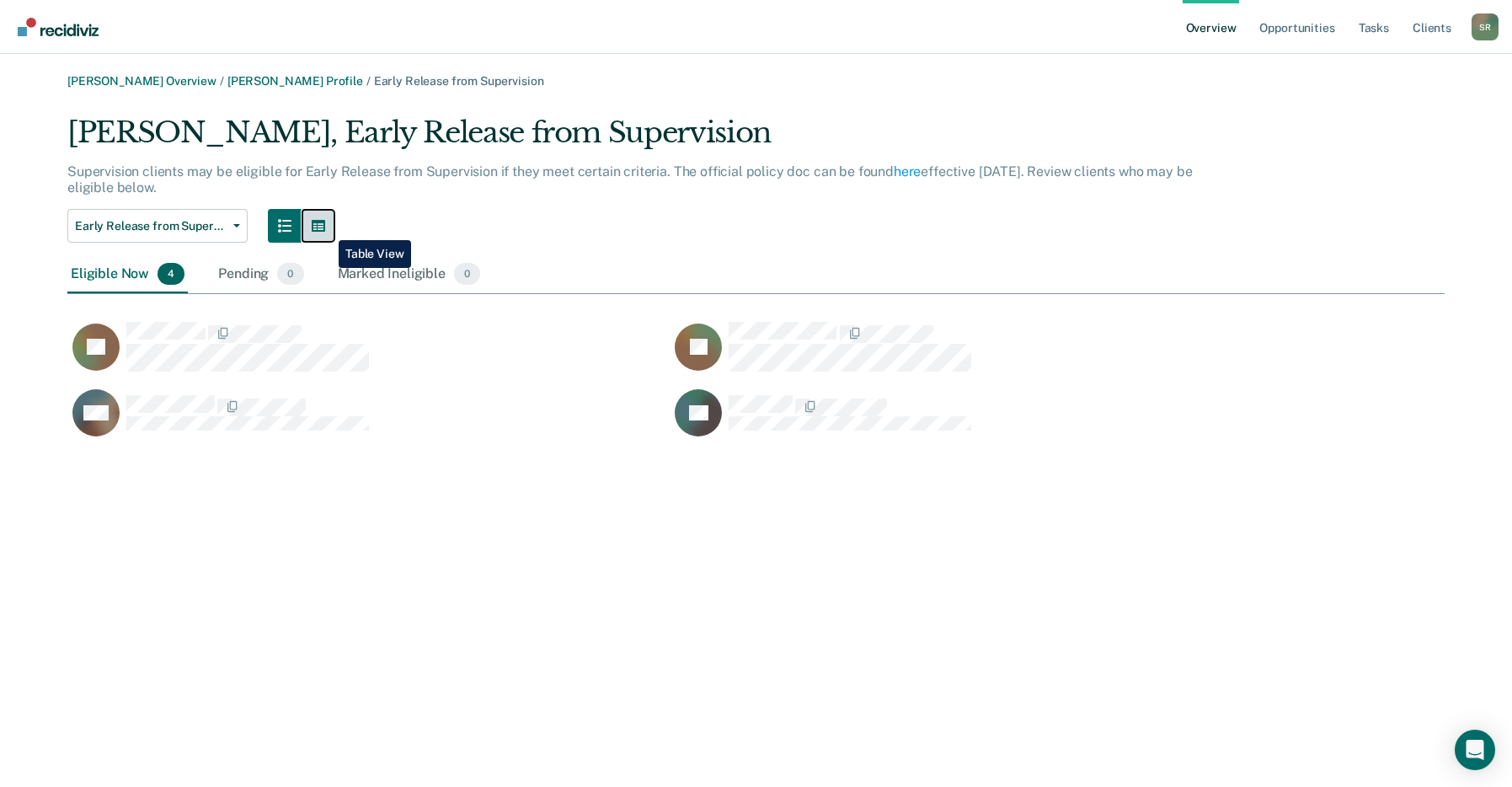
click at [326, 227] on button "button" at bounding box center [318, 226] width 34 height 34
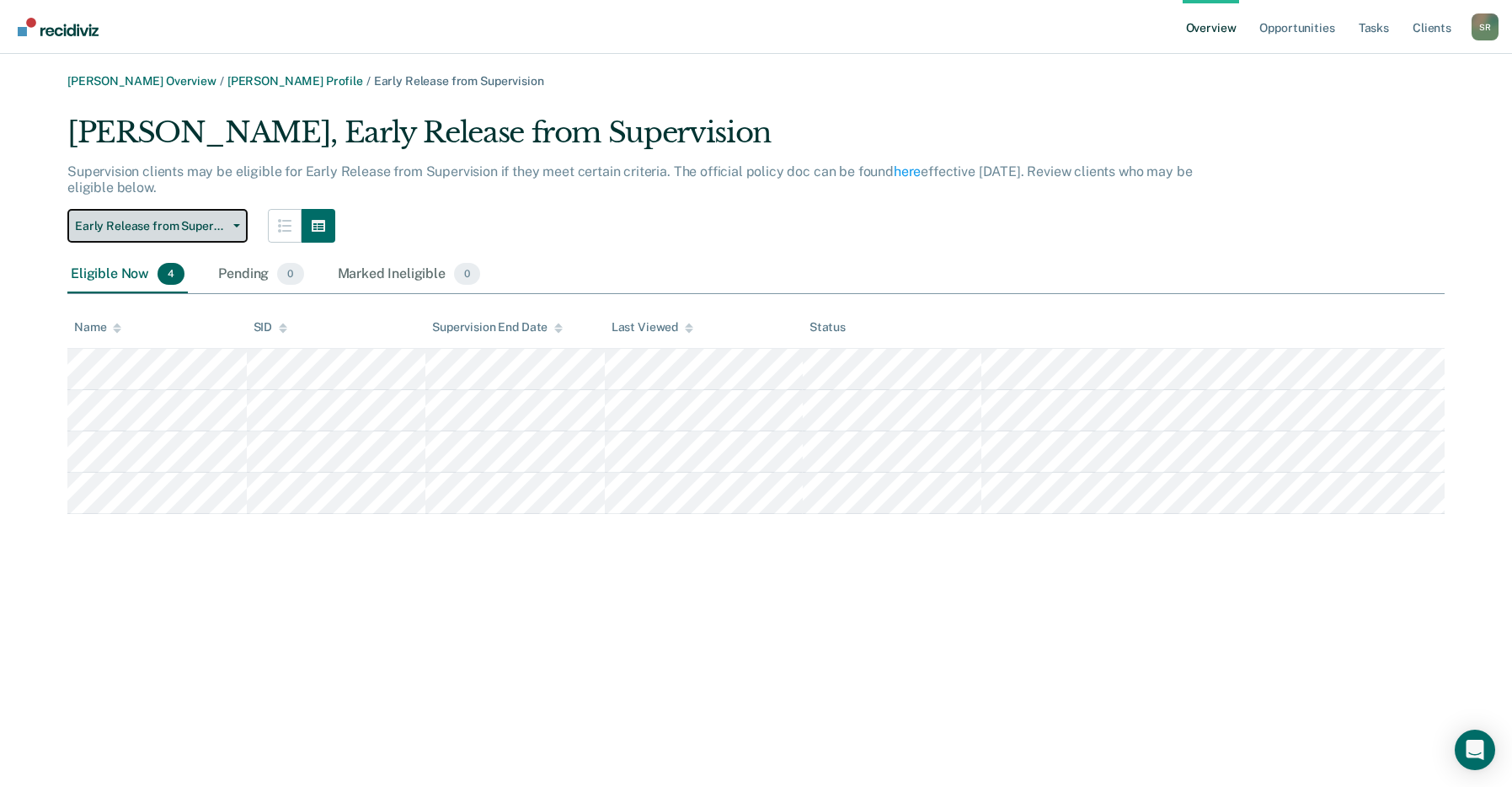
click at [237, 223] on button "Early Release from Supervision" at bounding box center [157, 226] width 181 height 34
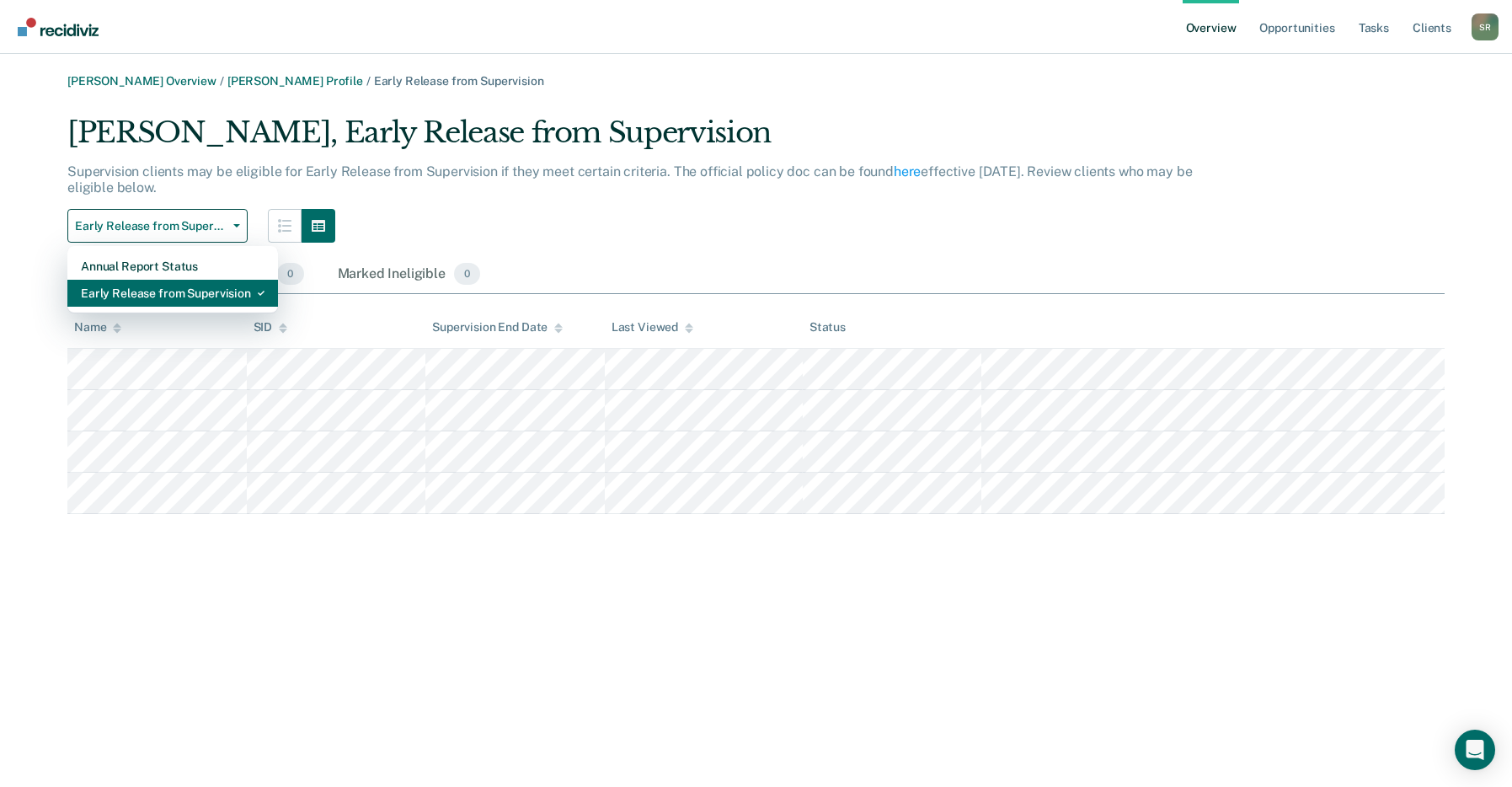
click at [212, 292] on div "Early Release from Supervision" at bounding box center [172, 293] width 183 height 27
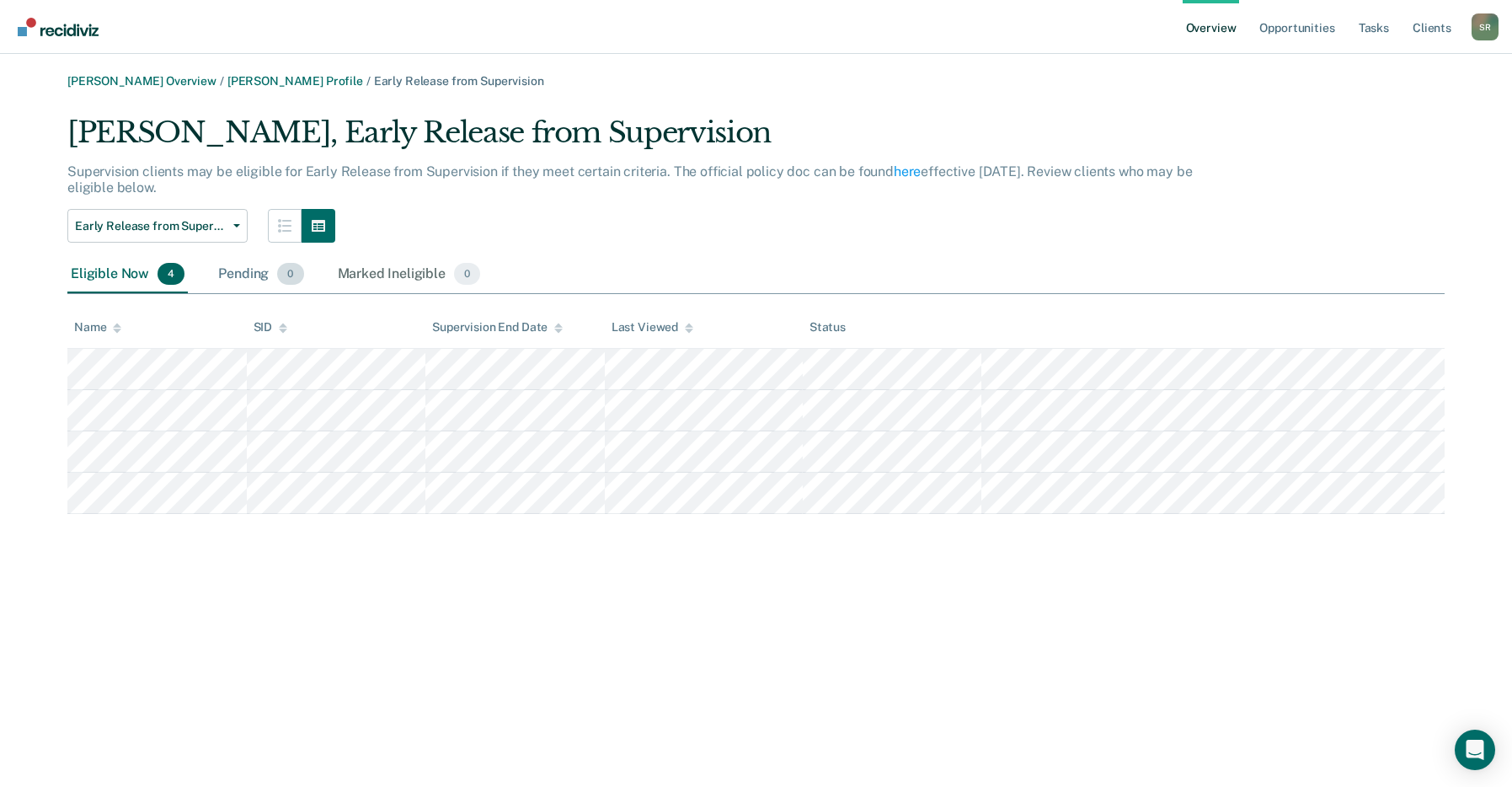
click at [243, 274] on div "Pending 0" at bounding box center [261, 275] width 92 height 37
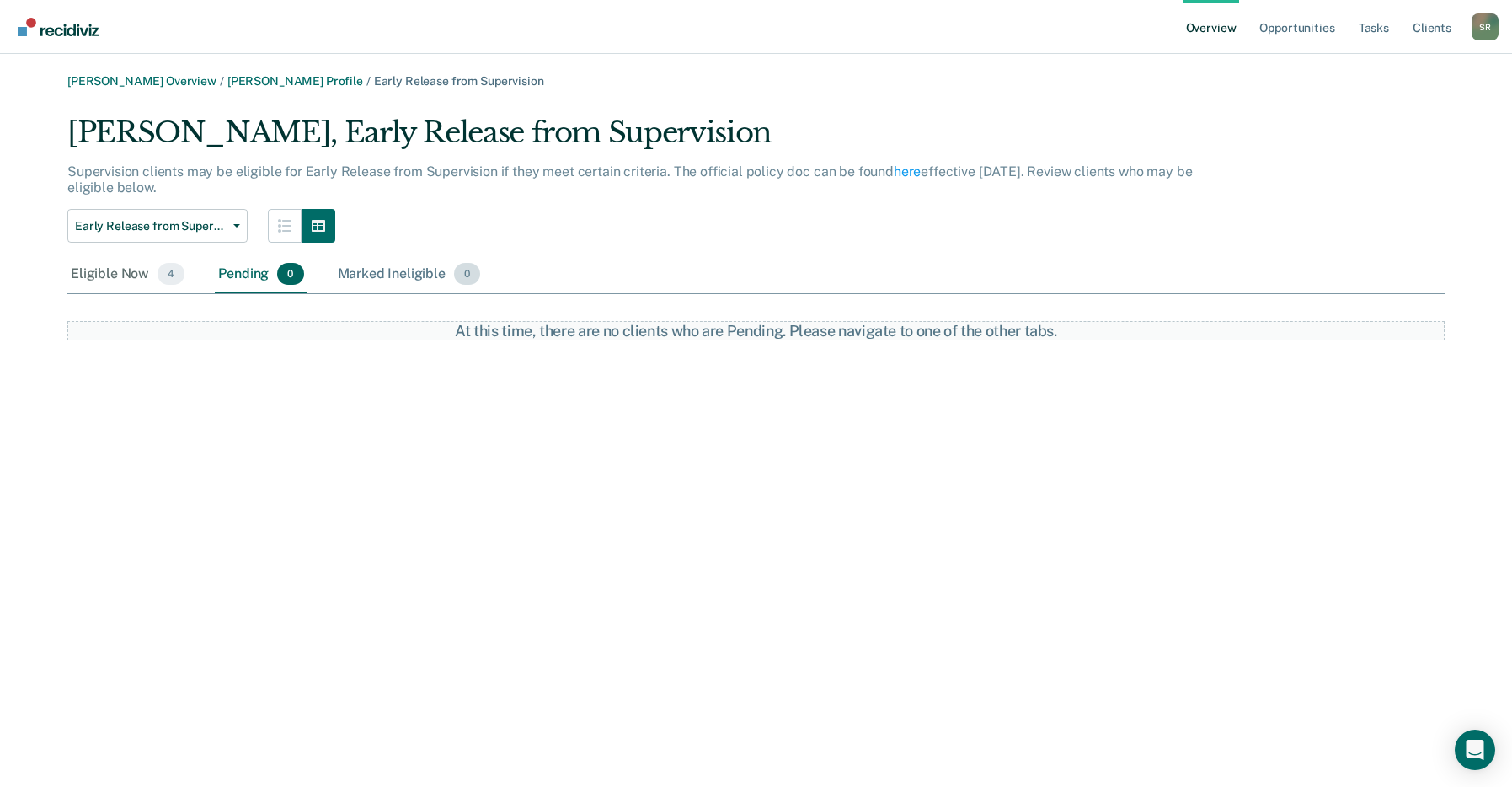
click at [372, 274] on div "Marked Ineligible 0" at bounding box center [409, 275] width 150 height 37
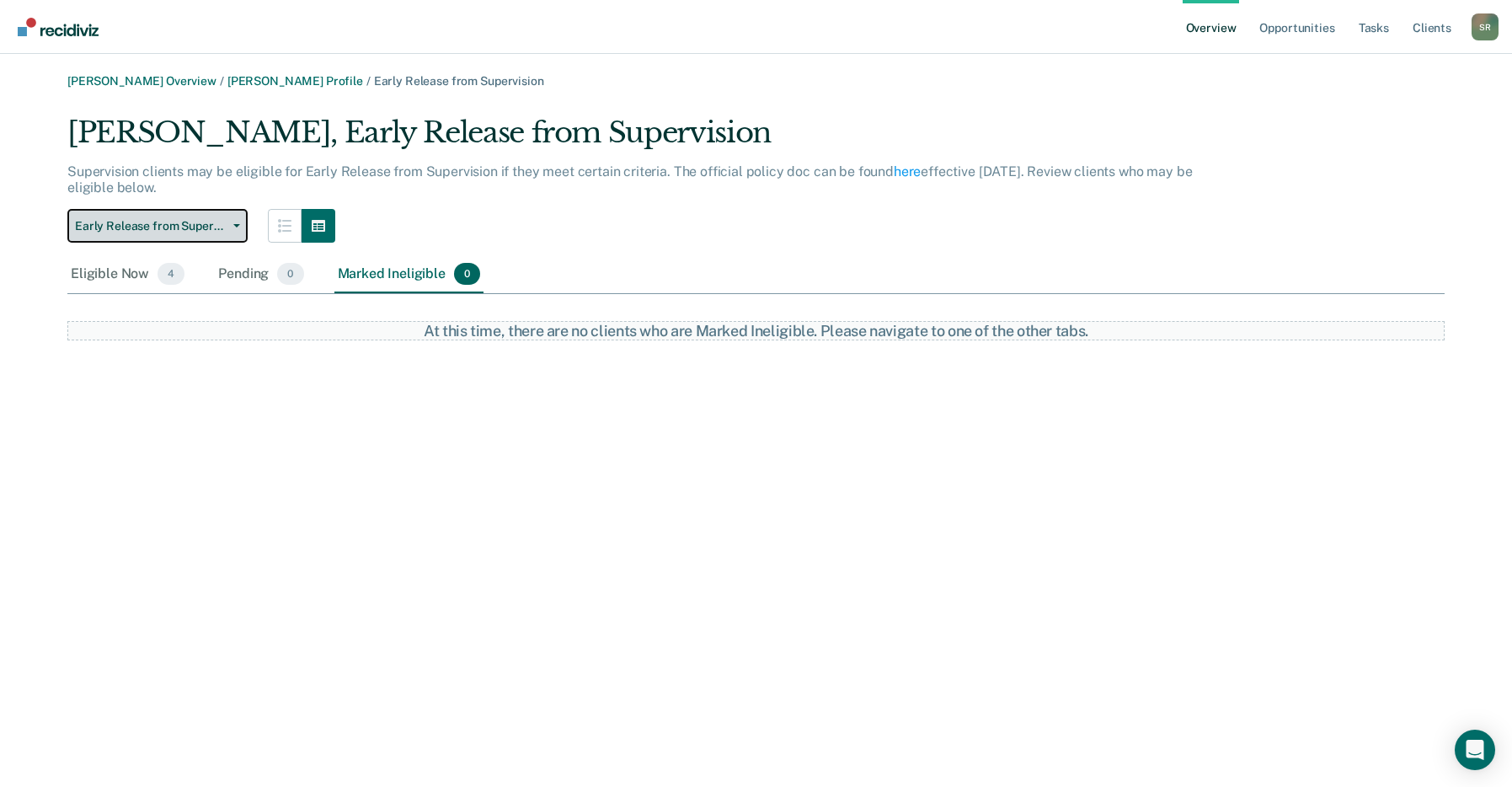
click at [233, 231] on button "Early Release from Supervision" at bounding box center [157, 226] width 181 height 34
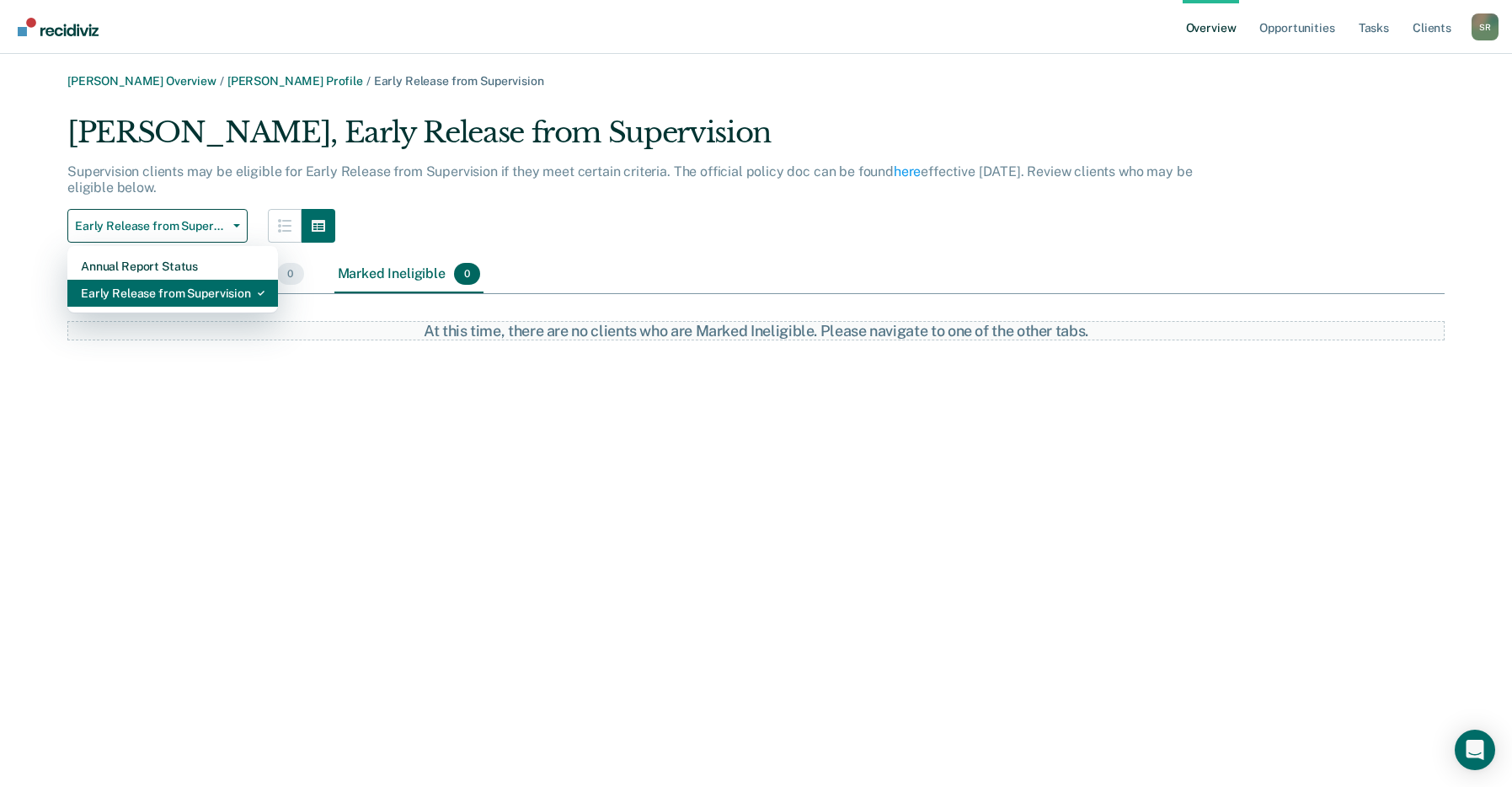
click at [167, 298] on div "Early Release from Supervision" at bounding box center [172, 293] width 183 height 27
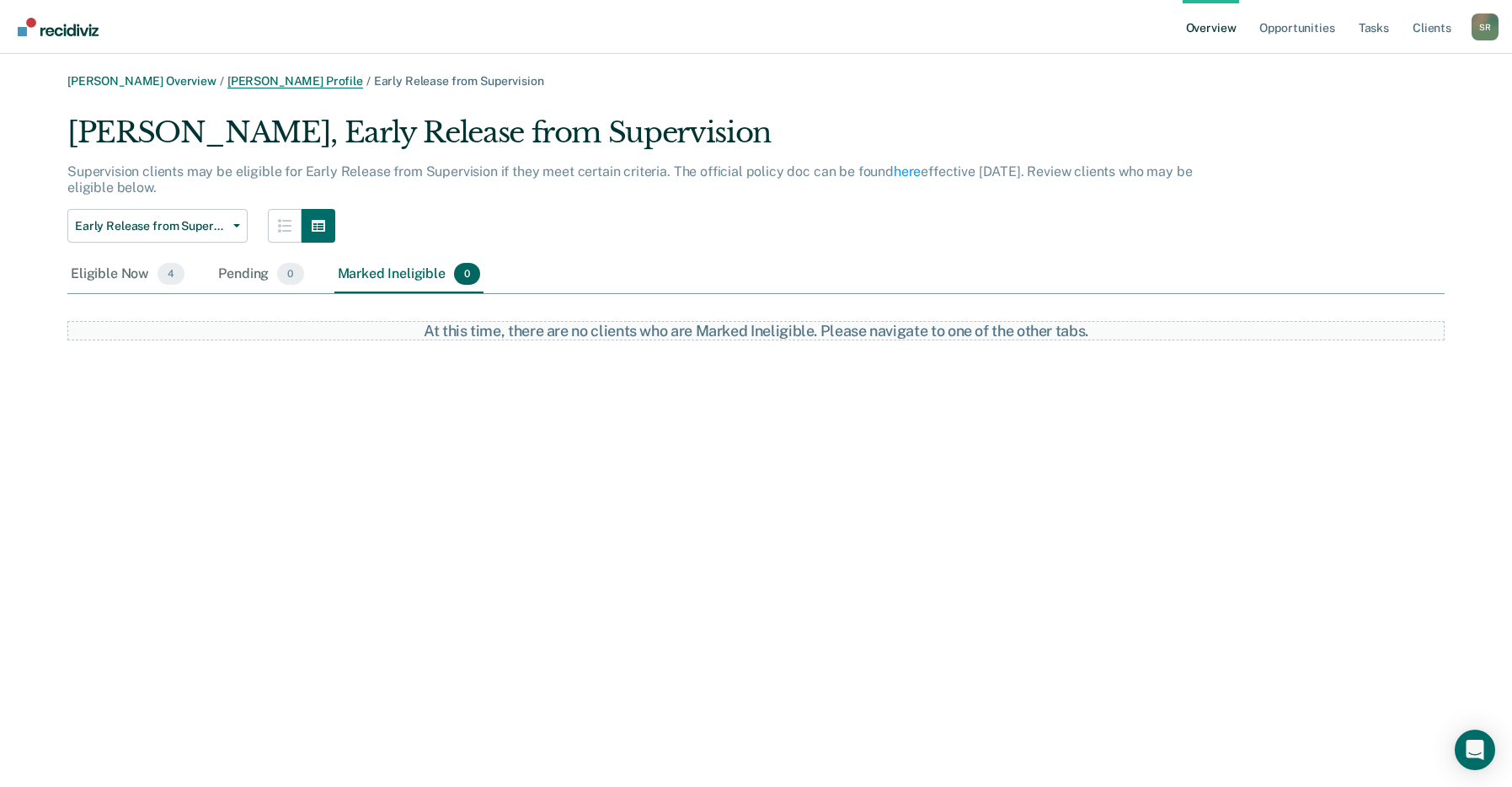
click at [292, 75] on link "[PERSON_NAME] Profile" at bounding box center [295, 80] width 136 height 14
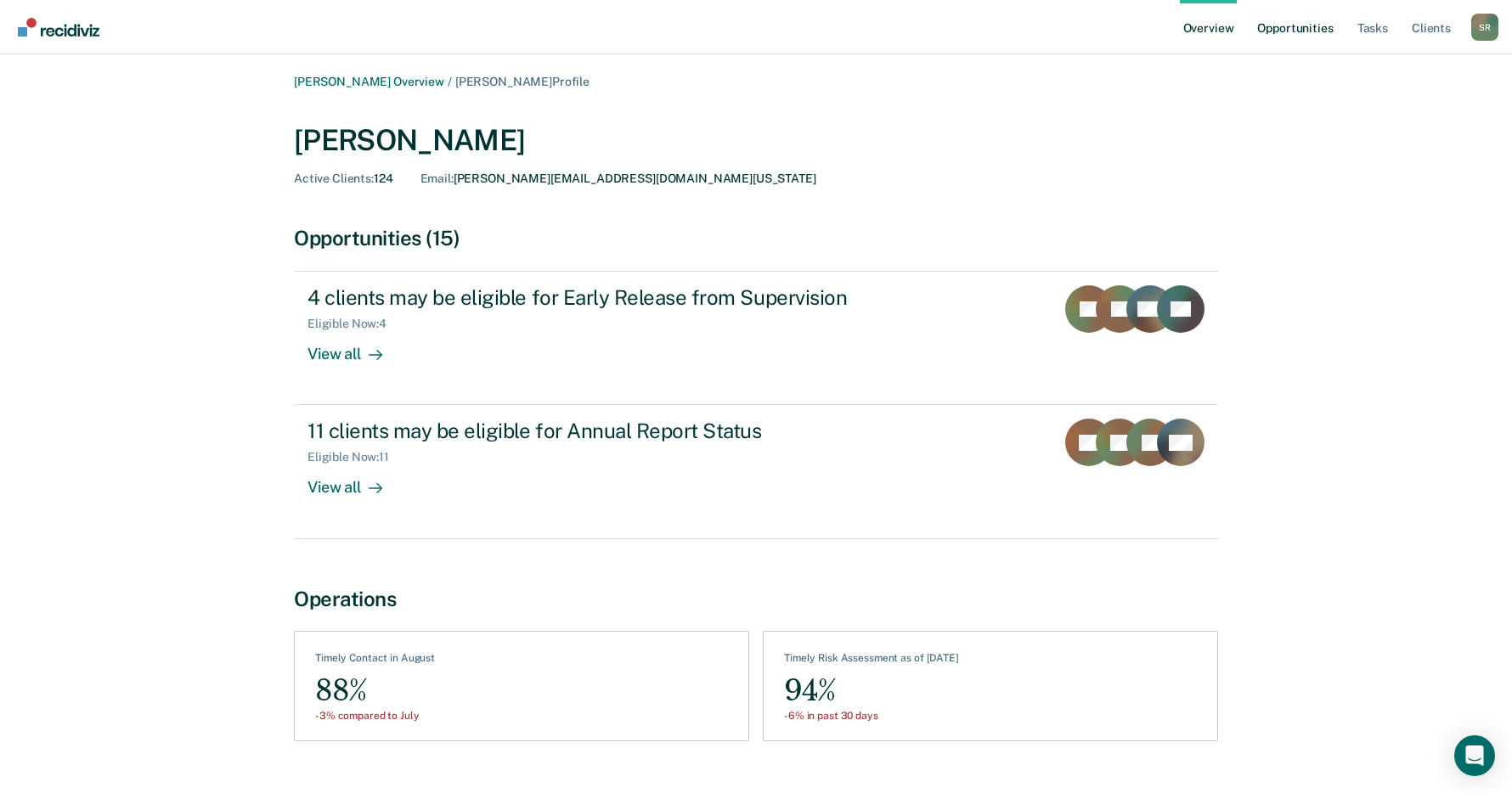
click at [1278, 27] on link "Opportunities" at bounding box center [1294, 27] width 82 height 55
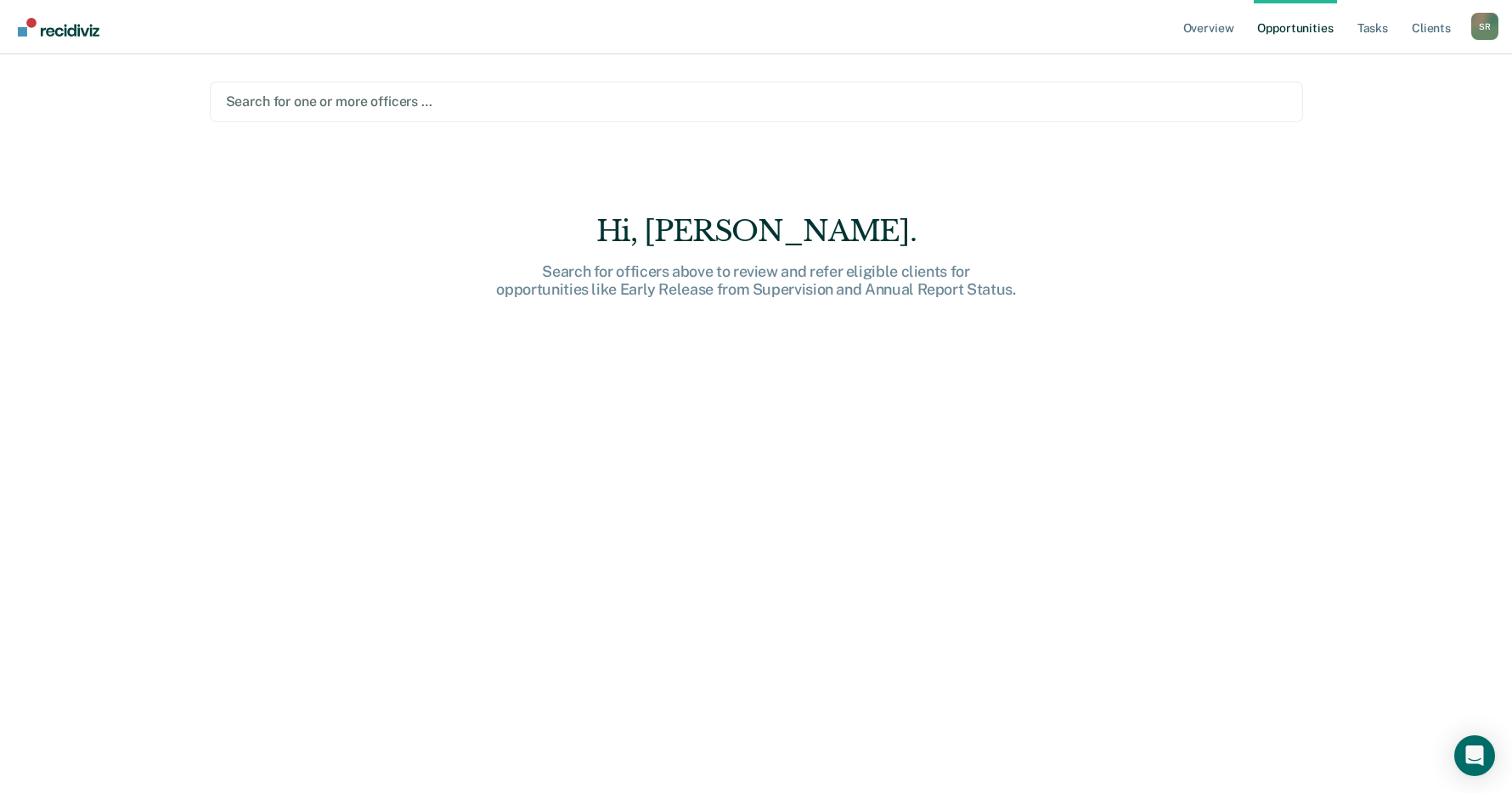
click at [260, 98] on div at bounding box center [756, 101] width 1061 height 20
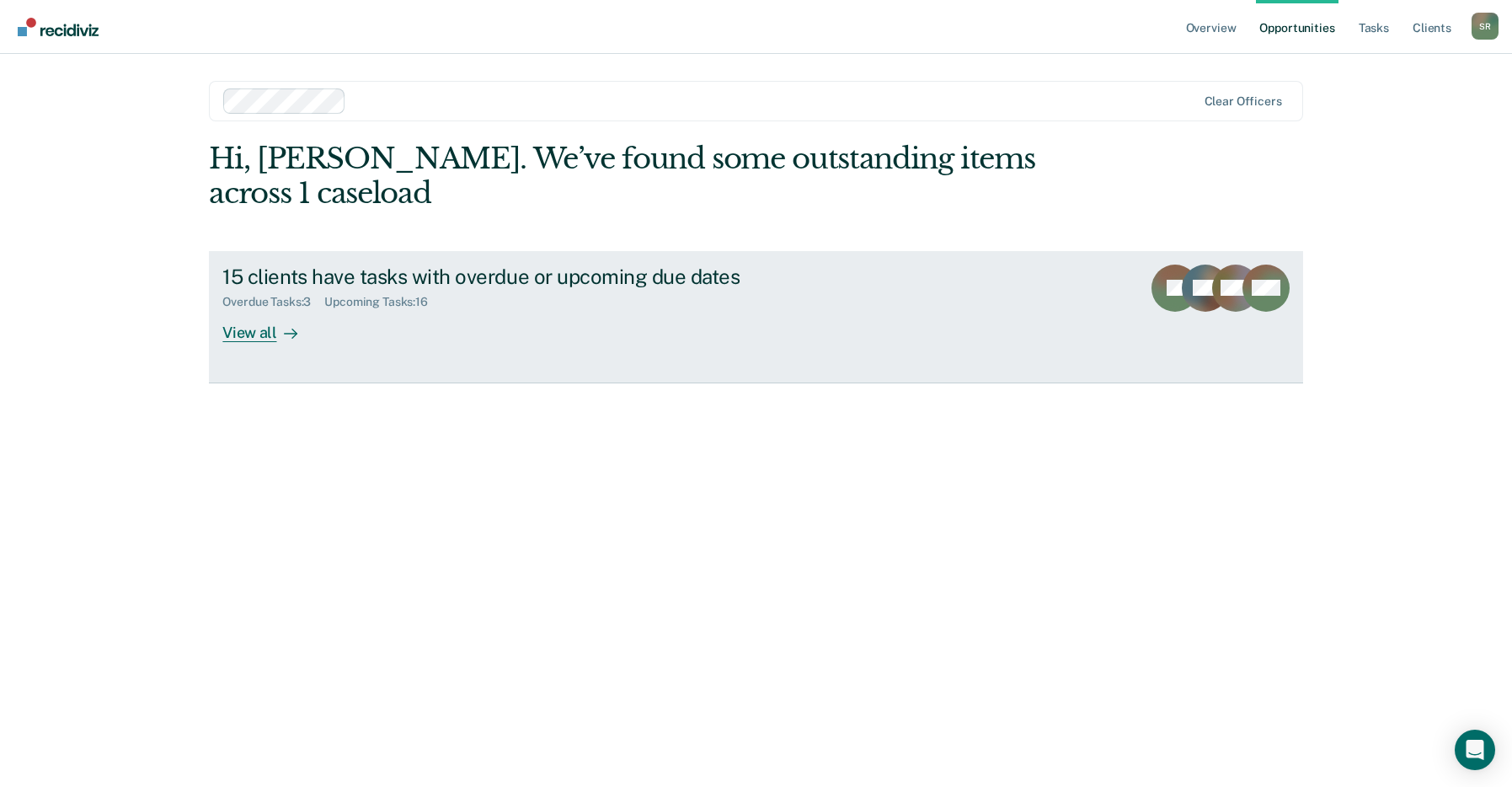
click at [291, 334] on icon at bounding box center [290, 334] width 13 height 0
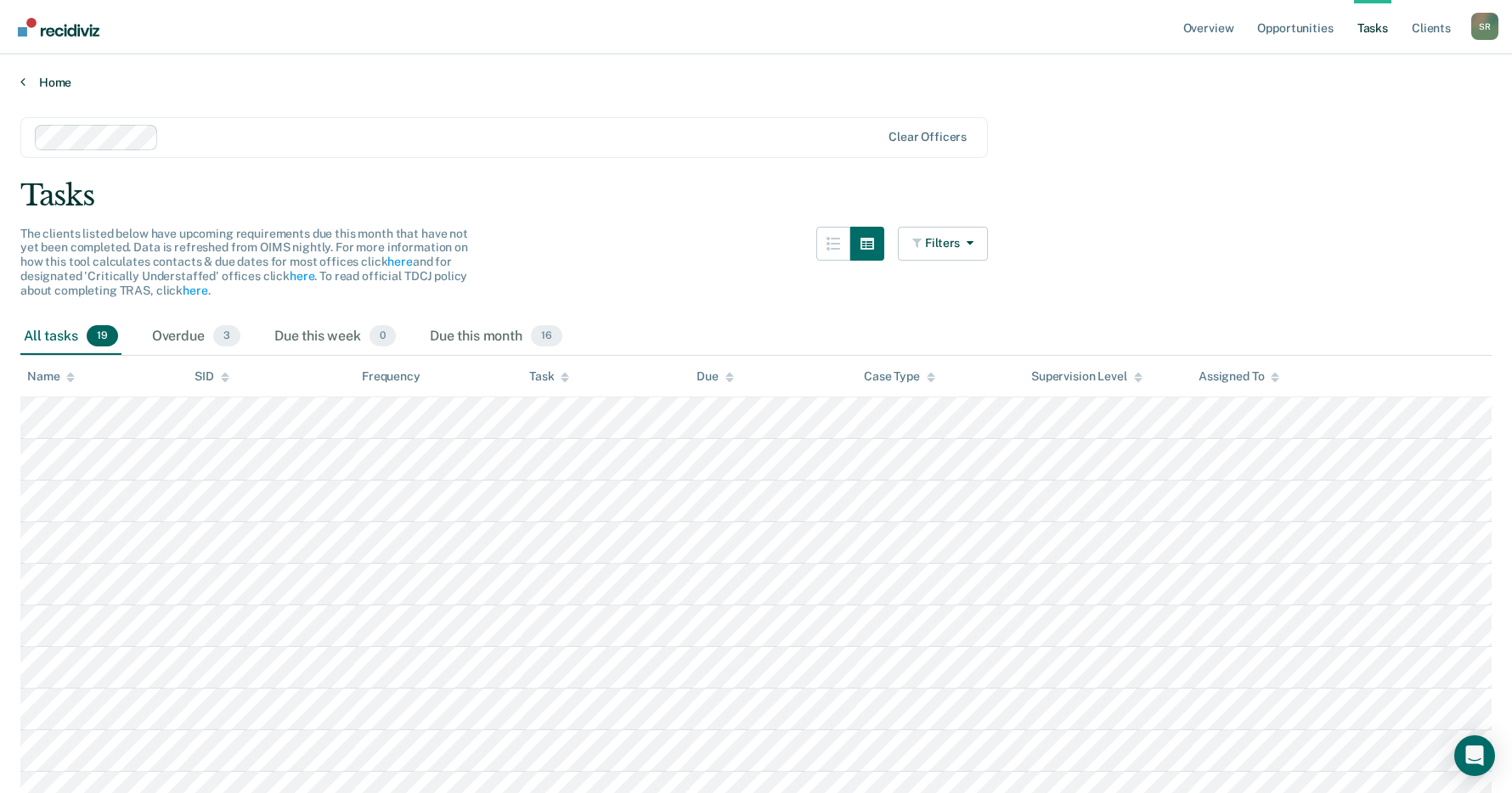
click at [45, 77] on link "Home" at bounding box center [756, 82] width 1470 height 15
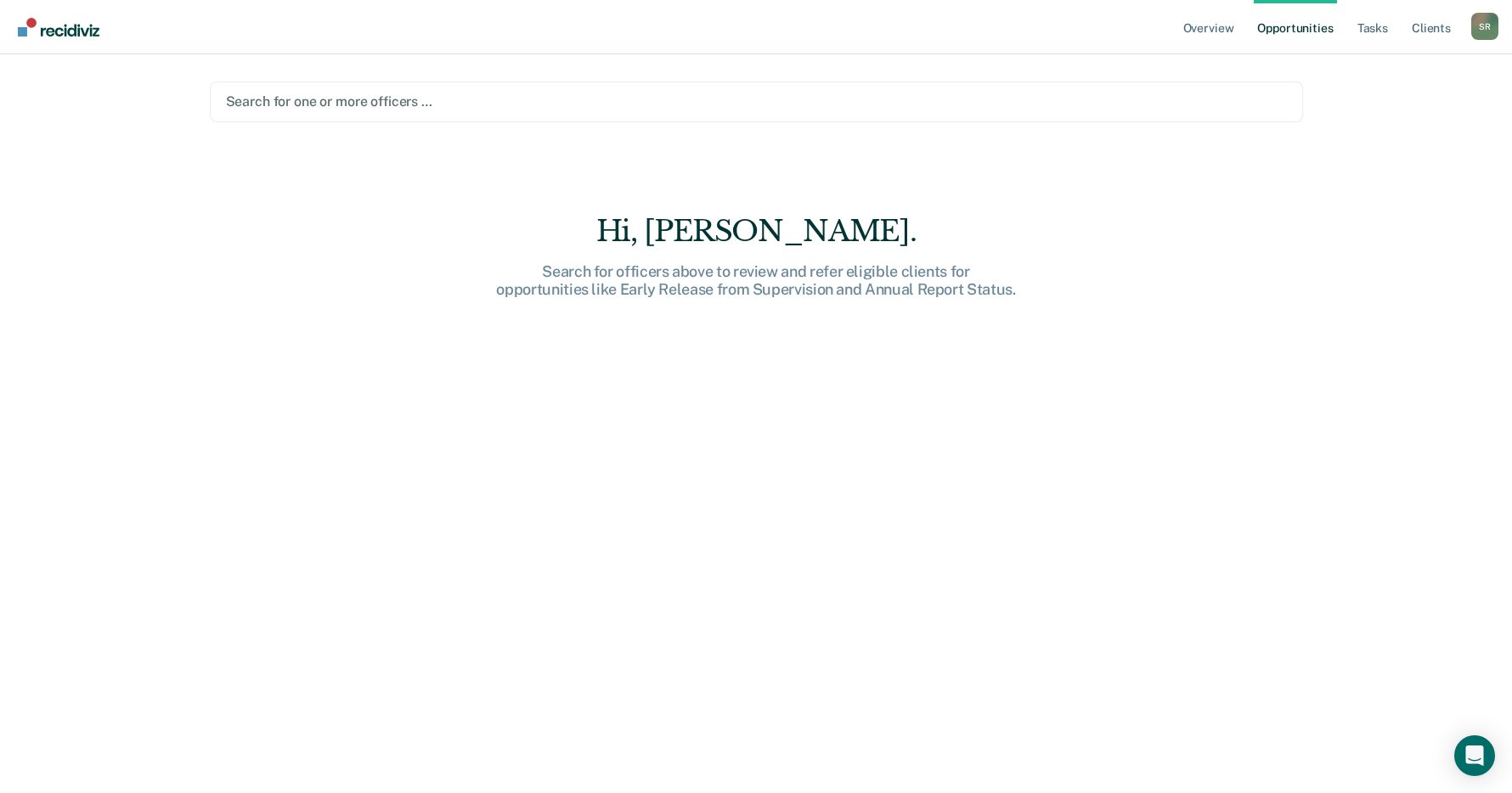
click at [303, 98] on div at bounding box center [756, 101] width 1061 height 20
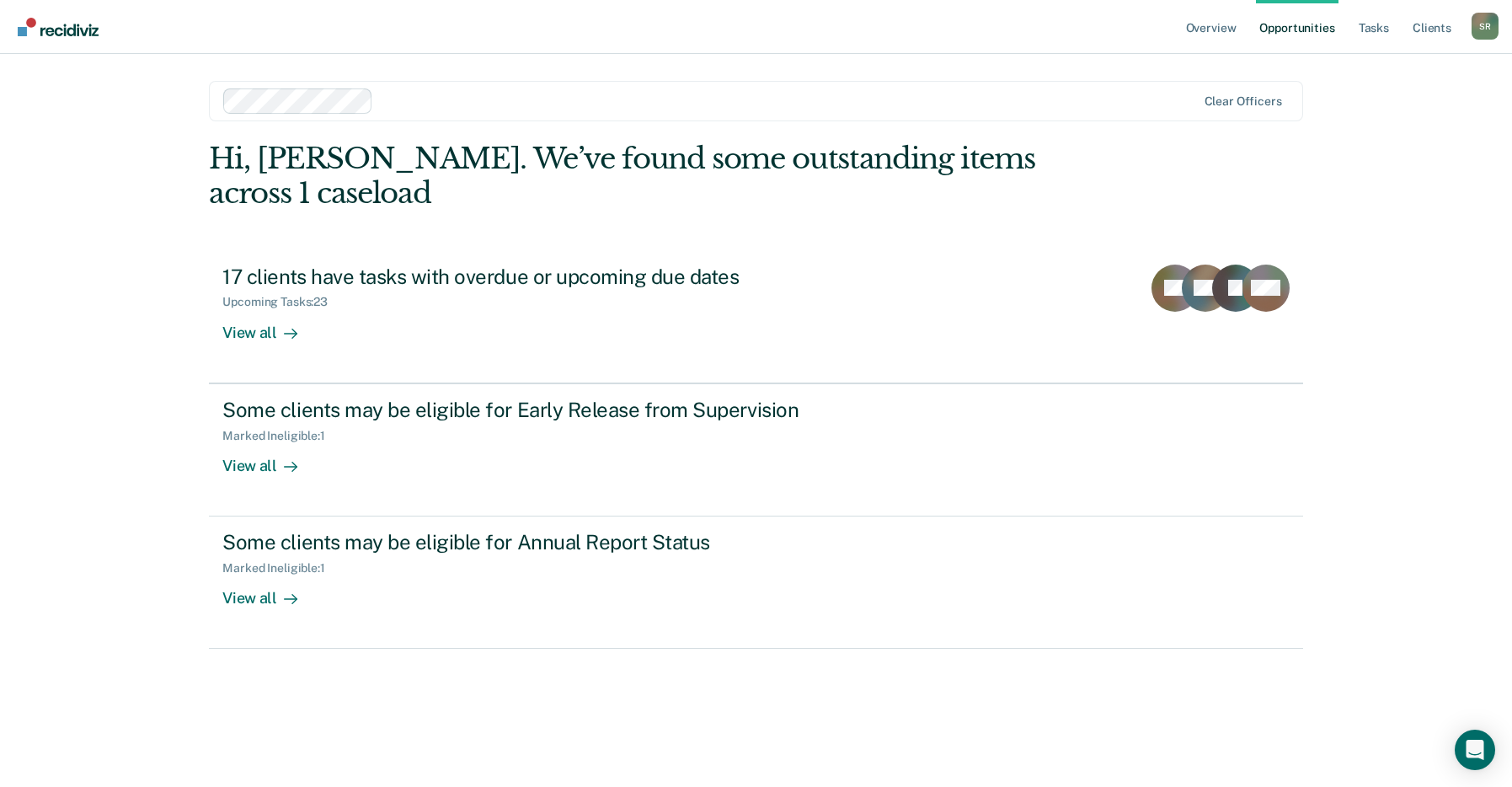
click at [1403, 201] on div "Overview Opportunities Tasks Client s [PERSON_NAME] S R Profile How it works Lo…" at bounding box center [756, 393] width 1512 height 787
click at [1299, 23] on link "Opportunities" at bounding box center [1296, 27] width 81 height 54
click at [1214, 36] on link "Overview" at bounding box center [1211, 27] width 57 height 54
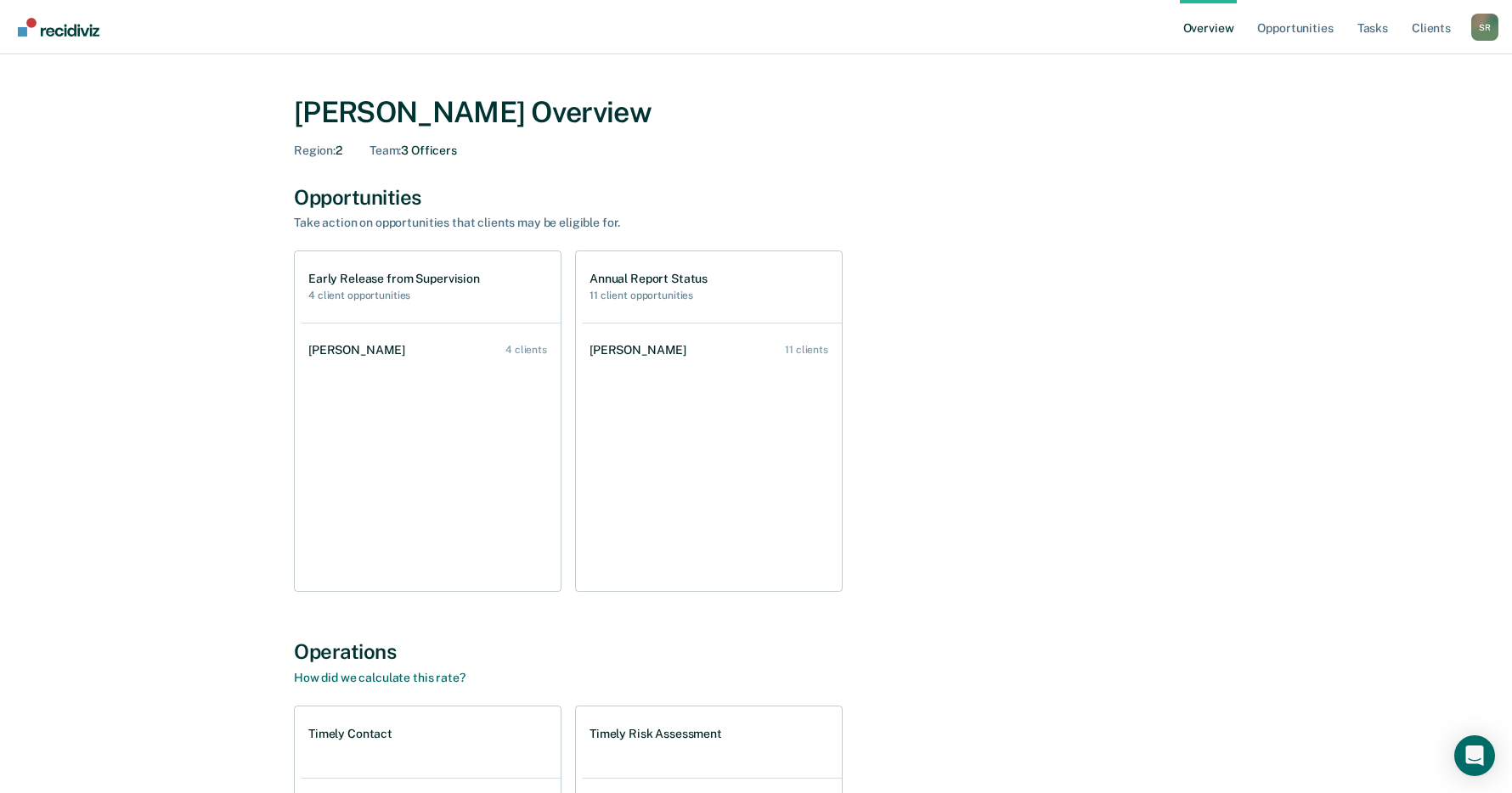
click at [460, 416] on ul "[PERSON_NAME] 4 clients" at bounding box center [431, 456] width 259 height 269
click at [443, 454] on ul "[PERSON_NAME] 4 clients" at bounding box center [431, 456] width 259 height 269
click at [439, 149] on div "Team : 3 Officers" at bounding box center [413, 150] width 88 height 14
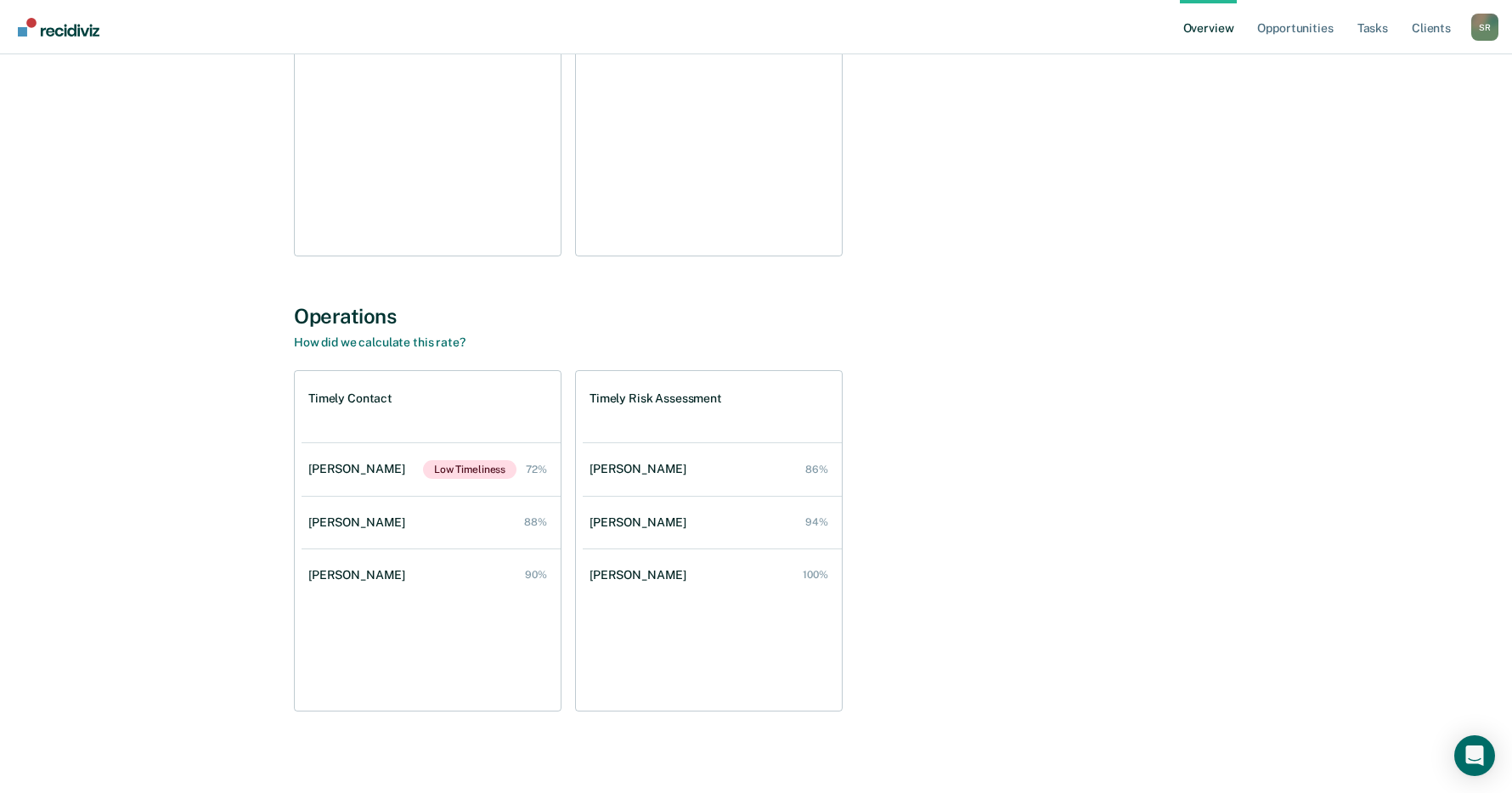
scroll to position [342, 0]
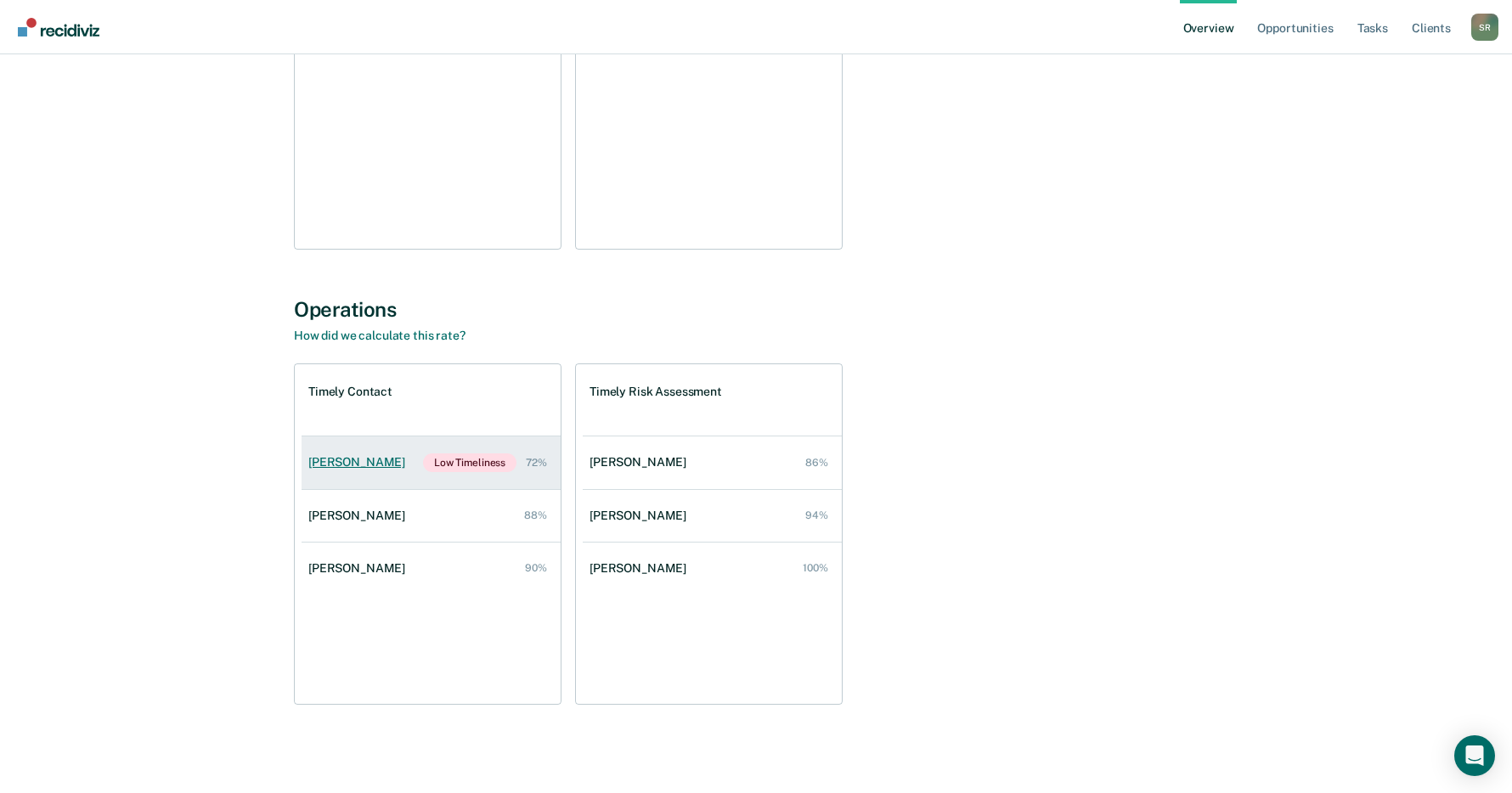
click at [363, 464] on div "[PERSON_NAME]" at bounding box center [360, 462] width 104 height 14
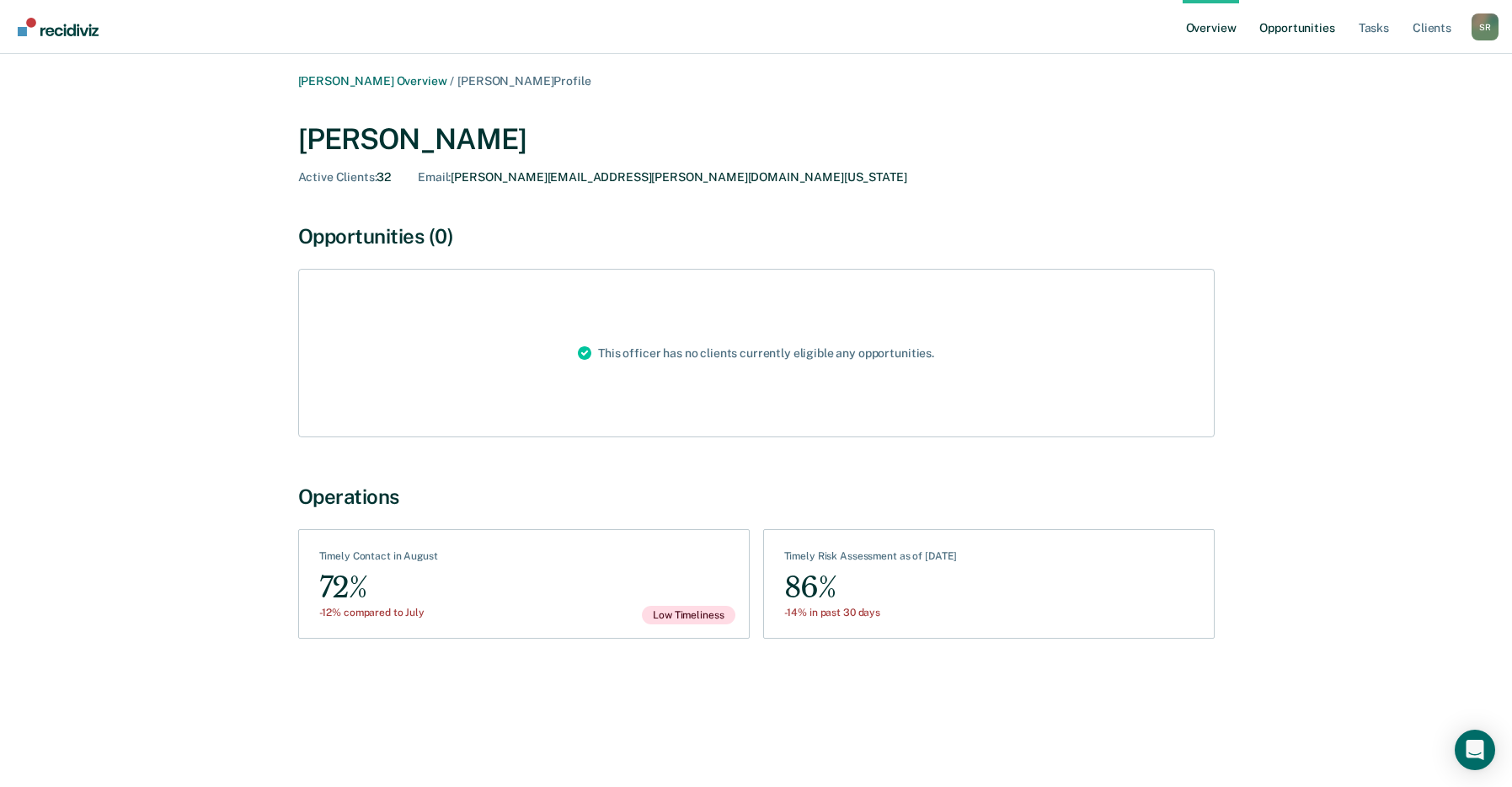
click at [1302, 20] on link "Opportunities" at bounding box center [1296, 27] width 81 height 54
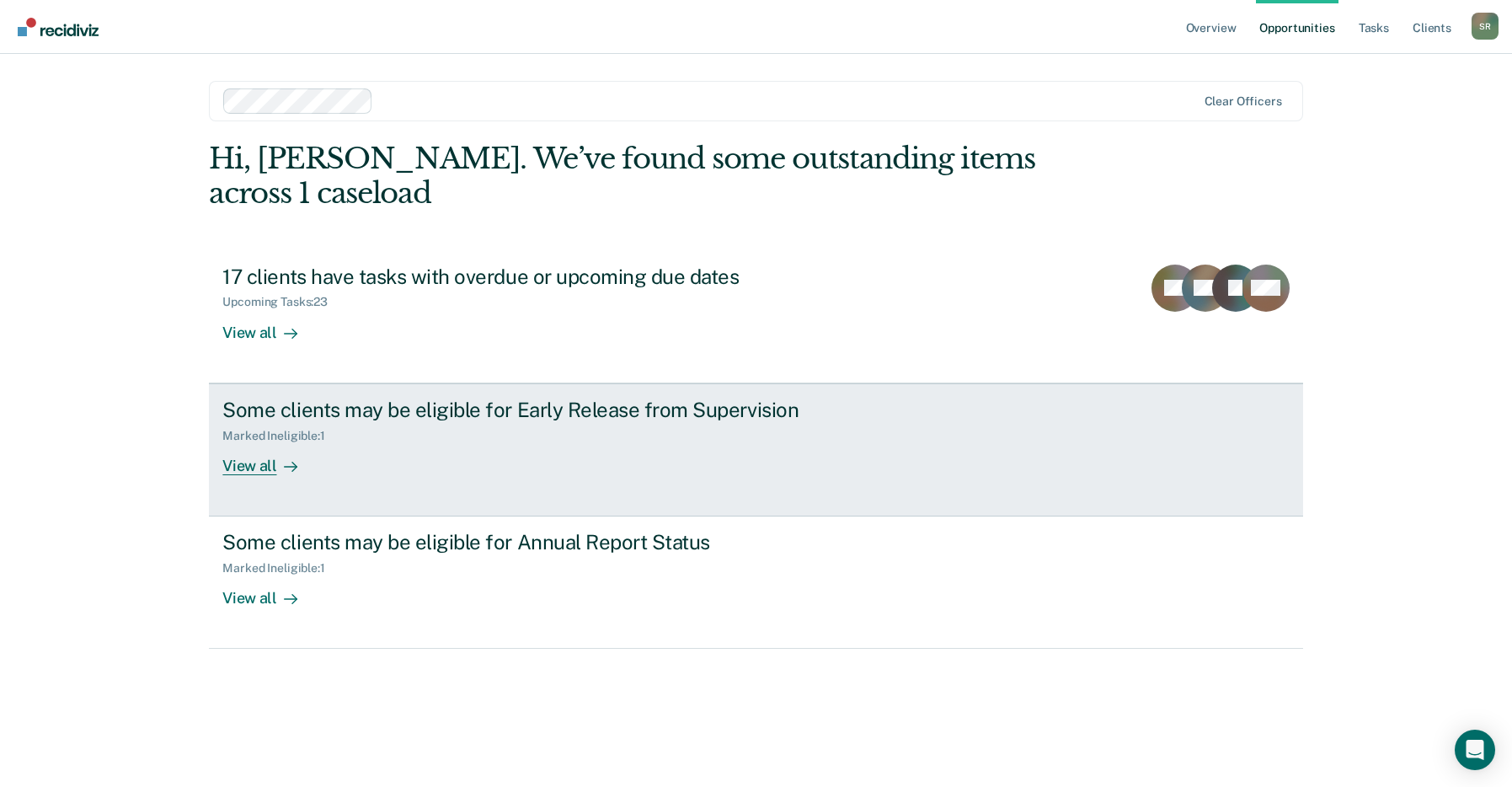
click at [720, 412] on div "Some clients may be eligible for Early Release from Supervision" at bounding box center [518, 410] width 591 height 24
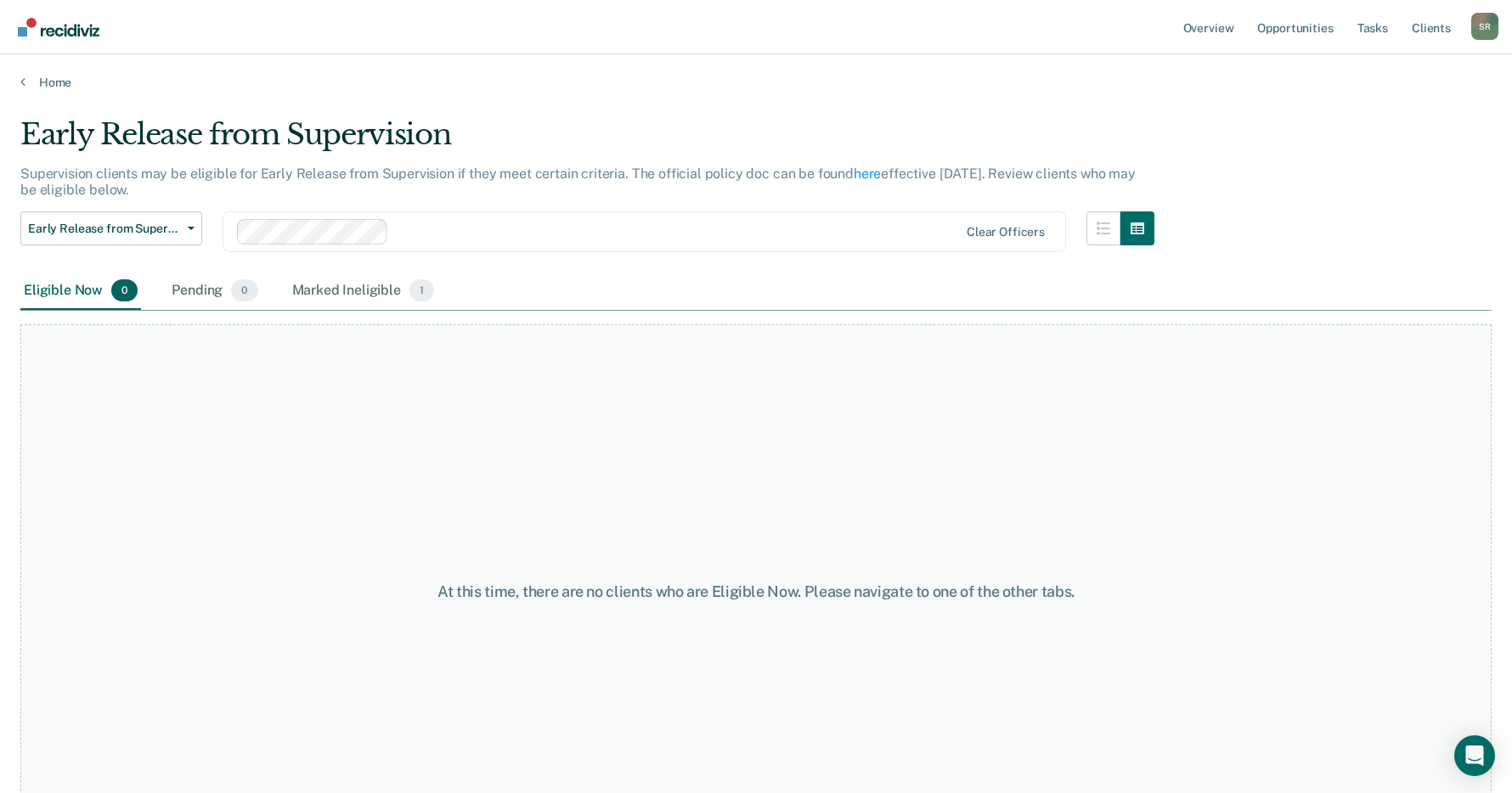
click at [478, 235] on div at bounding box center [676, 231] width 563 height 20
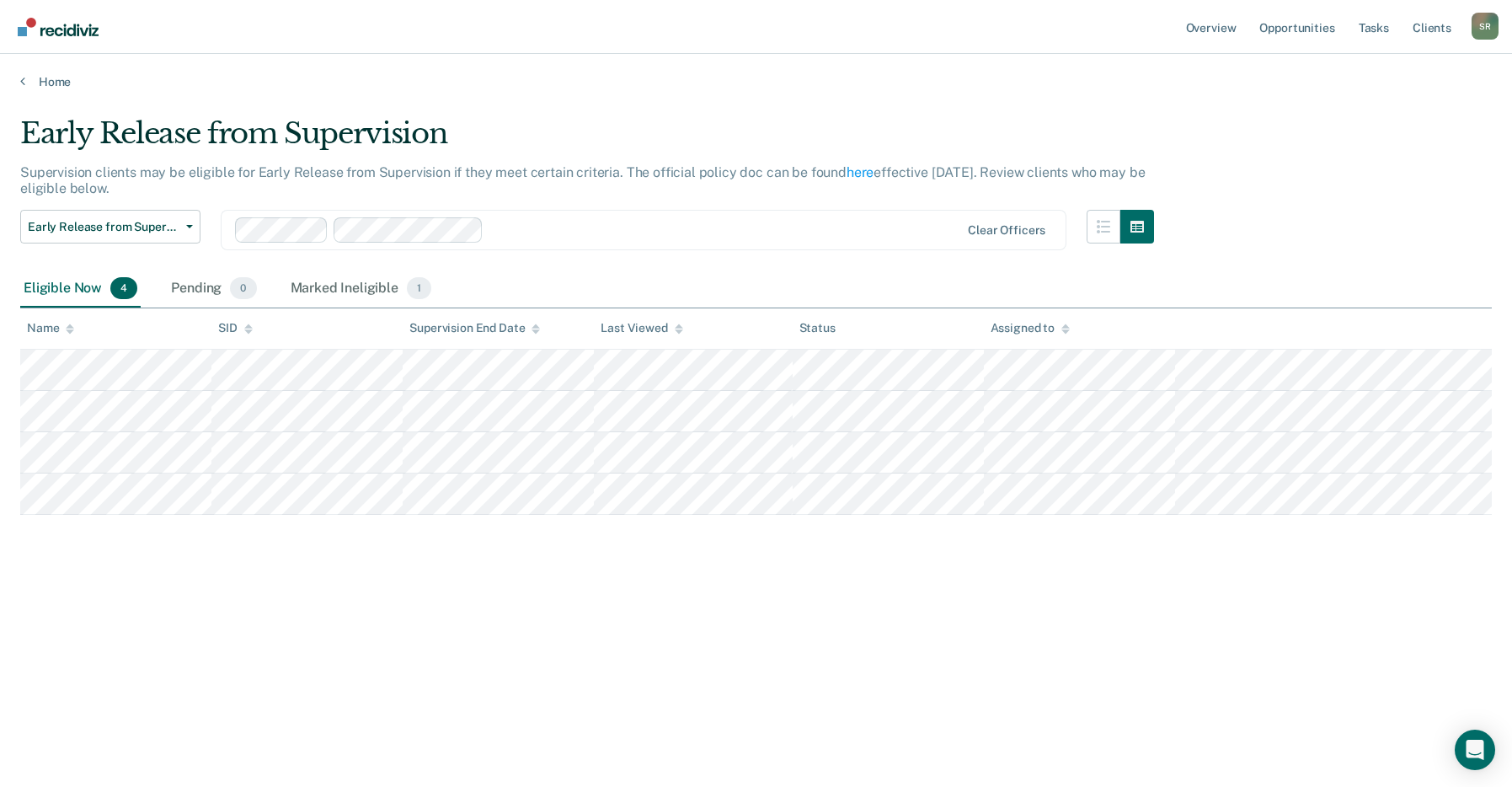
click at [511, 233] on div at bounding box center [725, 229] width 470 height 20
click at [325, 290] on div "Marked Ineligible 1" at bounding box center [361, 289] width 148 height 37
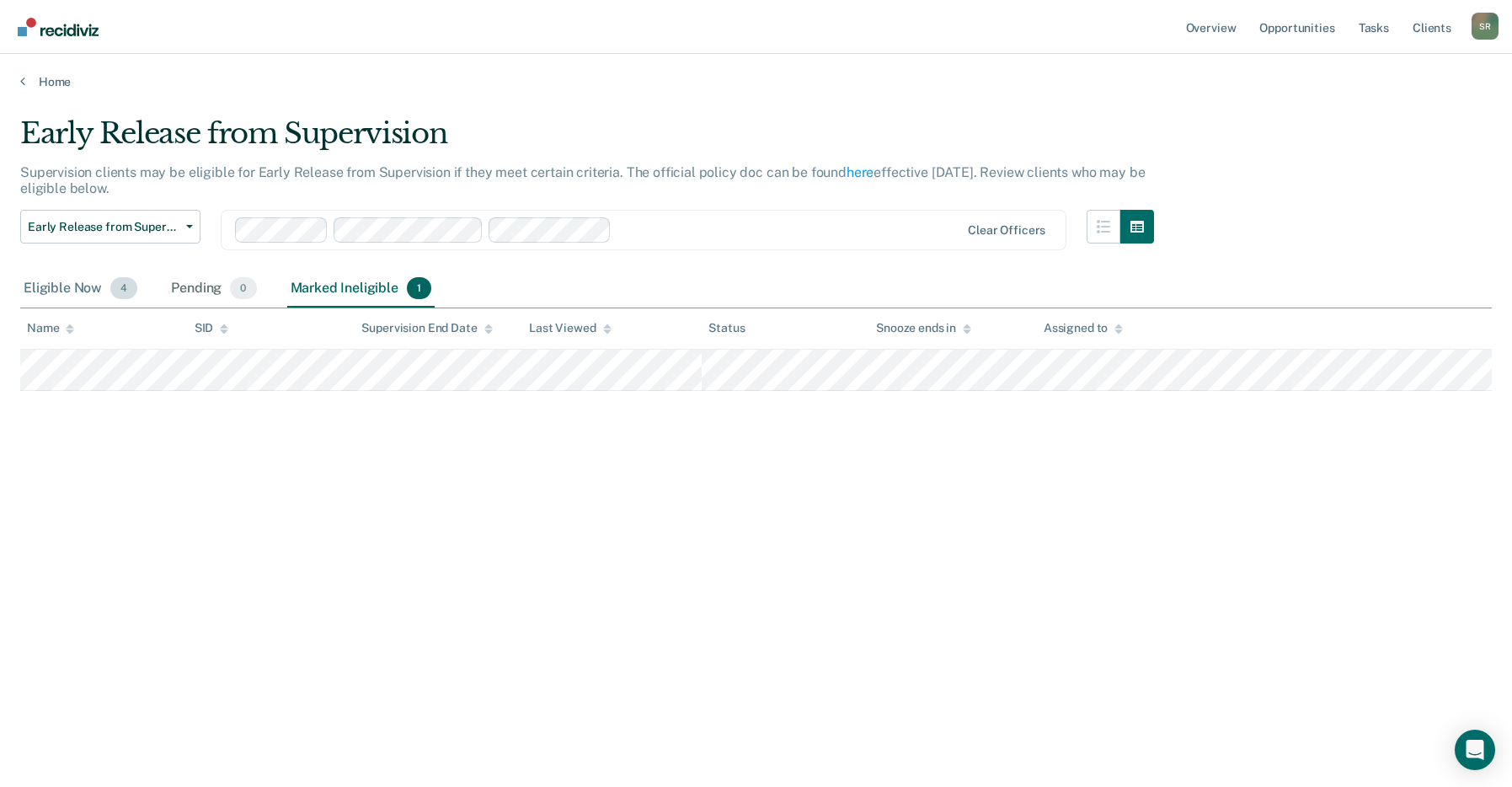
click at [75, 289] on div "Eligible Now 4" at bounding box center [80, 289] width 121 height 37
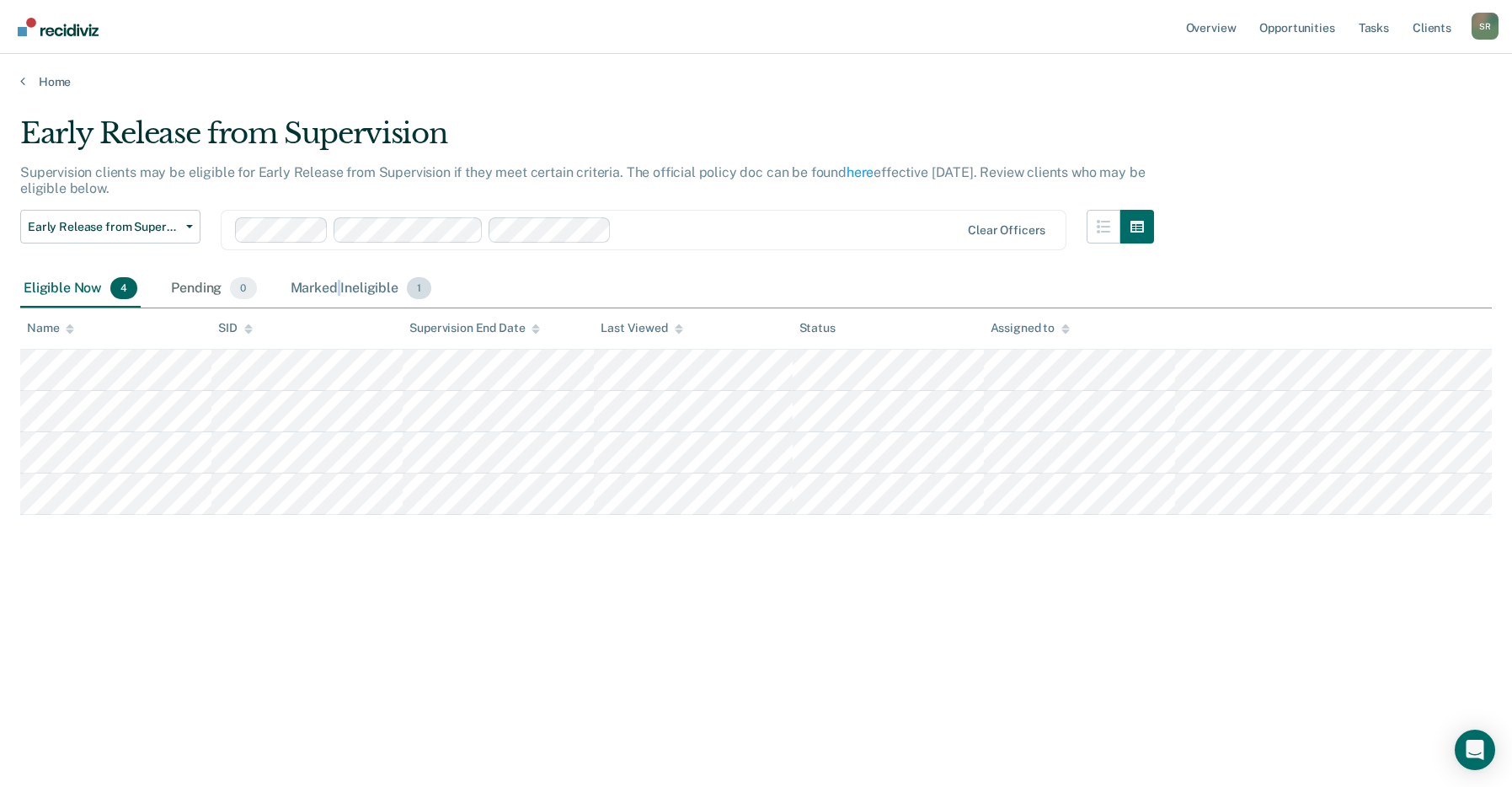
drag, startPoint x: 338, startPoint y: 275, endPoint x: 336, endPoint y: 284, distance: 9.2
click at [339, 275] on div "Marked Ineligible 1" at bounding box center [361, 289] width 148 height 37
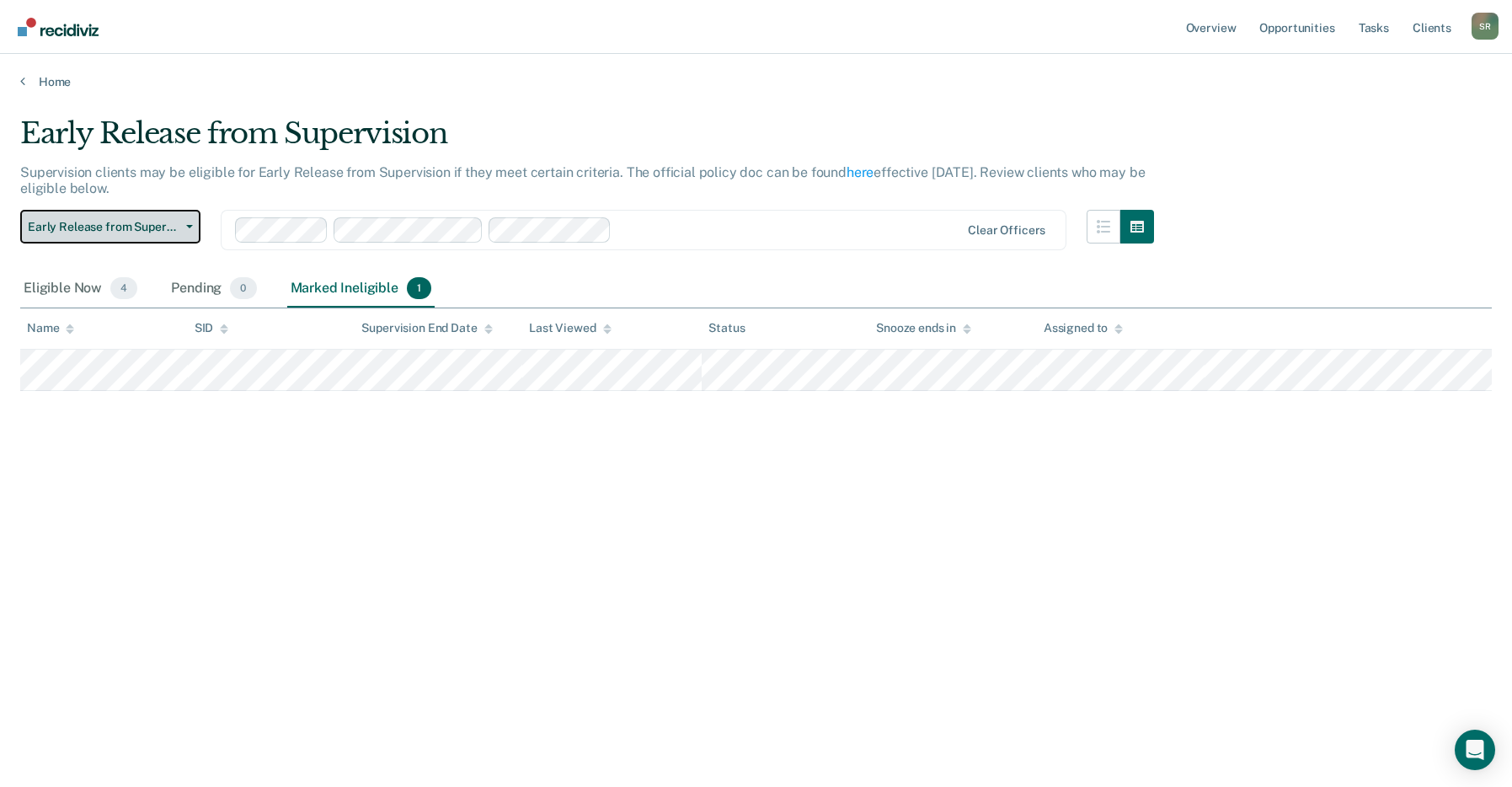
click at [70, 226] on span "Early Release from Supervision" at bounding box center [104, 226] width 152 height 14
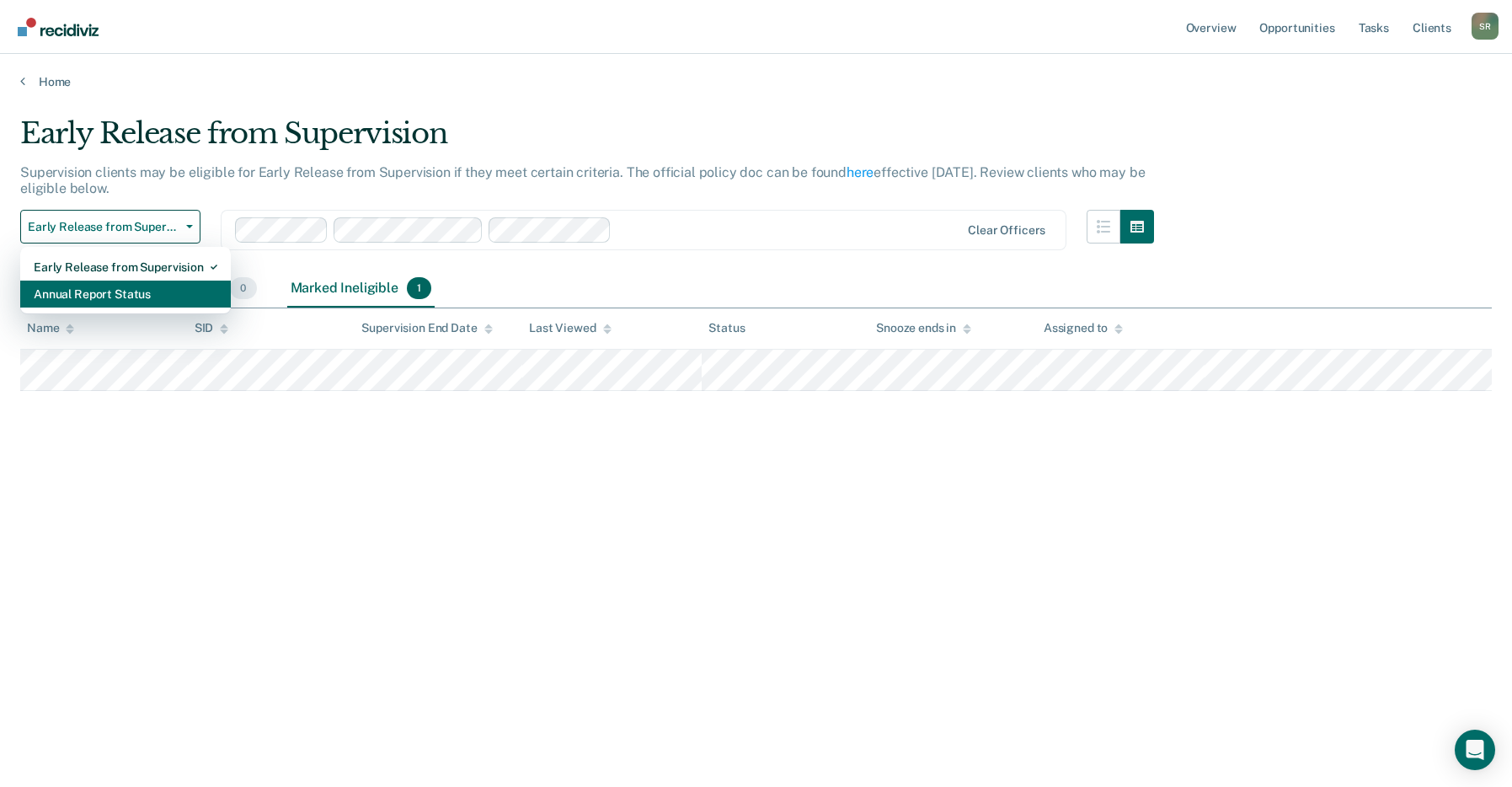
click at [69, 296] on div "Annual Report Status" at bounding box center [125, 294] width 183 height 27
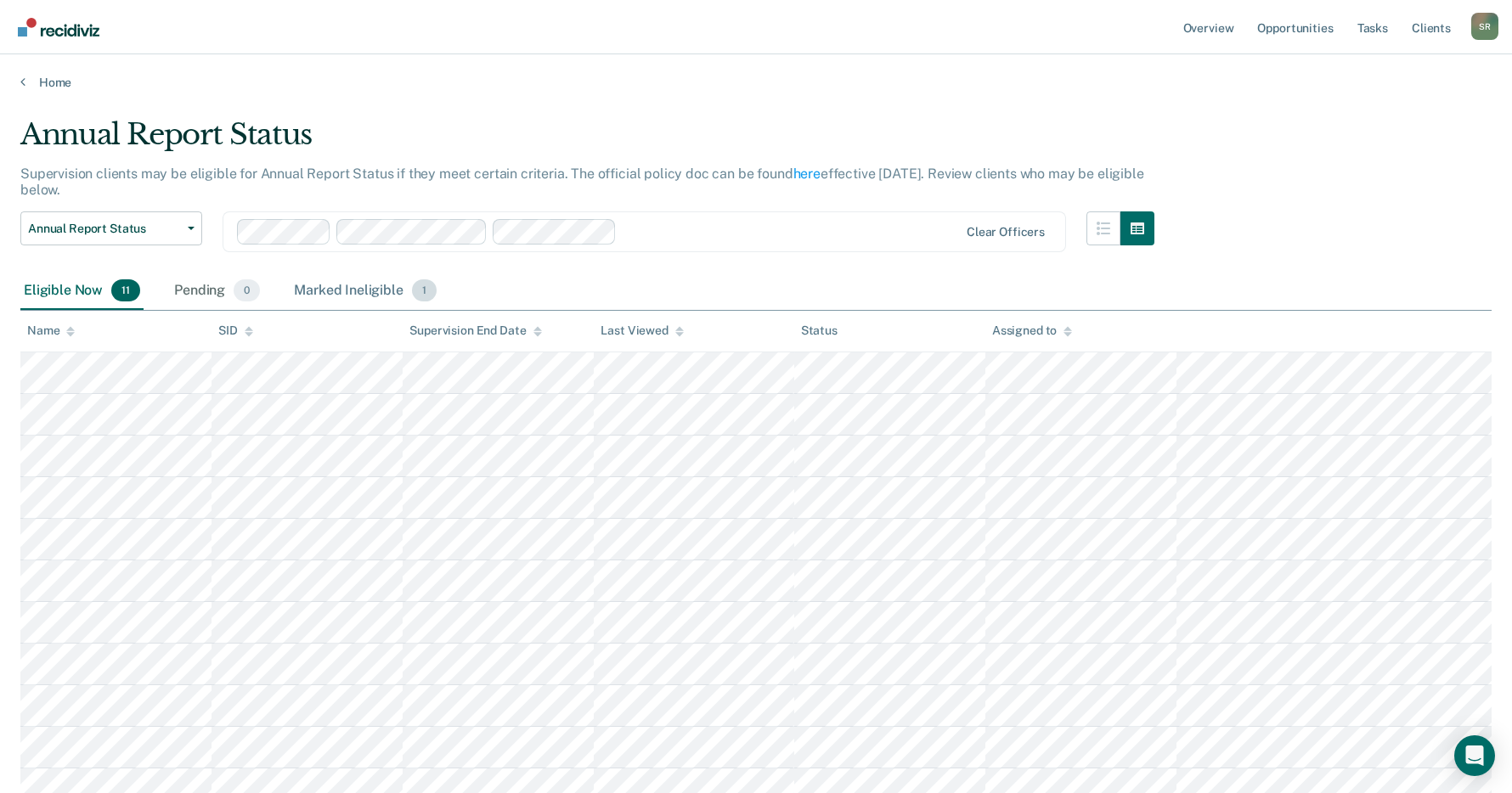
click at [343, 286] on div "Marked Ineligible 1" at bounding box center [365, 291] width 149 height 38
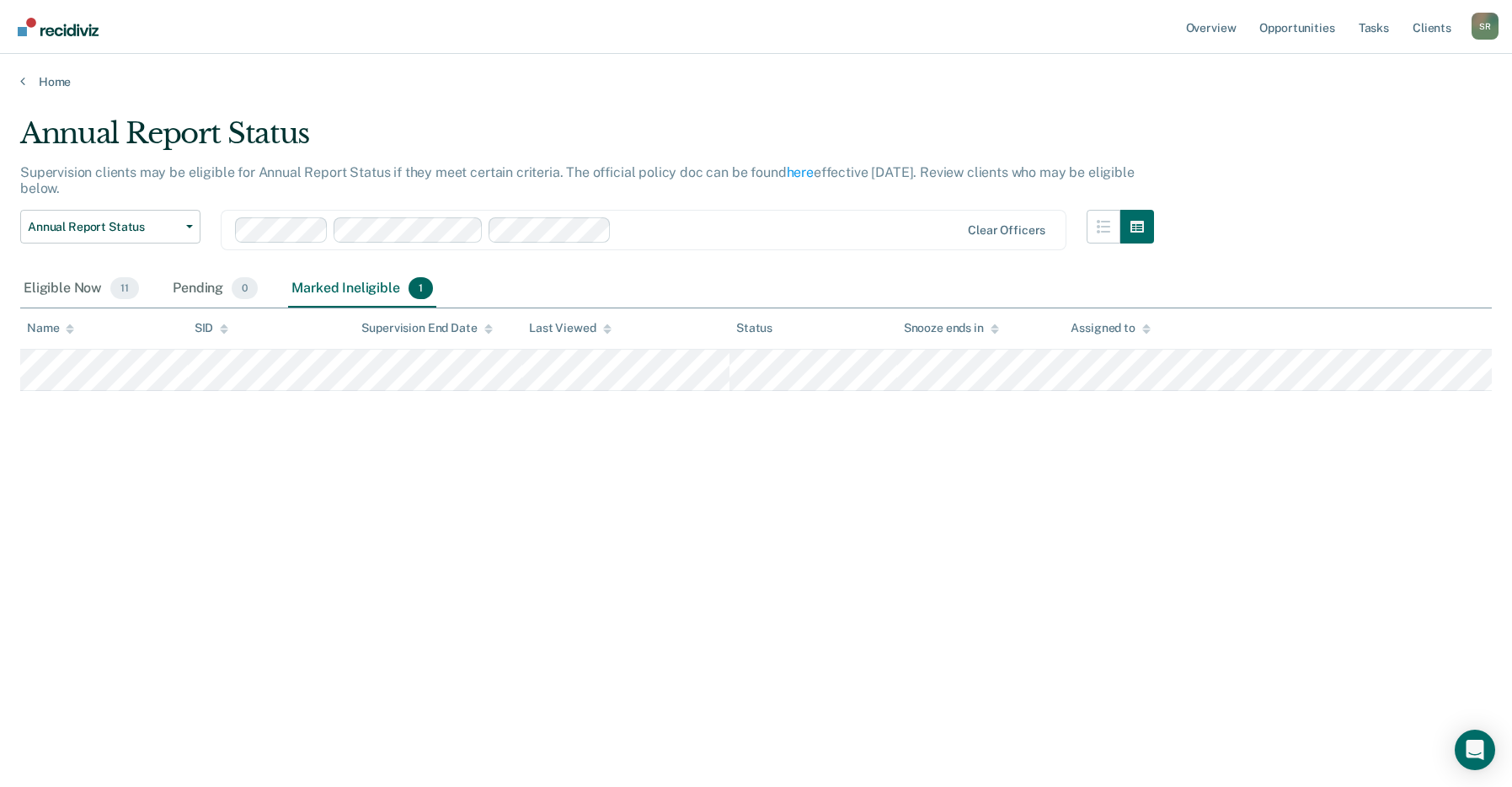
drag, startPoint x: 749, startPoint y: 695, endPoint x: 699, endPoint y: 472, distance: 228.5
click at [749, 693] on div "Annual Report Status Supervision clients may be eligible for Annual Report Stat…" at bounding box center [756, 415] width 1472 height 598
